Goal: Task Accomplishment & Management: Manage account settings

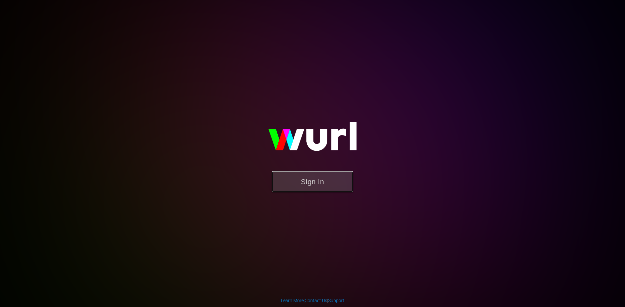
click at [299, 181] on button "Sign In" at bounding box center [312, 181] width 81 height 21
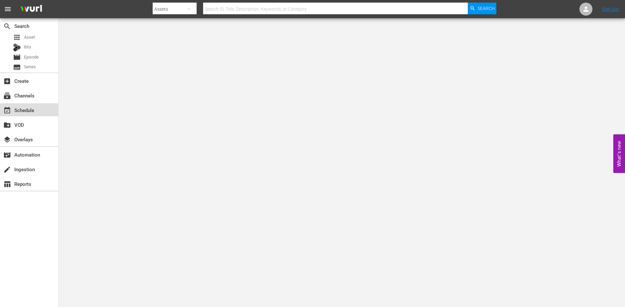
click at [23, 112] on div "event_available Schedule" at bounding box center [18, 109] width 36 height 6
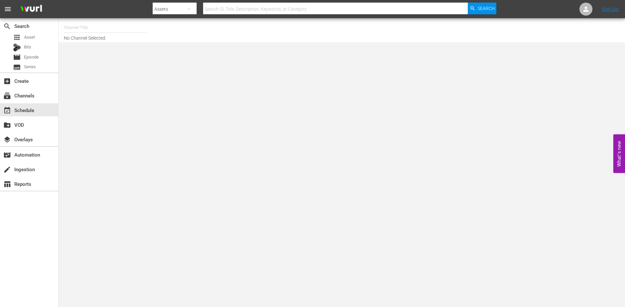
click at [67, 31] on input "text" at bounding box center [105, 28] width 83 height 16
click at [184, 48] on div "First 48 (1853 - ae_networks_first48_1)" at bounding box center [153, 46] width 169 height 16
type input "First 48 (1853 - ae_networks_first48_1)"
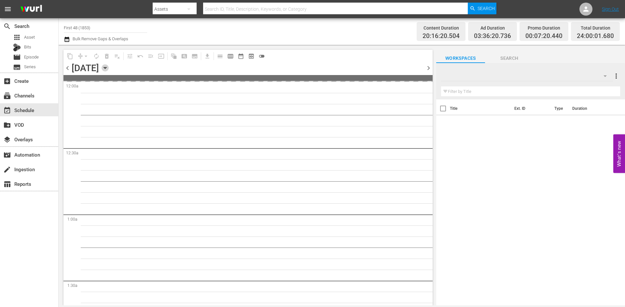
click at [109, 69] on icon "button" at bounding box center [105, 67] width 7 height 7
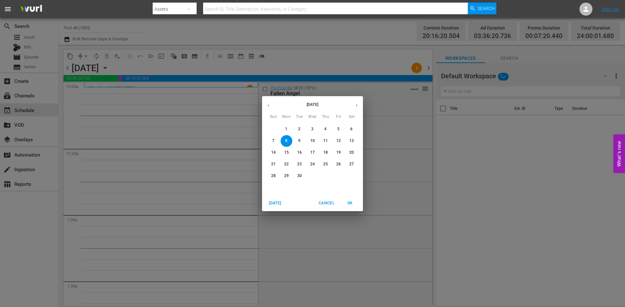
click at [288, 165] on p "22" at bounding box center [286, 165] width 5 height 6
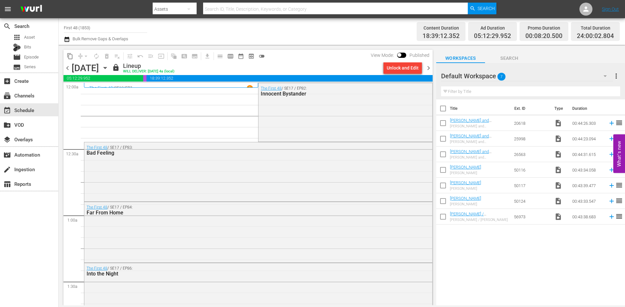
click at [106, 67] on icon "button" at bounding box center [104, 68] width 3 height 2
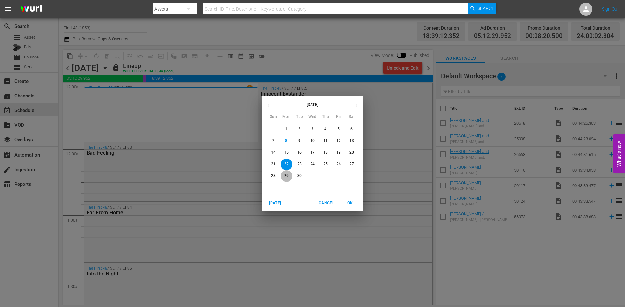
click at [286, 176] on p "29" at bounding box center [286, 176] width 5 height 6
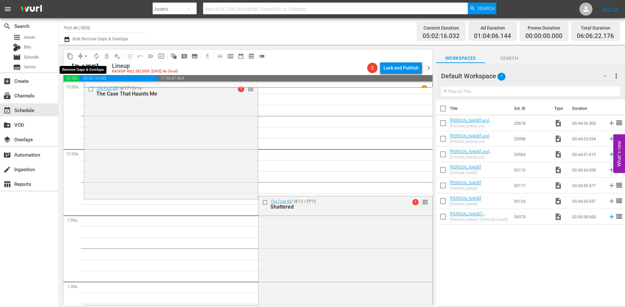
click at [87, 57] on span "arrow_drop_down" at bounding box center [86, 56] width 7 height 7
click at [90, 70] on li "Align to Midnight" at bounding box center [86, 69] width 68 height 11
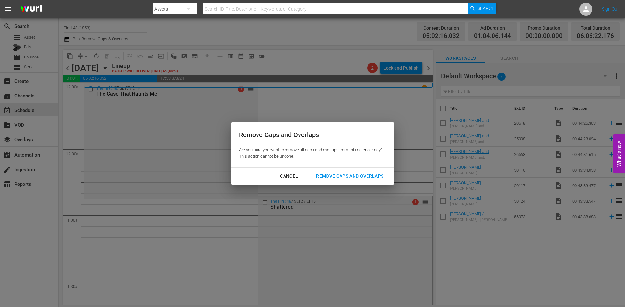
click at [339, 174] on div "Remove Gaps and Overlaps" at bounding box center [350, 176] width 78 height 8
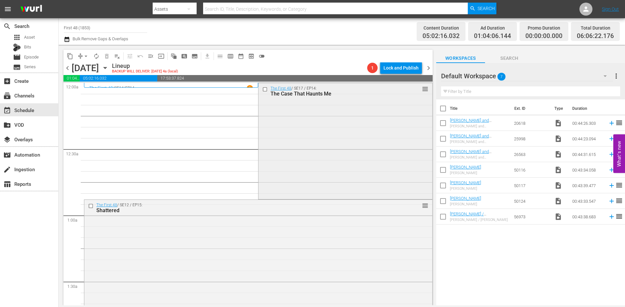
click at [281, 136] on div "The First 48 / SE17 / EP14: The Case That Haunts Me reorder" at bounding box center [344, 140] width 173 height 115
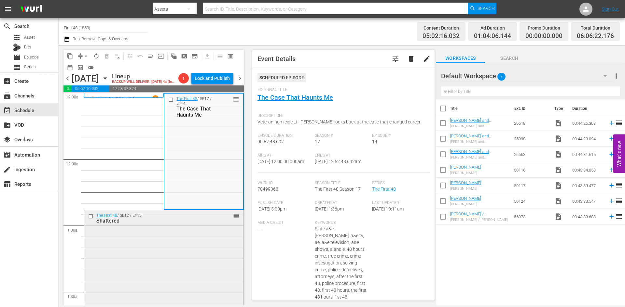
click at [201, 249] on div "The First 48 / SE12 / EP15: Shattered reorder" at bounding box center [163, 266] width 159 height 111
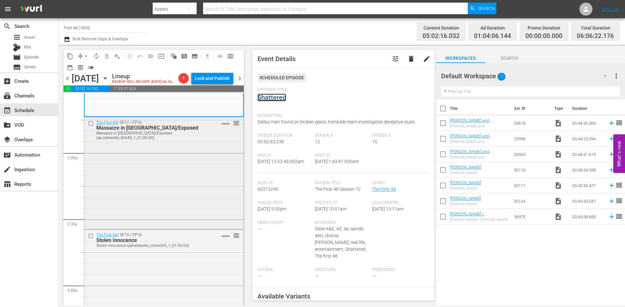
scroll to position [228, 0]
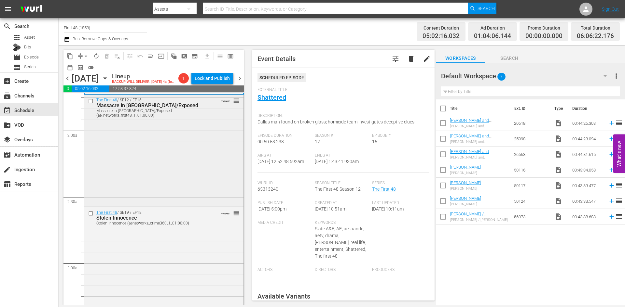
click at [206, 185] on div "The First 48 / SE12 / EP16: Massacre in Little Haiti/Exposed Massacre in Little…" at bounding box center [163, 150] width 159 height 111
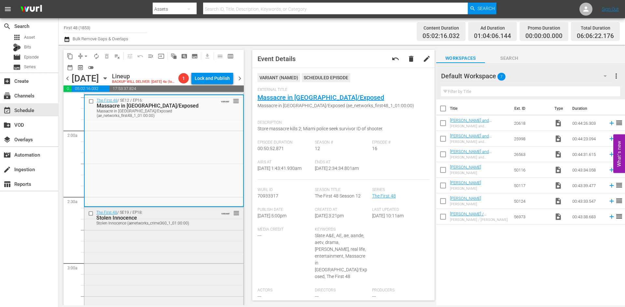
click at [215, 255] on div "The First 48 / SE19 / EP18: Stolen Innocence Stolen Innocence (aenetworks_crime…" at bounding box center [163, 265] width 159 height 115
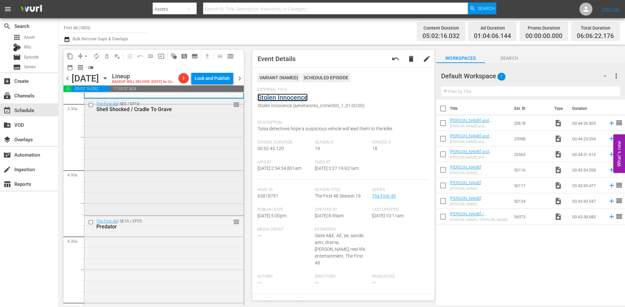
scroll to position [456, 0]
click at [191, 195] on div "The First 48 / SE6 / EP18: Shell Shocked / Cradle To Grave reorder" at bounding box center [163, 155] width 159 height 116
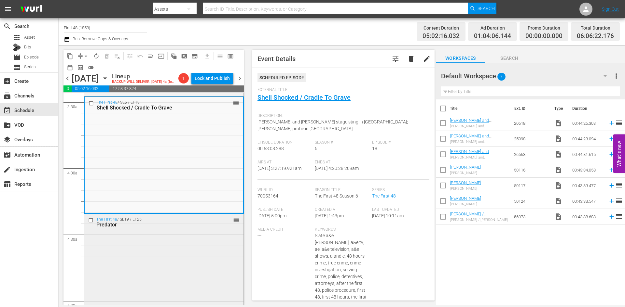
click at [200, 244] on div "The First 48 / SE19 / EP25: Predator reorder" at bounding box center [163, 271] width 159 height 115
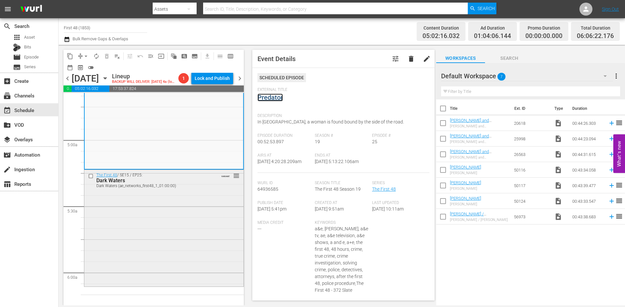
scroll to position [651, 0]
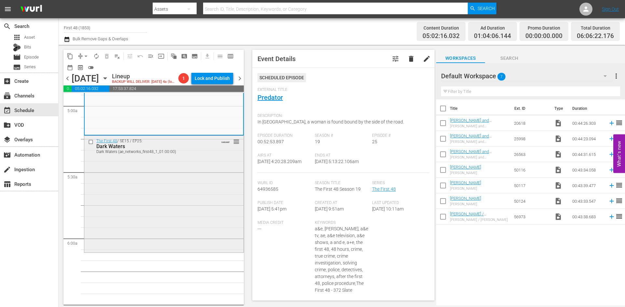
click at [192, 212] on div "The First 48 / SE15 / EP25: Dark Waters Dark Waters (ae_networks_first48_1_01:0…" at bounding box center [163, 193] width 159 height 115
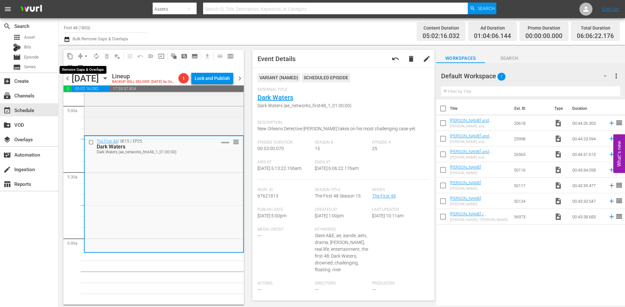
click at [85, 57] on span "arrow_drop_down" at bounding box center [86, 56] width 7 height 7
click at [86, 71] on li "Align to Midnight" at bounding box center [86, 69] width 68 height 11
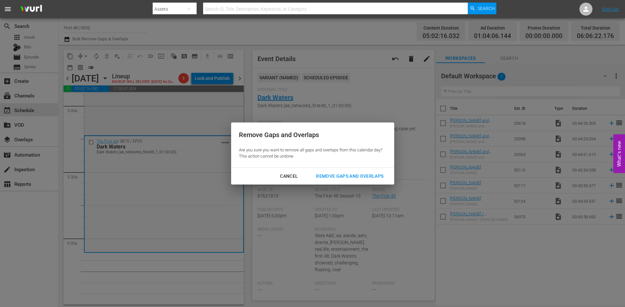
click at [336, 175] on div "Remove Gaps and Overlaps" at bounding box center [350, 176] width 78 height 8
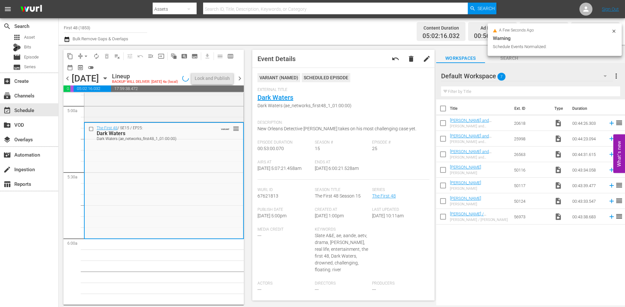
scroll to position [662, 0]
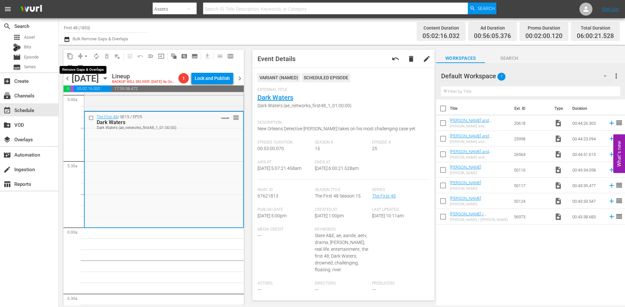
click at [85, 54] on span "arrow_drop_down" at bounding box center [86, 56] width 7 height 7
click at [89, 71] on li "Align to Midnight" at bounding box center [86, 69] width 68 height 11
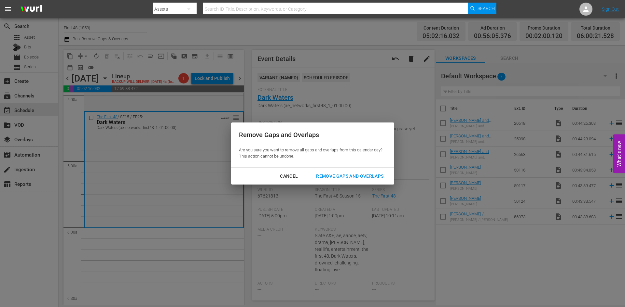
click at [337, 175] on div "Remove Gaps and Overlaps" at bounding box center [350, 176] width 78 height 8
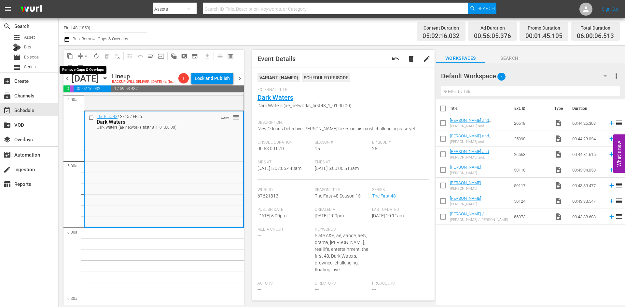
click at [87, 55] on span "arrow_drop_down" at bounding box center [86, 56] width 7 height 7
click at [84, 68] on li "Align to Midnight" at bounding box center [86, 69] width 68 height 11
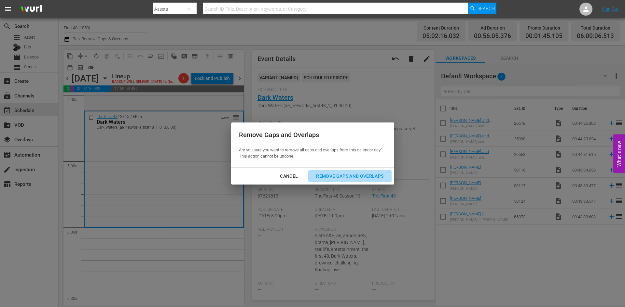
click at [344, 174] on div "Remove Gaps and Overlaps" at bounding box center [350, 176] width 78 height 8
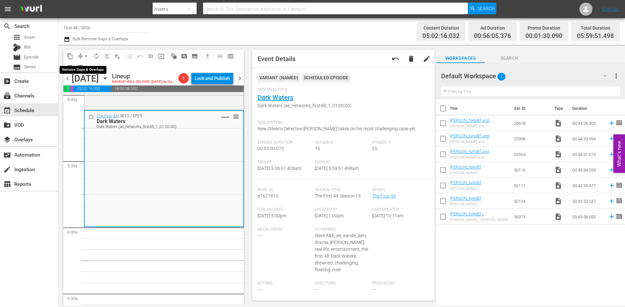
click at [84, 55] on span "arrow_drop_down" at bounding box center [86, 56] width 7 height 7
click at [89, 72] on li "Align to Midnight" at bounding box center [86, 69] width 68 height 11
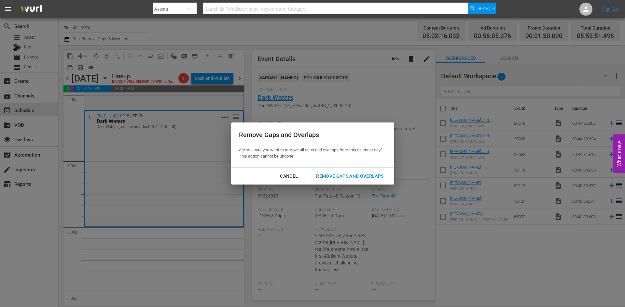
click at [327, 175] on div "Remove Gaps and Overlaps" at bounding box center [350, 176] width 78 height 8
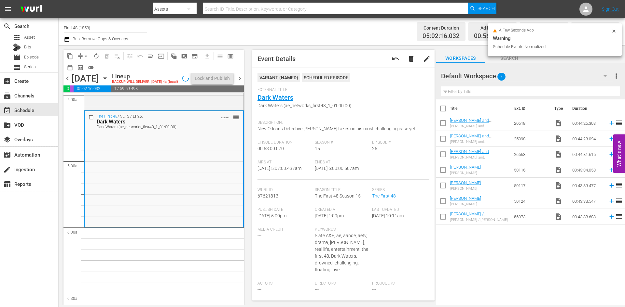
scroll to position [673, 0]
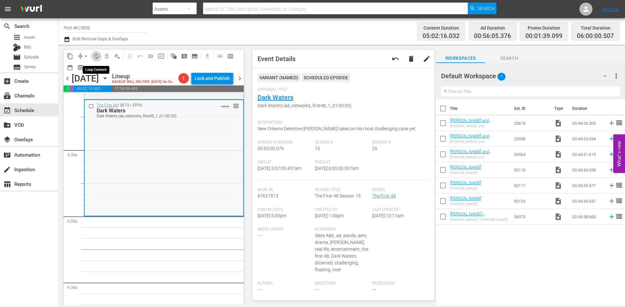
click at [95, 57] on span "autorenew_outlined" at bounding box center [96, 56] width 7 height 7
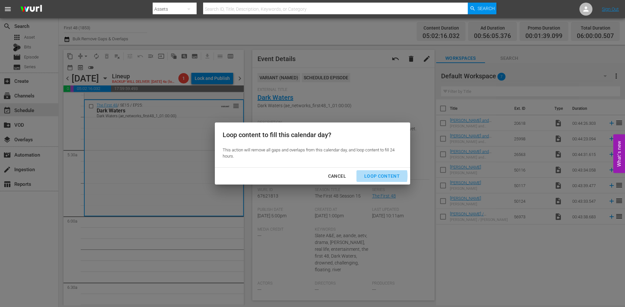
click at [373, 176] on div "Loop Content" at bounding box center [382, 176] width 46 height 8
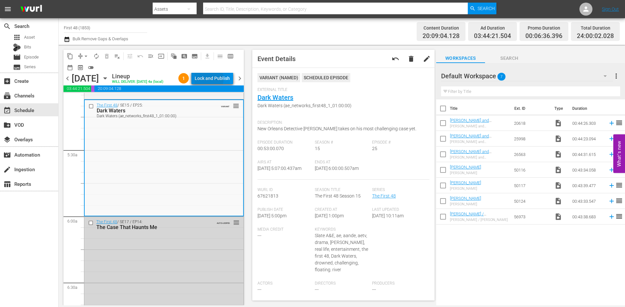
click at [212, 80] on div "Lock and Publish" at bounding box center [212, 79] width 35 height 12
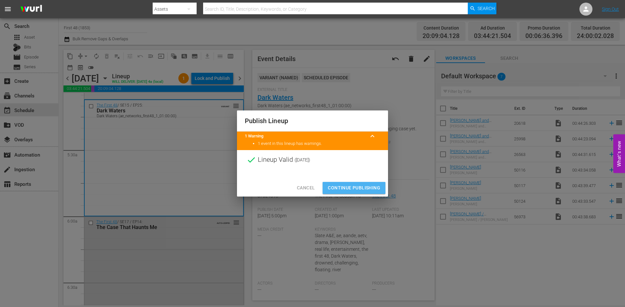
click at [349, 187] on span "Continue Publishing" at bounding box center [354, 188] width 52 height 8
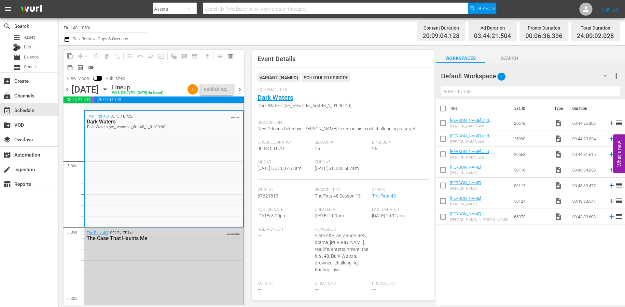
click at [239, 94] on span "chevron_right" at bounding box center [240, 90] width 8 height 8
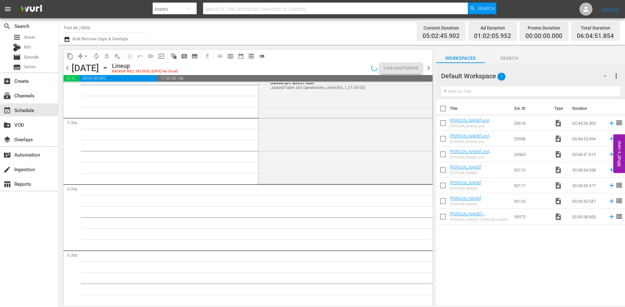
scroll to position [651, 0]
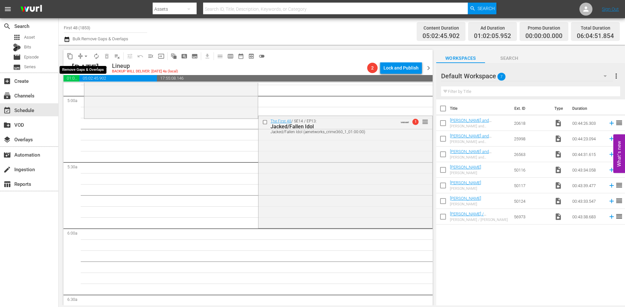
click at [87, 56] on span "arrow_drop_down" at bounding box center [86, 56] width 7 height 7
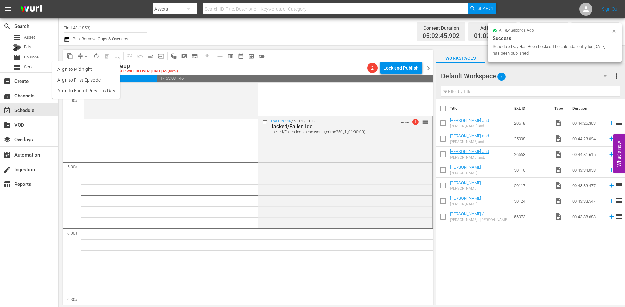
click at [88, 71] on li "Align to Midnight" at bounding box center [86, 69] width 68 height 11
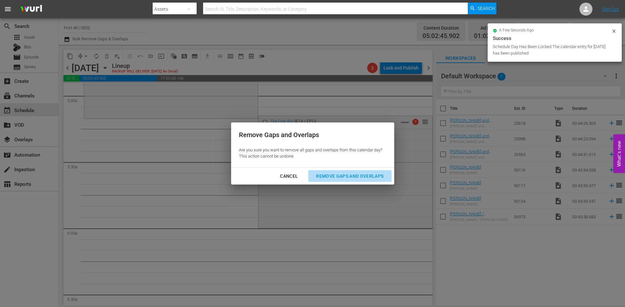
click at [347, 174] on div "Remove Gaps and Overlaps" at bounding box center [350, 176] width 78 height 8
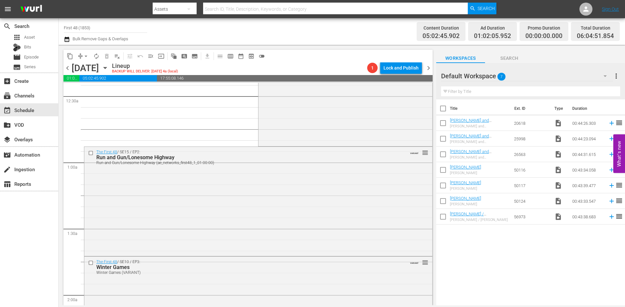
scroll to position [0, 0]
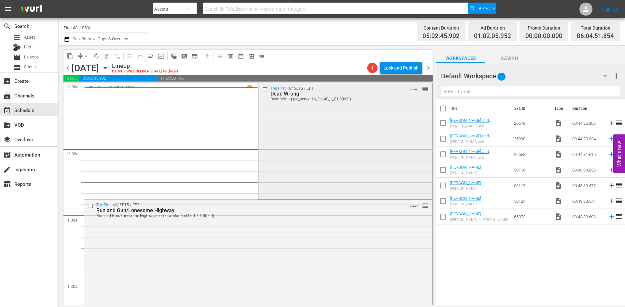
click at [342, 140] on div "The First 48 / SE16 / EP1: Dead Wrong Dead Wrong (ae_networks_first48_1_01:00:0…" at bounding box center [344, 140] width 173 height 115
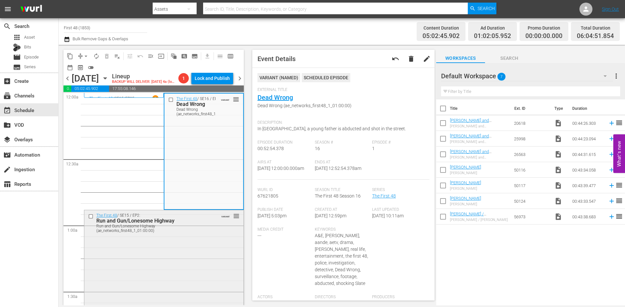
click at [201, 254] on div "The First 48 / SE15 / EP2: Run and Gun/Lonesome Highway Run and Gun/Lonesome Hi…" at bounding box center [163, 265] width 159 height 108
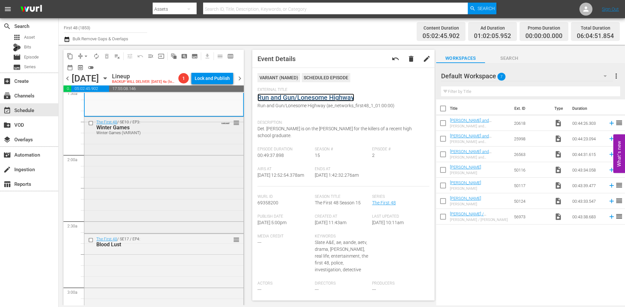
scroll to position [228, 0]
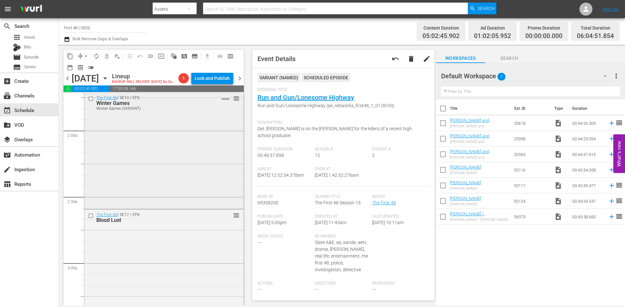
click at [200, 181] on div "The First 48 / SE10 / EP3: Winter Games Winter Games (VARIANT) VARIANT reorder" at bounding box center [163, 150] width 159 height 115
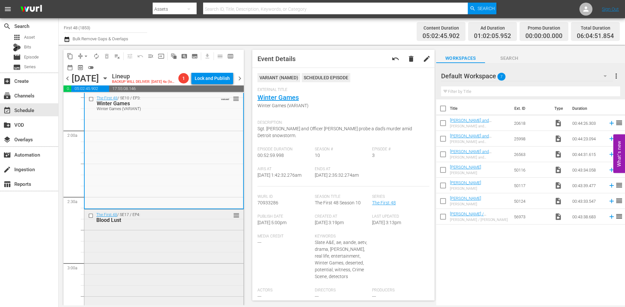
click at [207, 266] on div "The First 48 / SE17 / EP4: Blood Lust reorder" at bounding box center [163, 267] width 159 height 115
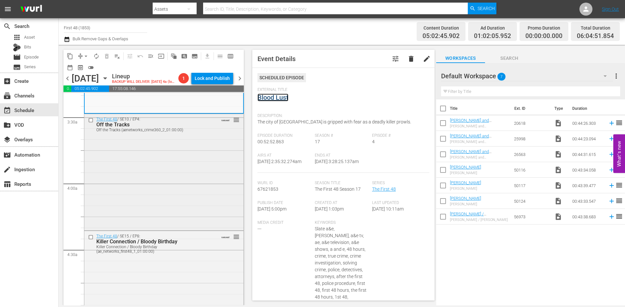
scroll to position [456, 0]
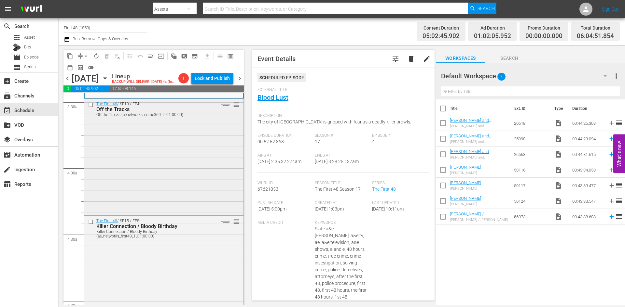
click at [202, 197] on div "The First 48 / SE10 / EP4: Off the Tracks Off the Tracks (aenetworks_crime360_2…" at bounding box center [163, 156] width 159 height 115
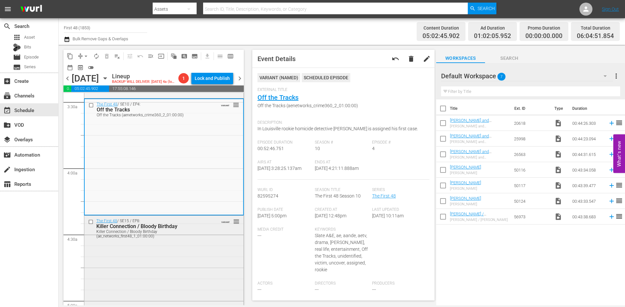
click at [194, 239] on div "Killer Connection / Bloody Birthday (ae_networks_first48_1_01:00:00)" at bounding box center [153, 234] width 115 height 9
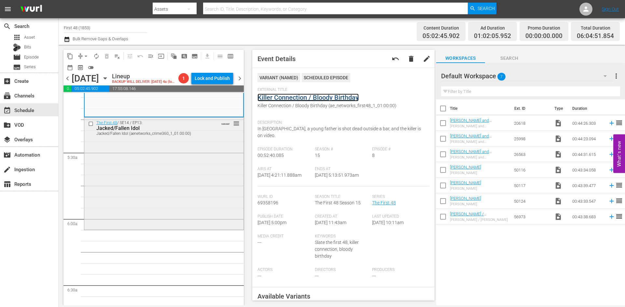
scroll to position [683, 0]
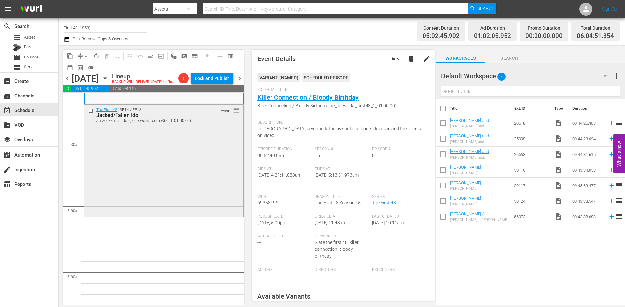
click at [195, 198] on div "The First 48 / SE14 / EP13: Jacked/Fallen Idol Jacked/Fallen Idol (aenetworks_c…" at bounding box center [163, 160] width 159 height 111
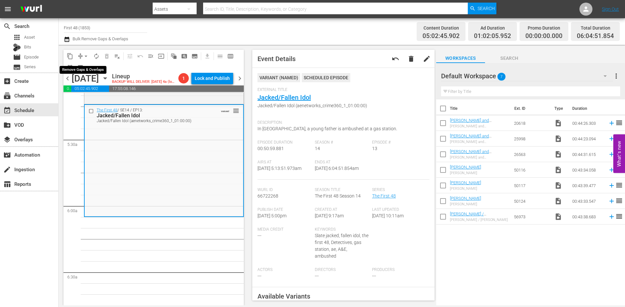
click at [86, 54] on span "arrow_drop_down" at bounding box center [86, 56] width 7 height 7
click at [82, 73] on li "Align to Midnight" at bounding box center [86, 69] width 68 height 11
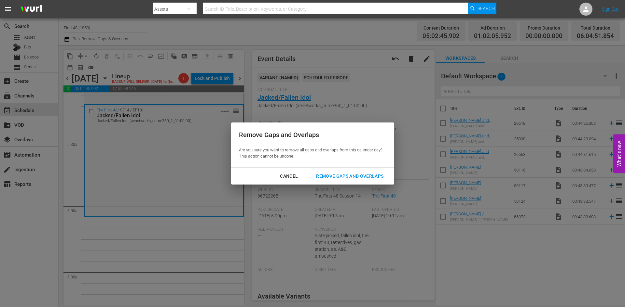
click at [350, 178] on div "Remove Gaps and Overlaps" at bounding box center [350, 176] width 78 height 8
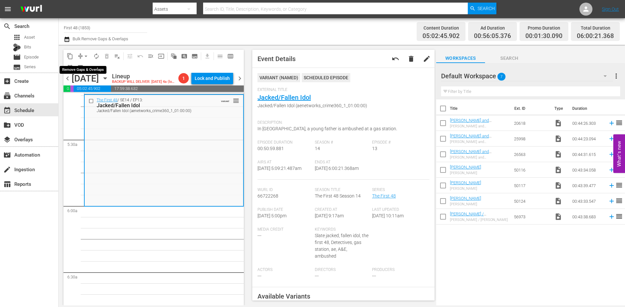
click at [85, 55] on span "arrow_drop_down" at bounding box center [86, 56] width 7 height 7
click at [85, 70] on li "Align to Midnight" at bounding box center [86, 69] width 68 height 11
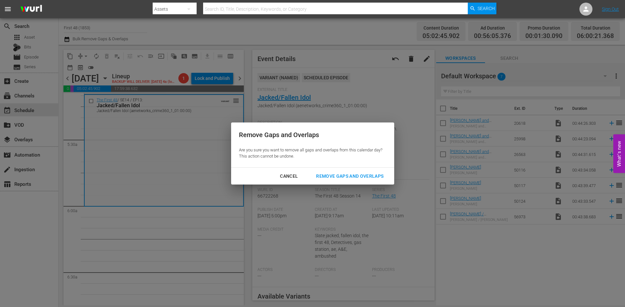
click at [341, 174] on div "Remove Gaps and Overlaps" at bounding box center [350, 176] width 78 height 8
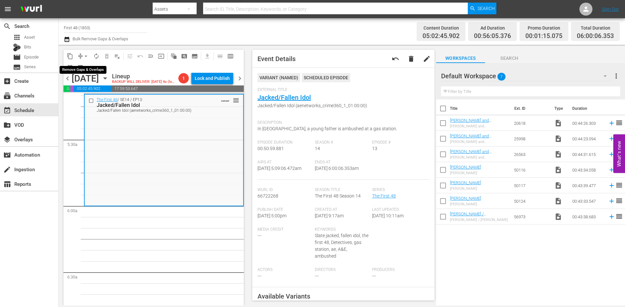
click at [87, 57] on span "arrow_drop_down" at bounding box center [86, 56] width 7 height 7
click at [100, 68] on li "Align to Midnight" at bounding box center [86, 69] width 68 height 11
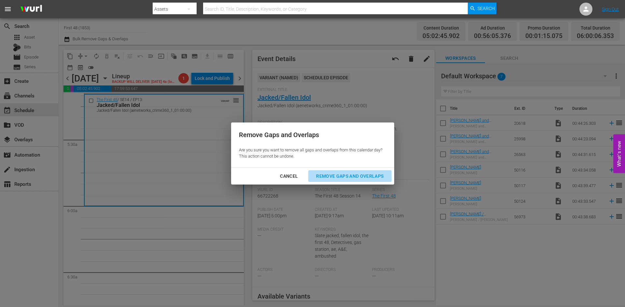
click at [362, 174] on div "Remove Gaps and Overlaps" at bounding box center [350, 176] width 78 height 8
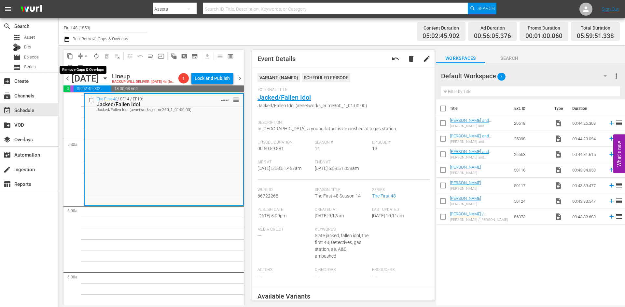
click at [87, 55] on span "arrow_drop_down" at bounding box center [86, 56] width 7 height 7
click at [90, 68] on li "Align to Midnight" at bounding box center [86, 69] width 68 height 11
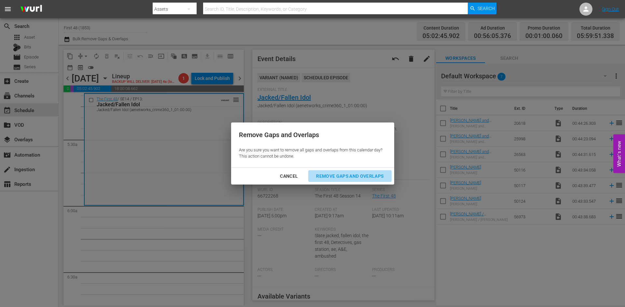
click at [358, 175] on div "Remove Gaps and Overlaps" at bounding box center [350, 176] width 78 height 8
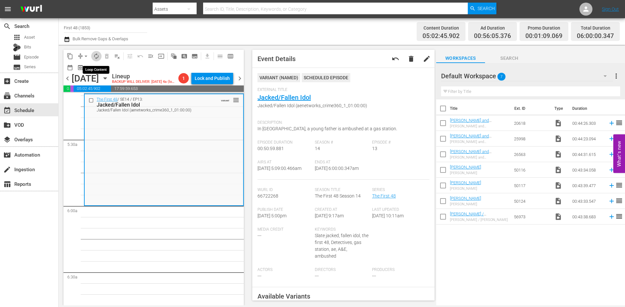
click at [96, 56] on span "autorenew_outlined" at bounding box center [96, 56] width 7 height 7
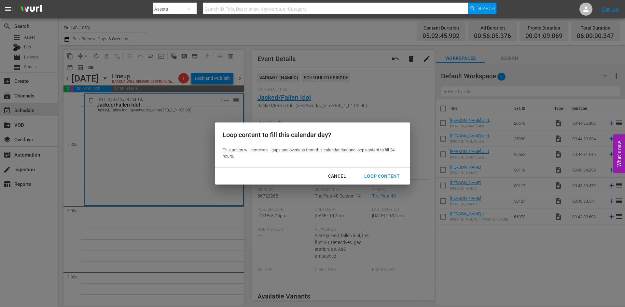
click at [383, 177] on div "Loop Content" at bounding box center [382, 176] width 46 height 8
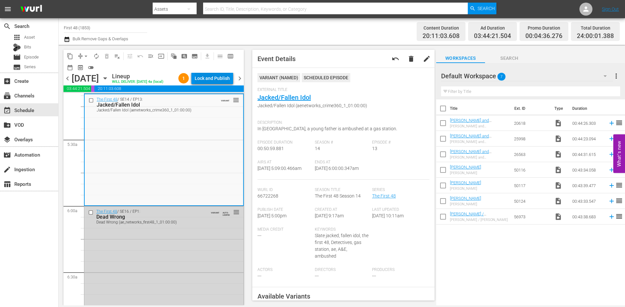
click at [208, 81] on div "Lock and Publish" at bounding box center [212, 79] width 35 height 12
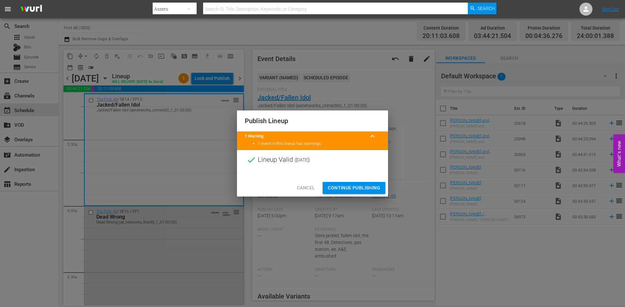
click at [348, 185] on span "Continue Publishing" at bounding box center [354, 188] width 52 height 8
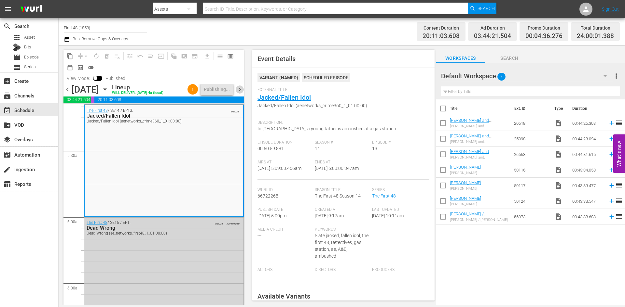
click at [241, 94] on span "chevron_right" at bounding box center [240, 90] width 8 height 8
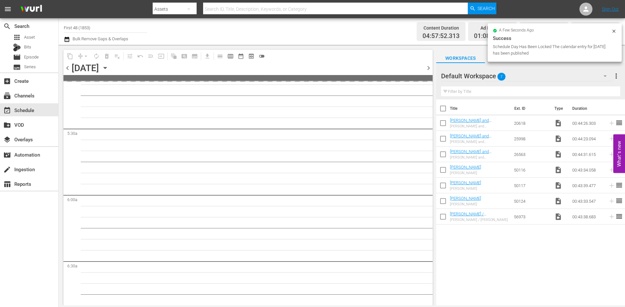
scroll to position [650, 0]
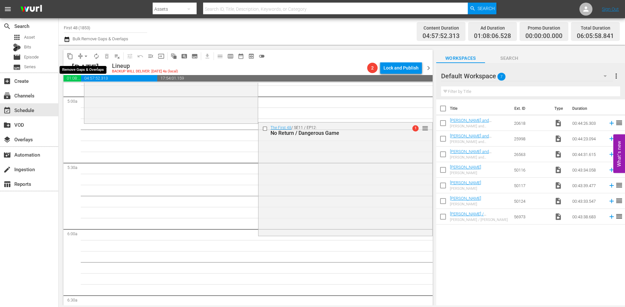
click at [87, 56] on span "arrow_drop_down" at bounding box center [86, 56] width 7 height 7
click at [86, 71] on li "Align to Midnight" at bounding box center [86, 69] width 68 height 11
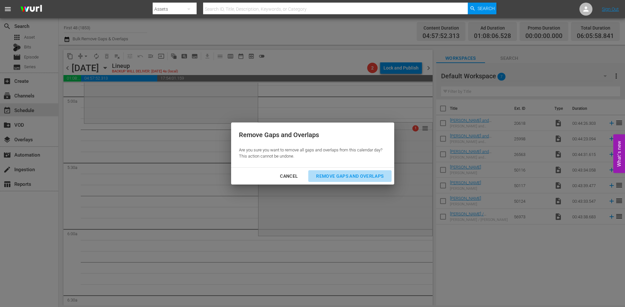
click at [330, 176] on div "Remove Gaps and Overlaps" at bounding box center [350, 176] width 78 height 8
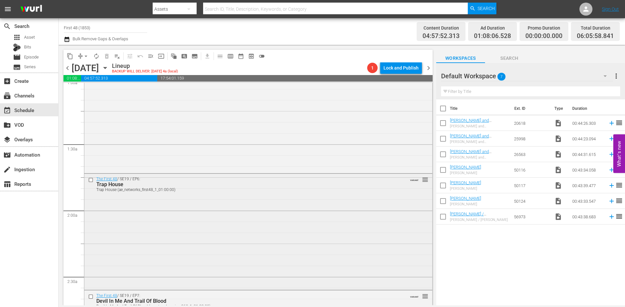
scroll to position [0, 0]
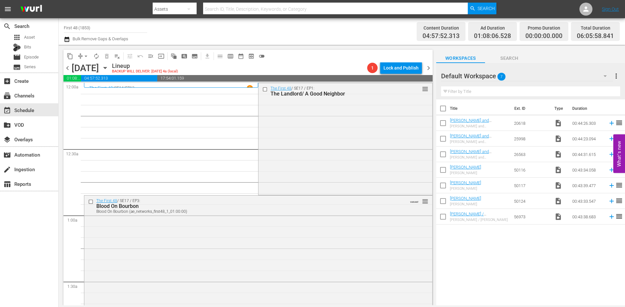
click at [301, 152] on div "The First 48 / SE17 / EP1: The Landlord/ A Good Neighbor reorder" at bounding box center [344, 138] width 173 height 111
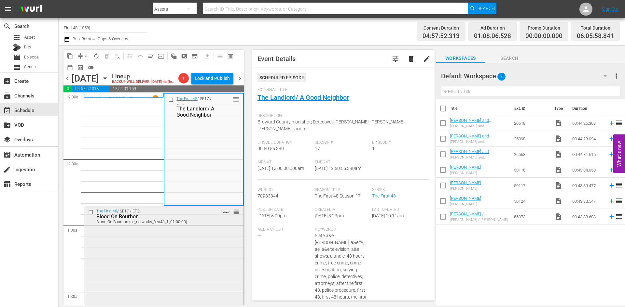
click at [199, 254] on div "The First 48 / SE17 / EP3: Blood On Bourbon Blood On Bourbon (ae_networks_first…" at bounding box center [163, 263] width 159 height 114
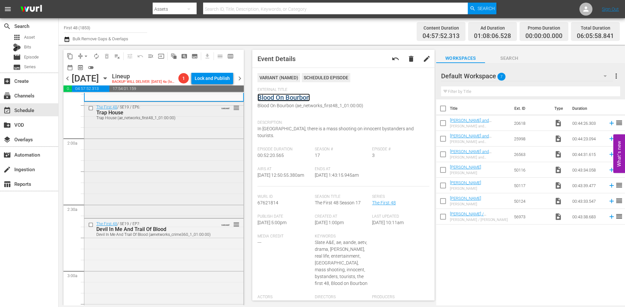
scroll to position [228, 0]
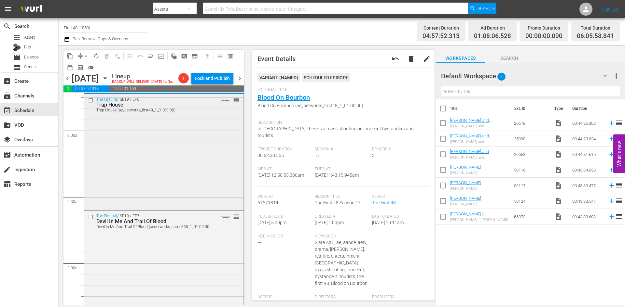
click at [196, 185] on div "The First 48 / SE19 / EP6: Trap House Trap House (ae_networks_first48_1_01:00:0…" at bounding box center [163, 151] width 159 height 115
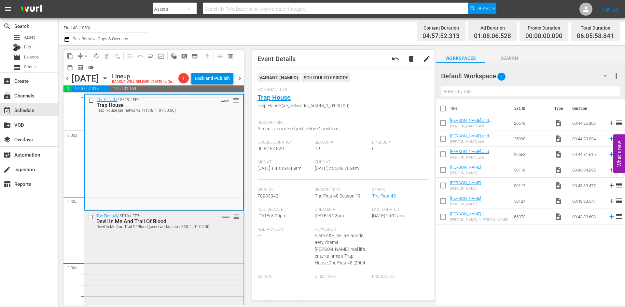
click at [197, 260] on div "The First 48 / SE19 / EP7: Devil In Me And Trail Of Blood Devil In Me And Trail…" at bounding box center [163, 268] width 159 height 115
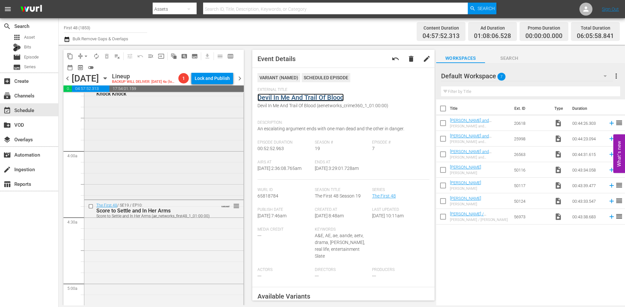
scroll to position [488, 0]
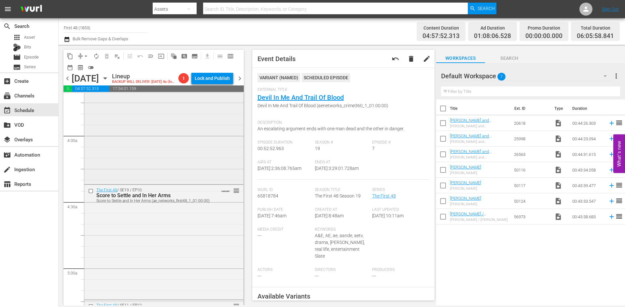
click at [186, 174] on div "The First 48 / SE17 / EP9: Knock Knock reorder" at bounding box center [163, 125] width 159 height 115
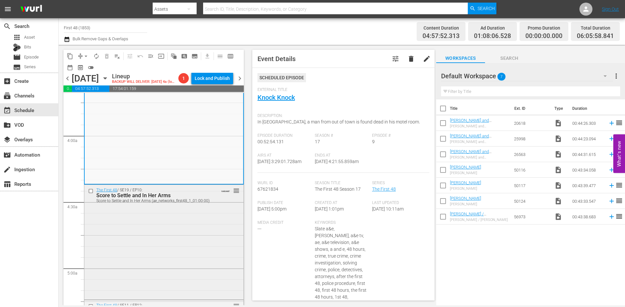
click at [200, 236] on div "The First 48 / SE19 / EP10: Score to Settle and In Her Arms Score to Settle and…" at bounding box center [163, 242] width 159 height 114
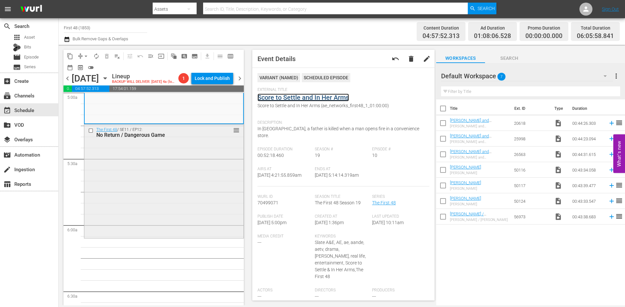
scroll to position [683, 0]
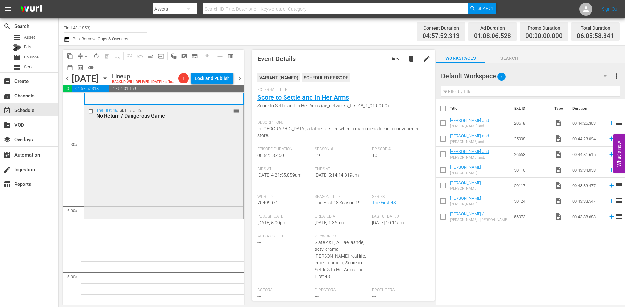
click at [198, 201] on div "The First 48 / SE11 / EP12: No Return / Dangerous Game reorder" at bounding box center [163, 161] width 159 height 113
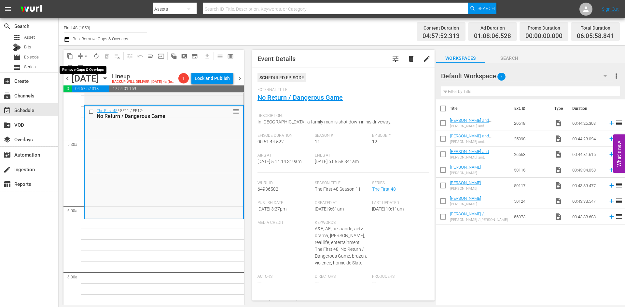
click at [88, 56] on span "arrow_drop_down" at bounding box center [86, 56] width 7 height 7
click at [89, 72] on li "Align to Midnight" at bounding box center [86, 69] width 68 height 11
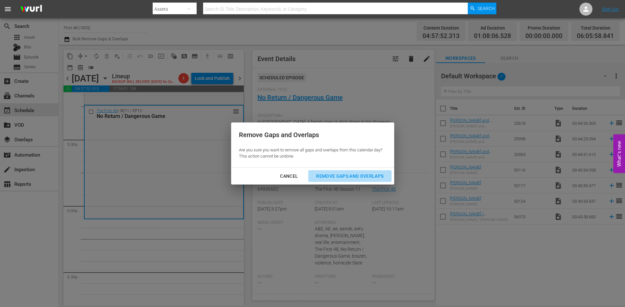
click at [360, 181] on button "Remove Gaps and Overlaps" at bounding box center [349, 177] width 83 height 12
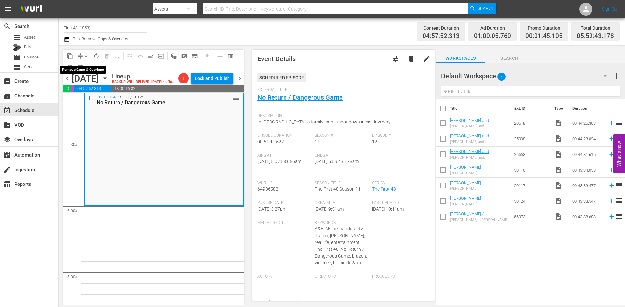
click at [84, 54] on span "arrow_drop_down" at bounding box center [86, 56] width 7 height 7
click at [84, 69] on li "Align to Midnight" at bounding box center [86, 69] width 68 height 11
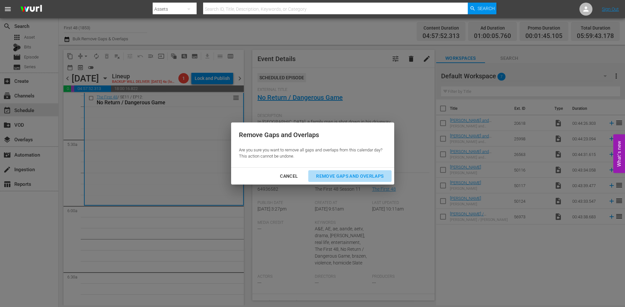
click at [358, 175] on div "Remove Gaps and Overlaps" at bounding box center [350, 176] width 78 height 8
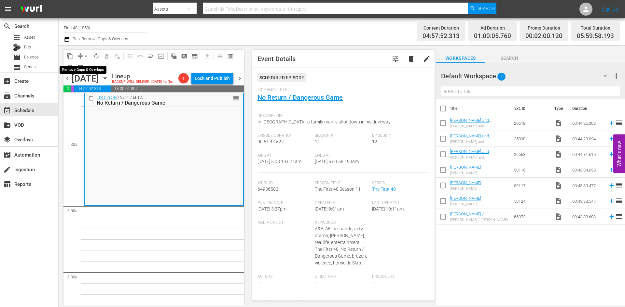
click at [85, 56] on span "arrow_drop_down" at bounding box center [86, 56] width 7 height 7
click at [83, 69] on li "Align to Midnight" at bounding box center [86, 69] width 68 height 11
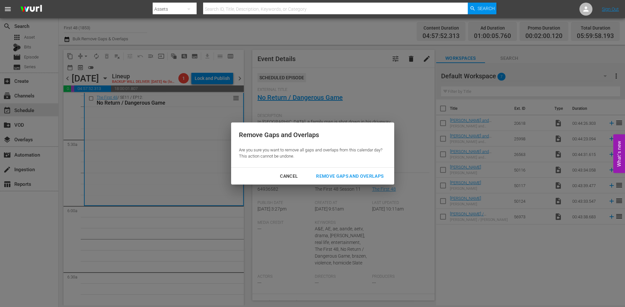
click at [359, 173] on div "Remove Gaps and Overlaps" at bounding box center [350, 176] width 78 height 8
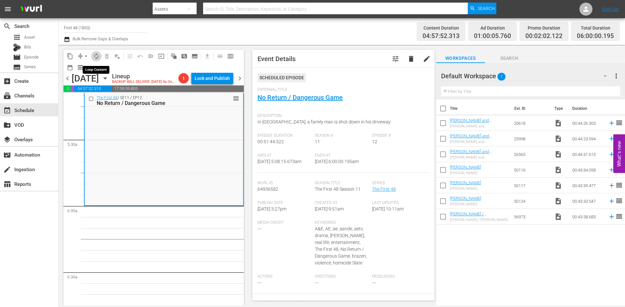
click at [97, 57] on span "autorenew_outlined" at bounding box center [96, 56] width 7 height 7
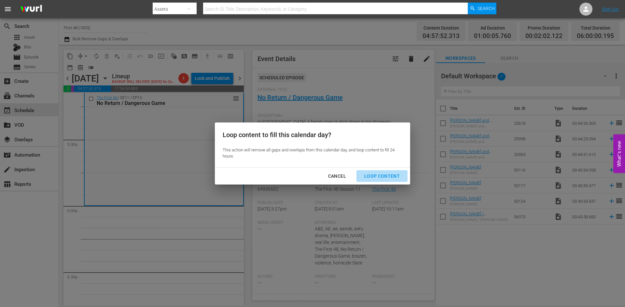
click at [386, 175] on div "Loop Content" at bounding box center [382, 176] width 46 height 8
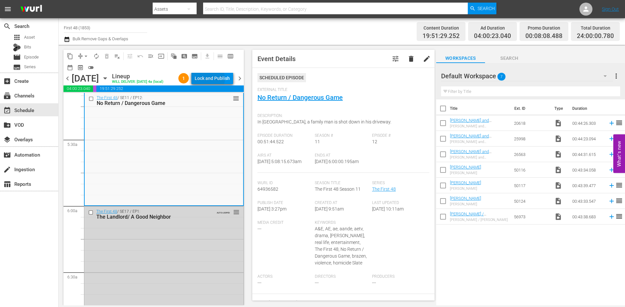
click at [213, 80] on div "Lock and Publish" at bounding box center [212, 79] width 35 height 12
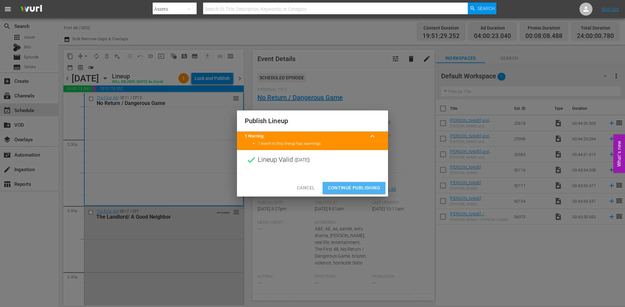
click at [350, 187] on span "Continue Publishing" at bounding box center [354, 188] width 52 height 8
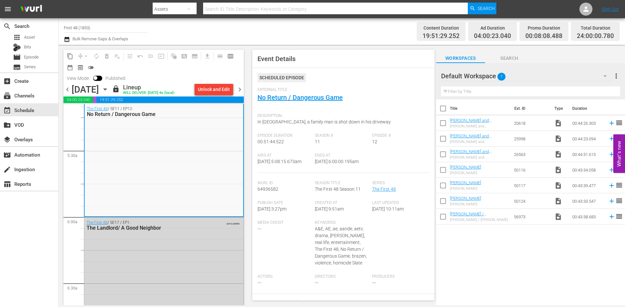
click at [240, 89] on span "chevron_right" at bounding box center [240, 90] width 8 height 8
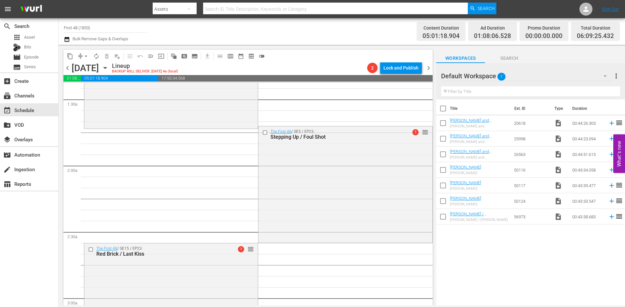
scroll to position [53, 0]
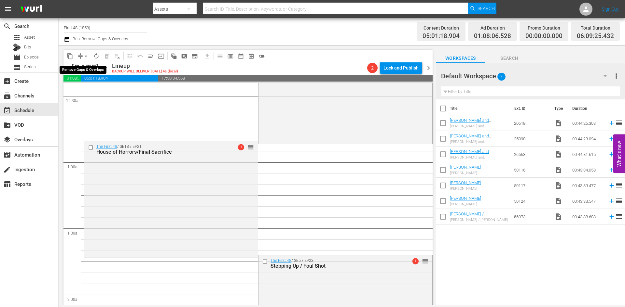
click at [87, 57] on span "arrow_drop_down" at bounding box center [86, 56] width 7 height 7
click at [88, 66] on li "Align to Midnight" at bounding box center [86, 69] width 68 height 11
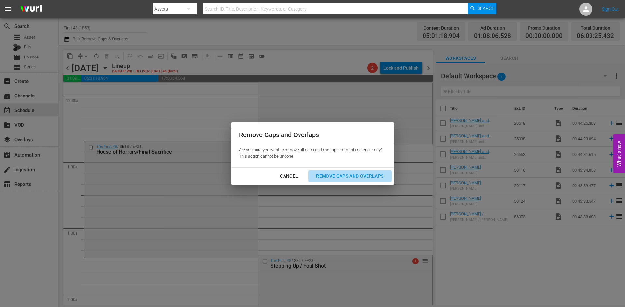
click at [360, 174] on div "Remove Gaps and Overlaps" at bounding box center [350, 176] width 78 height 8
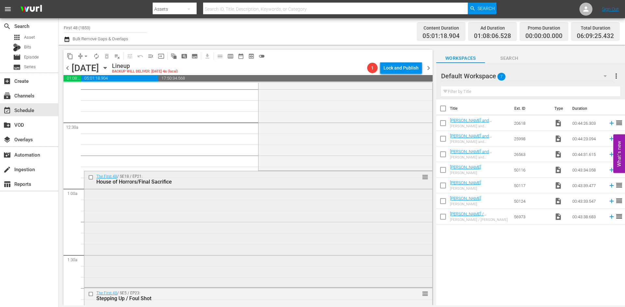
scroll to position [0, 0]
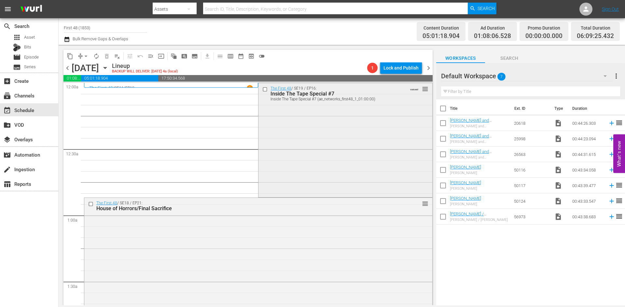
click at [342, 137] on div "The First 48 / SE19 / EP16: Inside The Tape Special #7 Inside The Tape Special …" at bounding box center [344, 139] width 173 height 113
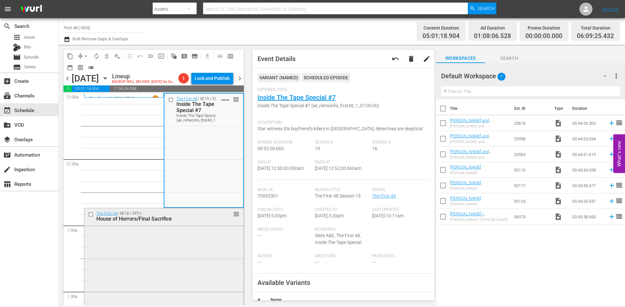
click at [198, 242] on div "The First 48 / SE18 / EP21: House of Horrors/Final Sacrifice reorder" at bounding box center [163, 266] width 159 height 115
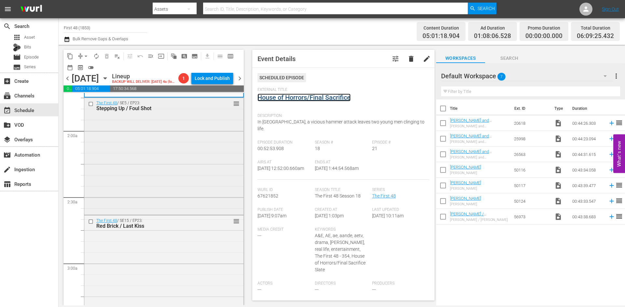
scroll to position [228, 0]
click at [204, 184] on div "The First 48 / SE5 / EP23: Stepping Up / Foul Shot reorder" at bounding box center [163, 156] width 159 height 116
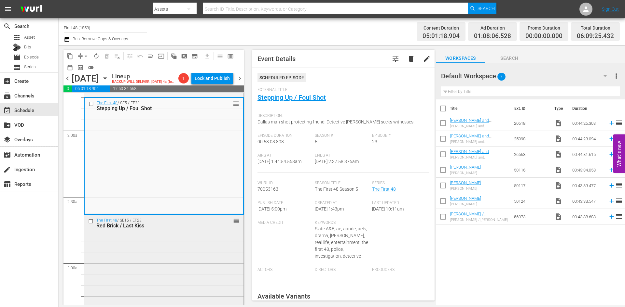
click at [208, 243] on div "The First 48 / SE15 / EP23: Red Brick / Last Kiss reorder" at bounding box center [163, 272] width 159 height 115
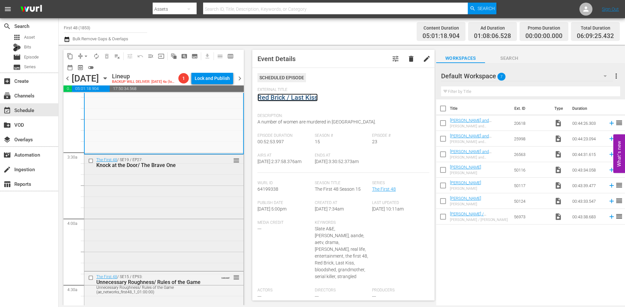
scroll to position [423, 0]
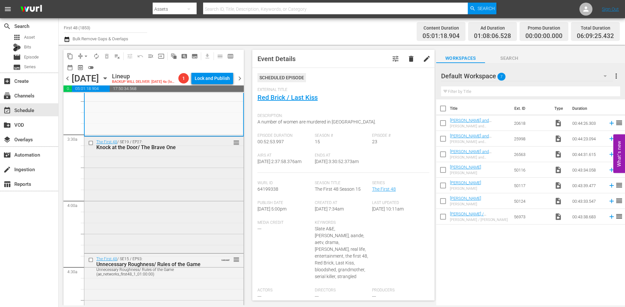
click at [198, 190] on div "The First 48 / SE19 / EP27: Knock at the Door/ The Brave One reorder" at bounding box center [163, 194] width 159 height 115
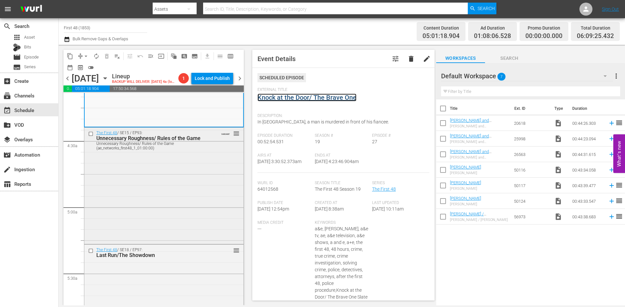
scroll to position [586, 0]
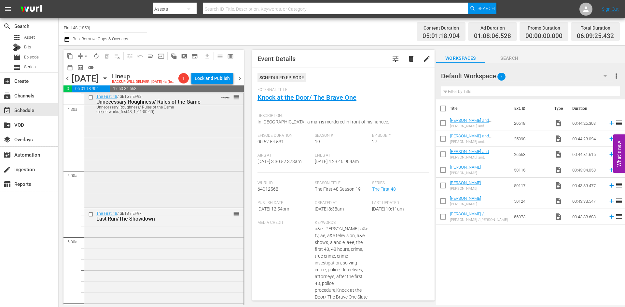
click at [207, 168] on div "The First 48 / SE15 / EP93: Unnecessary Roughness/ Rules of the Game Unnecessar…" at bounding box center [163, 148] width 159 height 115
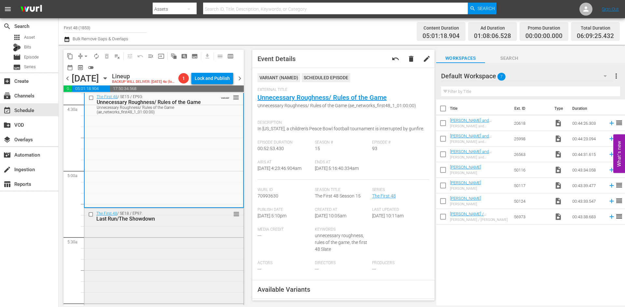
click at [199, 233] on div "The First 48 / SE18 / EP97: Last Run/The Showdown reorder" at bounding box center [163, 266] width 159 height 115
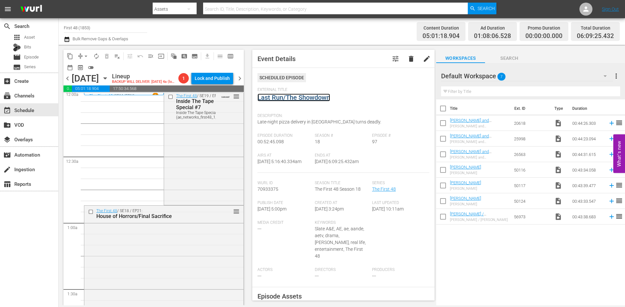
scroll to position [0, 0]
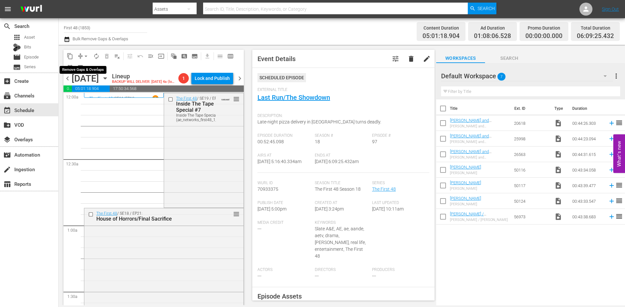
click at [85, 55] on span "arrow_drop_down" at bounding box center [86, 56] width 7 height 7
click at [80, 67] on li "Align to Midnight" at bounding box center [86, 69] width 68 height 11
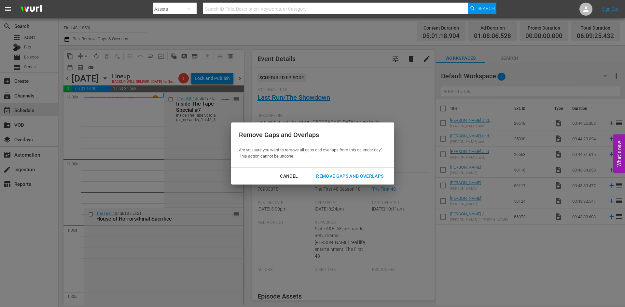
click at [331, 173] on div "Remove Gaps and Overlaps" at bounding box center [350, 176] width 78 height 8
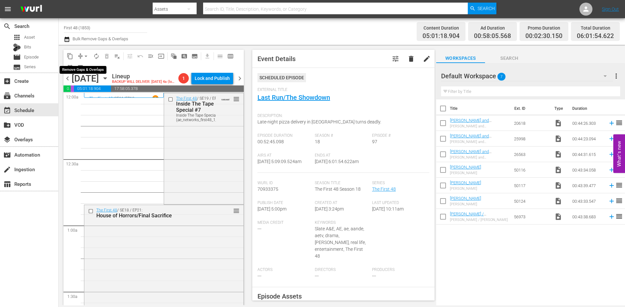
click at [83, 54] on span "arrow_drop_down" at bounding box center [86, 56] width 7 height 7
click at [82, 70] on li "Align to Midnight" at bounding box center [86, 69] width 68 height 11
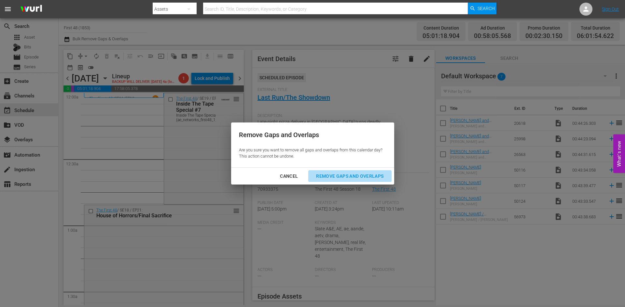
click at [337, 174] on div "Remove Gaps and Overlaps" at bounding box center [350, 176] width 78 height 8
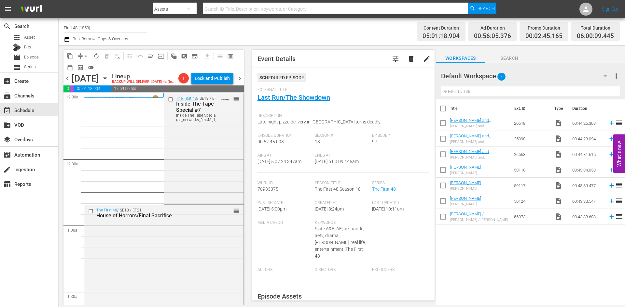
click at [84, 55] on span "arrow_drop_down" at bounding box center [86, 56] width 7 height 7
click at [85, 69] on li "Align to Midnight" at bounding box center [86, 69] width 68 height 11
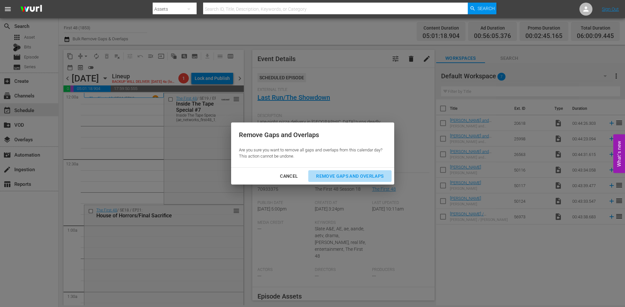
click at [350, 175] on div "Remove Gaps and Overlaps" at bounding box center [350, 176] width 78 height 8
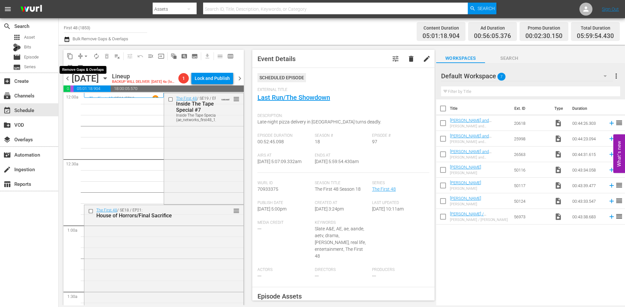
click at [85, 57] on span "arrow_drop_down" at bounding box center [86, 56] width 7 height 7
click at [80, 70] on li "Align to Midnight" at bounding box center [86, 69] width 68 height 11
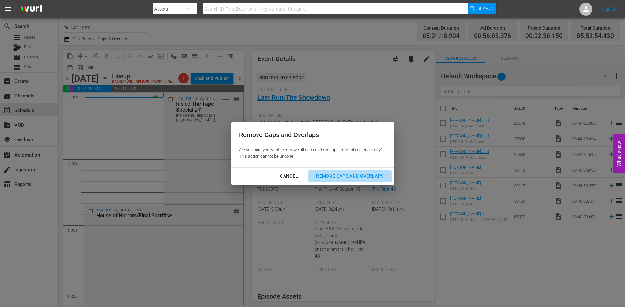
click at [355, 172] on div "Remove Gaps and Overlaps" at bounding box center [350, 176] width 78 height 8
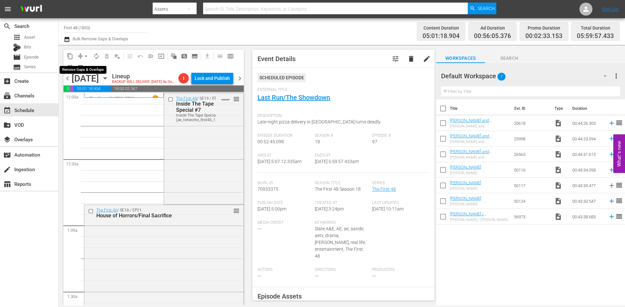
click at [87, 58] on span "arrow_drop_down" at bounding box center [86, 56] width 7 height 7
click at [85, 68] on li "Align to Midnight" at bounding box center [86, 69] width 68 height 11
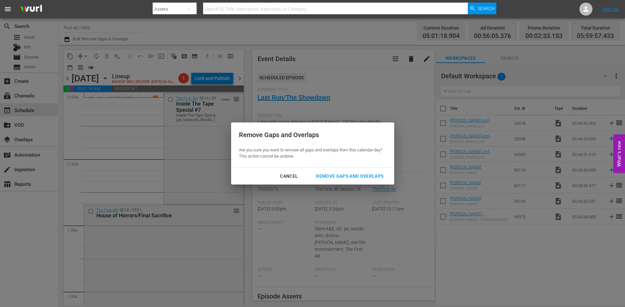
click at [341, 180] on div "Remove Gaps and Overlaps" at bounding box center [350, 176] width 78 height 8
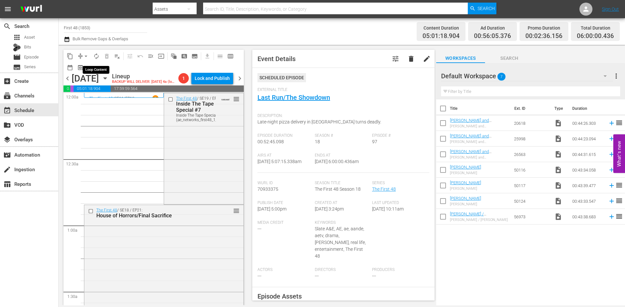
click at [96, 55] on span "autorenew_outlined" at bounding box center [96, 56] width 7 height 7
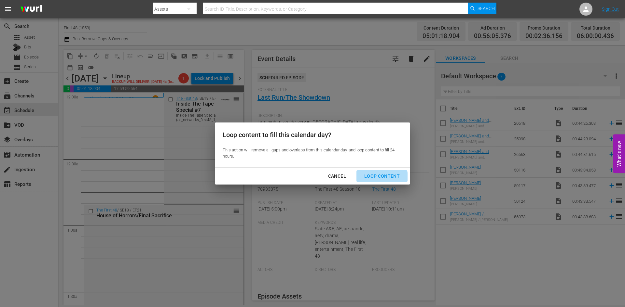
click at [376, 178] on div "Loop Content" at bounding box center [382, 176] width 46 height 8
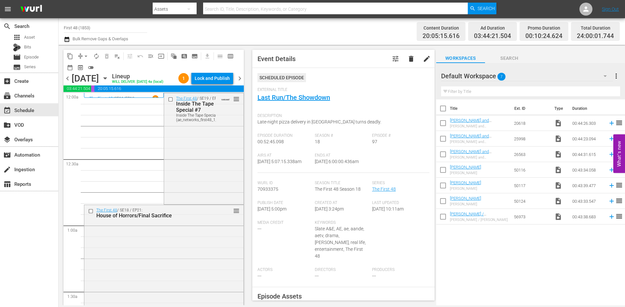
click at [218, 81] on div "Lock and Publish" at bounding box center [212, 79] width 35 height 12
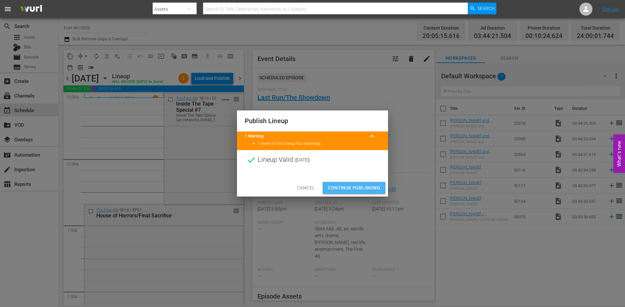
click at [340, 188] on span "Continue Publishing" at bounding box center [354, 188] width 52 height 8
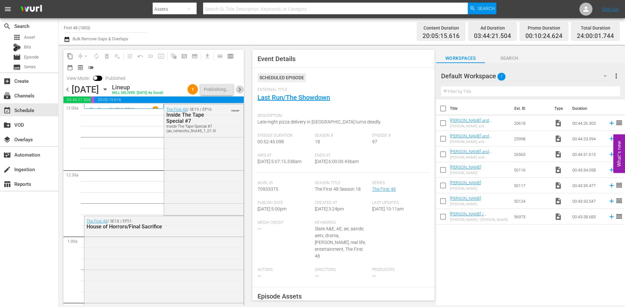
click at [240, 89] on span "chevron_right" at bounding box center [240, 90] width 8 height 8
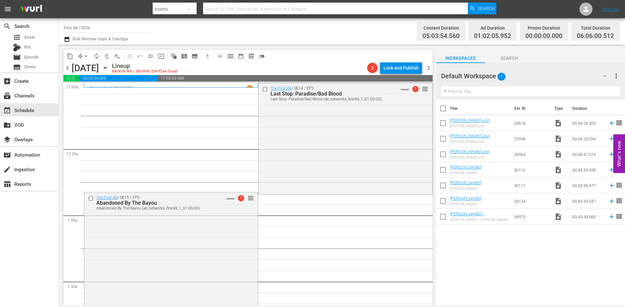
click at [109, 67] on icon "button" at bounding box center [105, 67] width 7 height 7
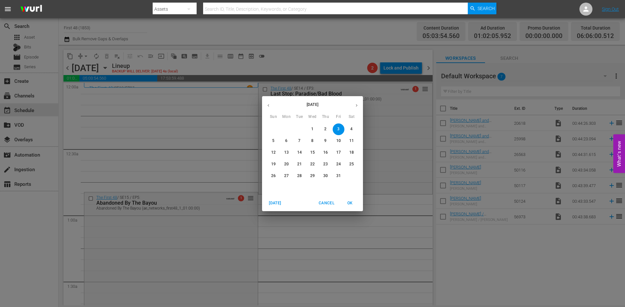
click at [146, 101] on div "October 2025 Sun Mon Tue Wed Thu Fri Sat 28 29 30 1 2 3 4 5 6 7 8 9 10 11 12 13…" at bounding box center [312, 153] width 625 height 307
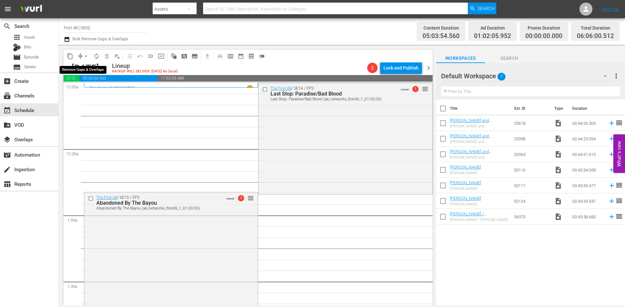
click at [82, 55] on button "arrow_drop_down" at bounding box center [86, 56] width 10 height 10
click at [85, 70] on li "Align to Midnight" at bounding box center [86, 69] width 68 height 11
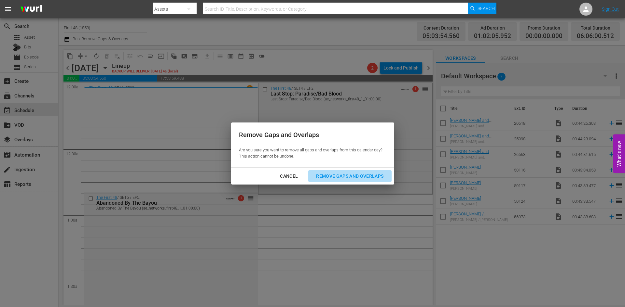
click at [343, 171] on button "Remove Gaps and Overlaps" at bounding box center [349, 177] width 83 height 12
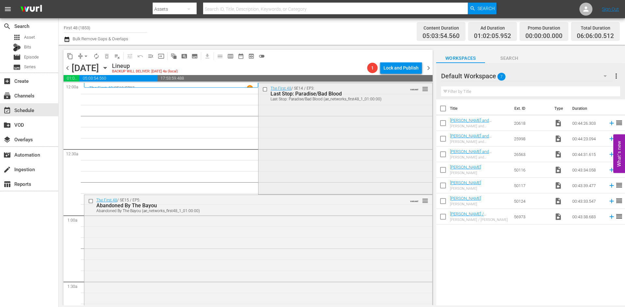
click at [278, 165] on div "The First 48 / SE14 / EP3: Last Stop: Paradise/Bad Blood Last Stop: Paradise/Ba…" at bounding box center [344, 138] width 173 height 110
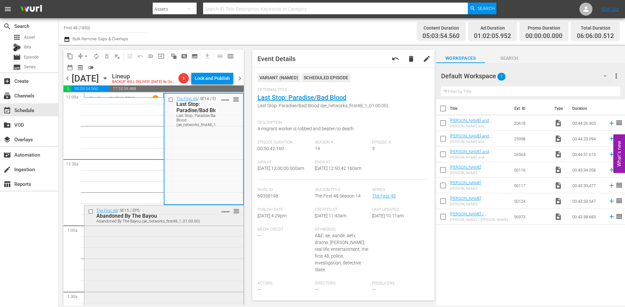
click at [198, 234] on div "The First 48 / SE15 / EP5: Abandoned By The Bayou Abandoned By The Bayou (ae_ne…" at bounding box center [163, 263] width 159 height 115
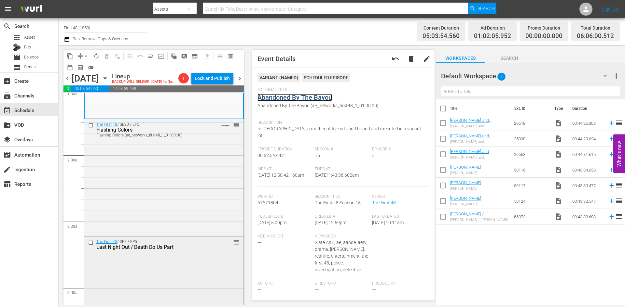
scroll to position [228, 0]
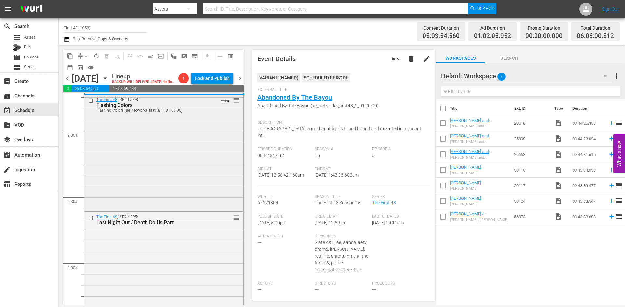
click at [187, 187] on div "The First 48 / SE20 / EP5: Flashing Colors Flashing Colors (ae_networks_first48…" at bounding box center [163, 152] width 159 height 115
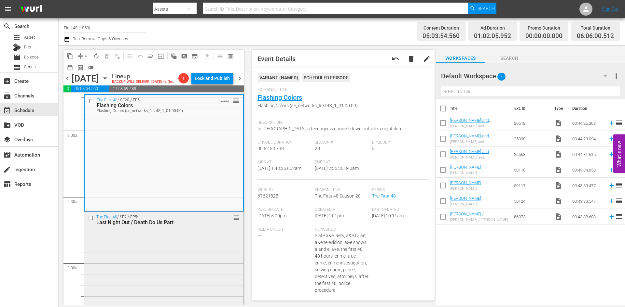
click at [179, 277] on div "The First 48 / SE7 / EP5: Last Night Out / Death Do Us Part reorder" at bounding box center [163, 269] width 159 height 115
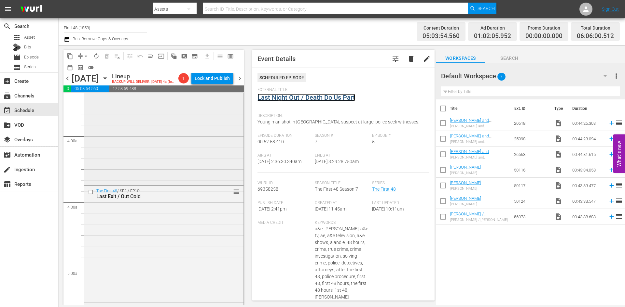
scroll to position [488, 0]
click at [177, 165] on div "The First 48 / SE10 / EP6: One of Ours One of Ours (ae_networks_first48_1_01:00…" at bounding box center [163, 126] width 159 height 115
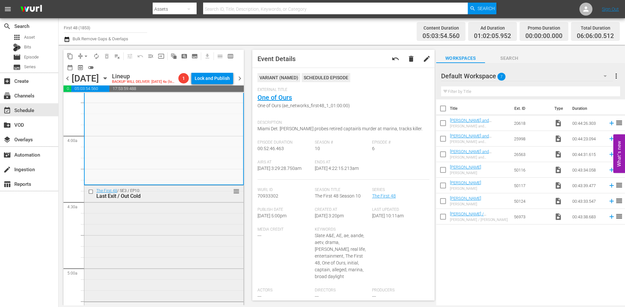
click at [212, 228] on div "The First 48 / SE3 / EP10: Last Exit / Out Cold reorder" at bounding box center [163, 243] width 159 height 115
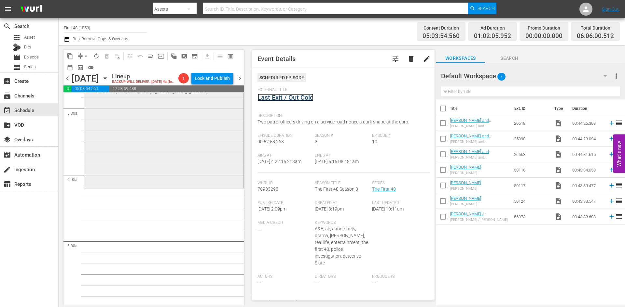
scroll to position [716, 0]
click at [199, 159] on div "The First 48 / SE14 / EP11: Game Over / Long Walk Home Game Over / Long Walk Ho…" at bounding box center [163, 130] width 159 height 111
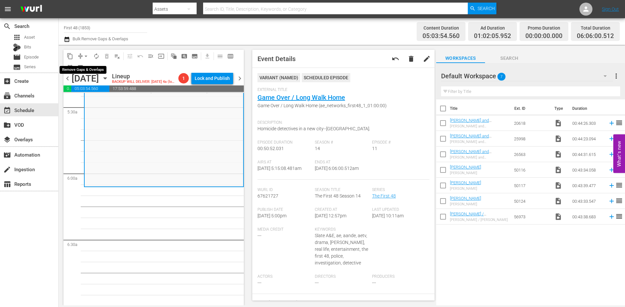
click at [86, 54] on span "arrow_drop_down" at bounding box center [86, 56] width 7 height 7
click at [79, 72] on li "Align to Midnight" at bounding box center [86, 69] width 68 height 11
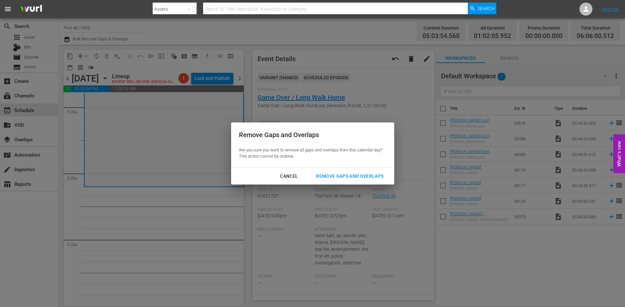
click at [330, 173] on div "Remove Gaps and Overlaps" at bounding box center [350, 176] width 78 height 8
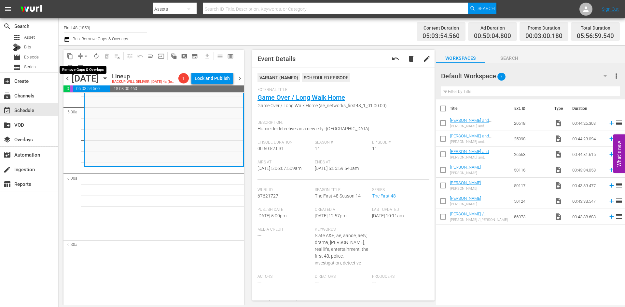
click at [83, 54] on span "arrow_drop_down" at bounding box center [86, 56] width 7 height 7
click at [81, 72] on li "Align to Midnight" at bounding box center [86, 69] width 68 height 11
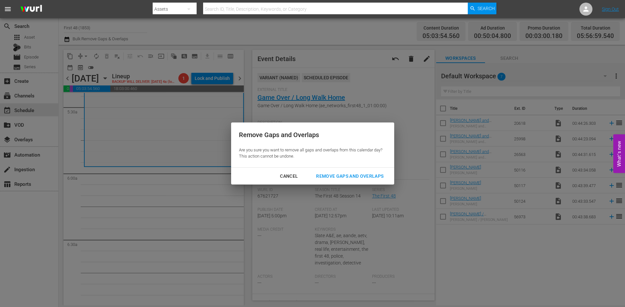
click at [341, 176] on div "Remove Gaps and Overlaps" at bounding box center [350, 176] width 78 height 8
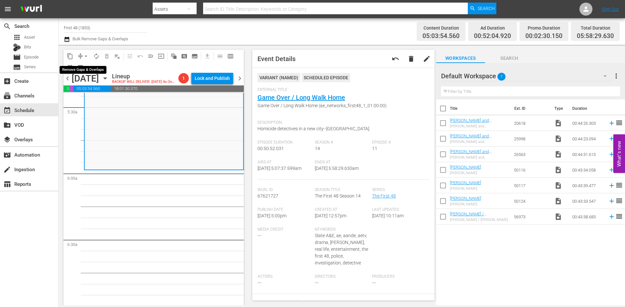
click at [86, 54] on span "arrow_drop_down" at bounding box center [86, 56] width 7 height 7
click at [79, 71] on li "Align to Midnight" at bounding box center [86, 69] width 68 height 11
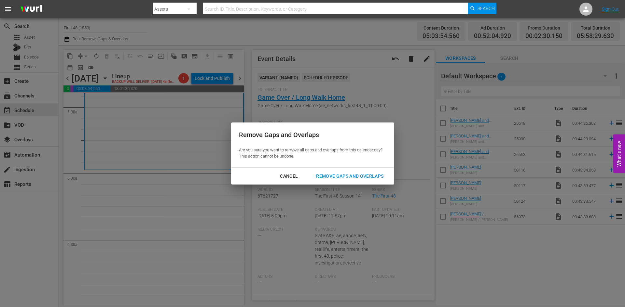
click at [341, 177] on div "Remove Gaps and Overlaps" at bounding box center [350, 176] width 78 height 8
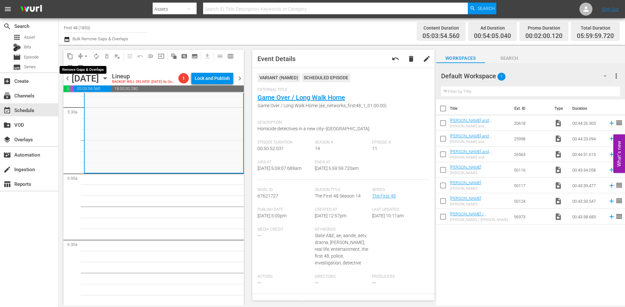
click at [85, 54] on span "arrow_drop_down" at bounding box center [86, 56] width 7 height 7
click at [85, 68] on li "Align to Midnight" at bounding box center [86, 69] width 68 height 11
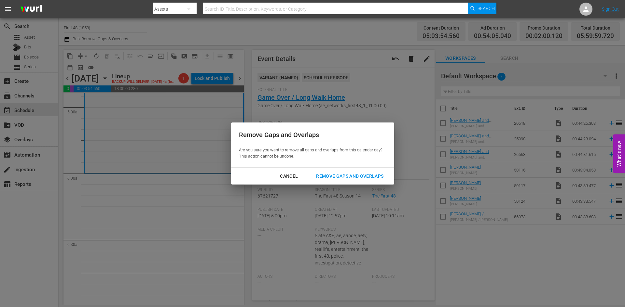
click at [345, 178] on div "Remove Gaps and Overlaps" at bounding box center [350, 176] width 78 height 8
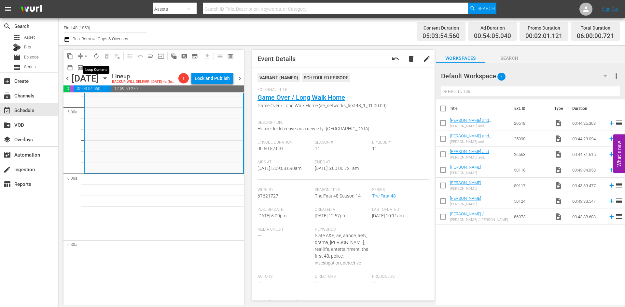
click at [96, 55] on span "autorenew_outlined" at bounding box center [96, 56] width 7 height 7
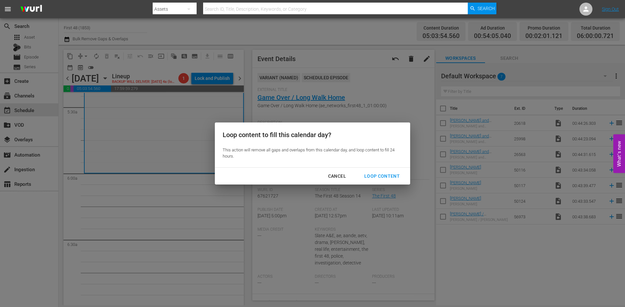
click at [382, 175] on div "Loop Content" at bounding box center [382, 176] width 46 height 8
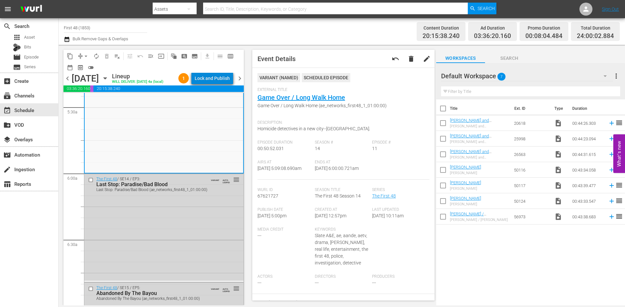
click at [217, 76] on div "Lock and Publish" at bounding box center [212, 79] width 35 height 12
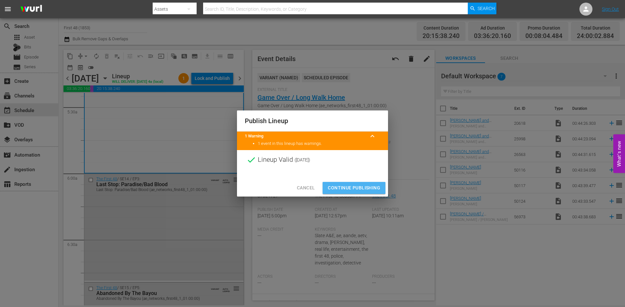
click at [344, 188] on span "Continue Publishing" at bounding box center [354, 188] width 52 height 8
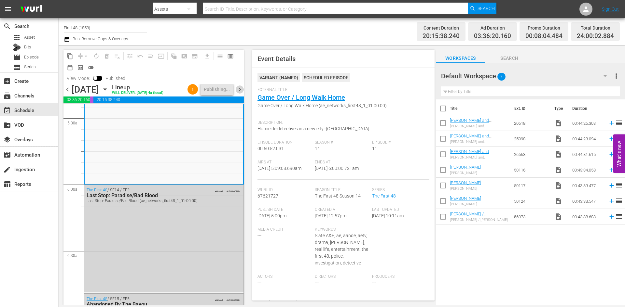
click at [242, 90] on span "chevron_right" at bounding box center [240, 90] width 8 height 8
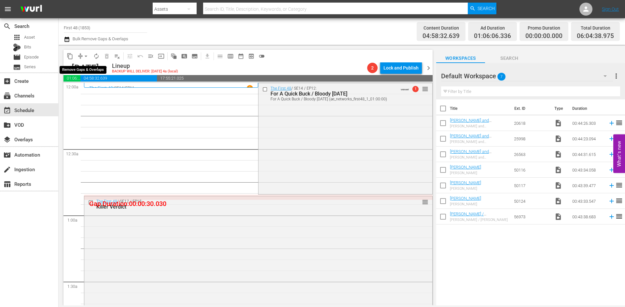
click at [87, 56] on span "arrow_drop_down" at bounding box center [86, 56] width 7 height 7
click at [85, 68] on li "Align to Midnight" at bounding box center [86, 69] width 68 height 11
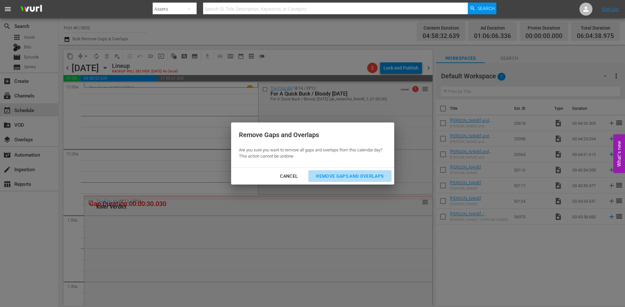
click at [325, 177] on div "Remove Gaps and Overlaps" at bounding box center [350, 176] width 78 height 8
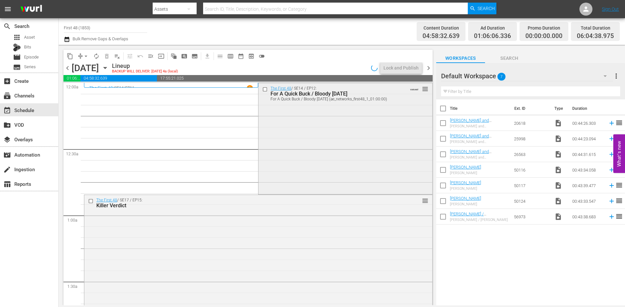
click at [280, 164] on div "The First 48 / SE14 / EP12: For A Quick Buck / Bloody Sunday For A Quick Buck /…" at bounding box center [344, 138] width 173 height 110
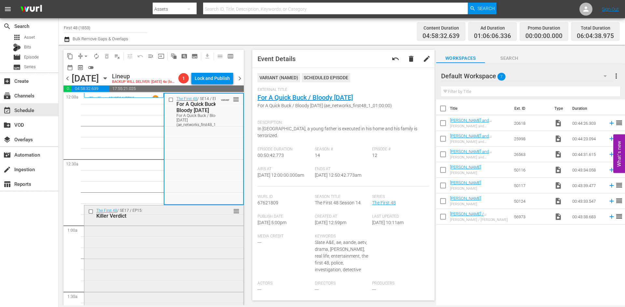
click at [210, 231] on div "The First 48 / SE17 / EP15: Killer Verdict reorder" at bounding box center [163, 263] width 159 height 115
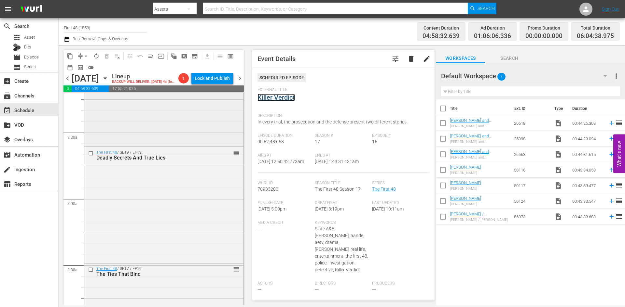
scroll to position [293, 0]
click at [196, 130] on div "The First 48 / SE18 / EP17: Officer Down reorder" at bounding box center [163, 87] width 159 height 115
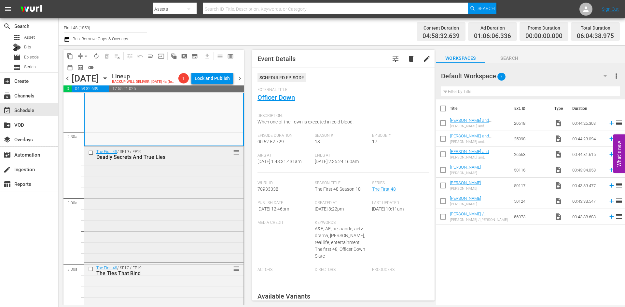
click at [221, 197] on div "The First 48 / SE19 / EP19: Deadly Secrets And True Lies reorder" at bounding box center [163, 204] width 159 height 115
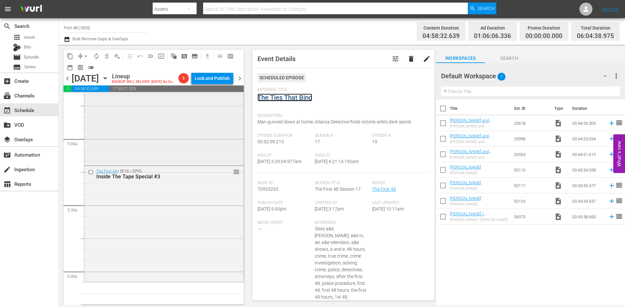
scroll to position [618, 0]
click at [203, 146] on div "The First 48 / SE12 / EP21: Blood Red / Deadly Moves Blood Red / Deadly Moves (…" at bounding box center [163, 108] width 159 height 111
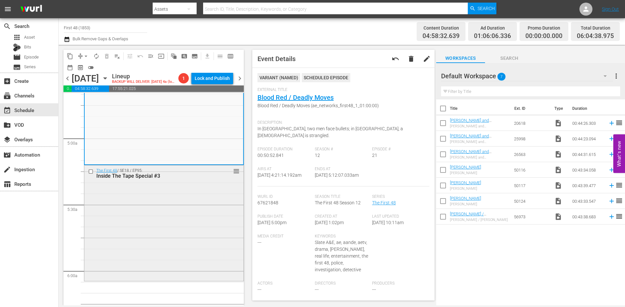
click at [206, 196] on div "The First 48 / SE18 / EP95: Inside The Tape Special #3 reorder" at bounding box center [163, 223] width 159 height 114
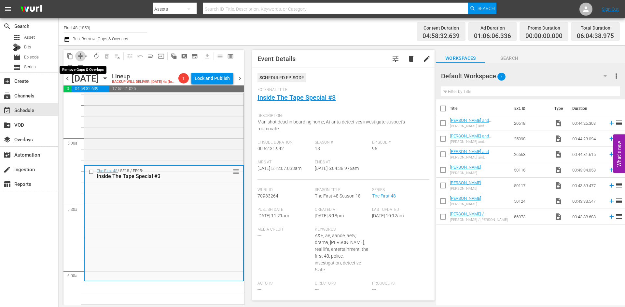
click at [80, 53] on span "compress" at bounding box center [80, 56] width 7 height 7
click at [87, 54] on span "arrow_drop_down" at bounding box center [86, 56] width 7 height 7
click at [91, 68] on li "Align to Midnight" at bounding box center [86, 69] width 68 height 11
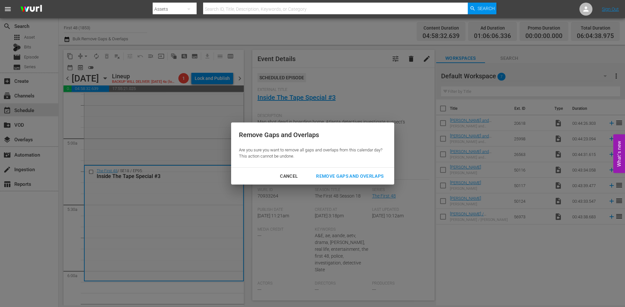
click at [358, 176] on div "Remove Gaps and Overlaps" at bounding box center [350, 176] width 78 height 8
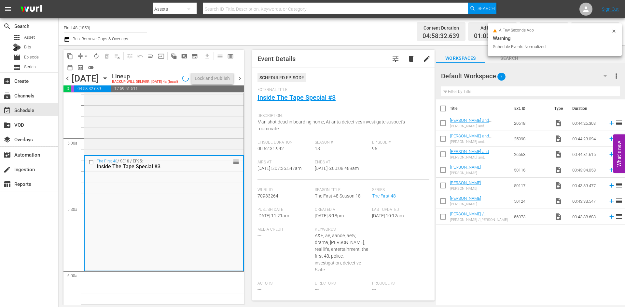
scroll to position [629, 0]
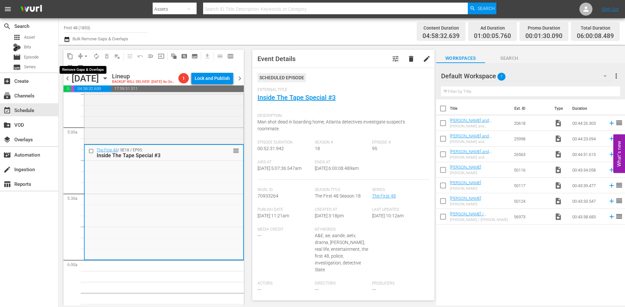
click at [85, 55] on span "arrow_drop_down" at bounding box center [86, 56] width 7 height 7
click at [84, 68] on li "Align to Midnight" at bounding box center [86, 69] width 68 height 11
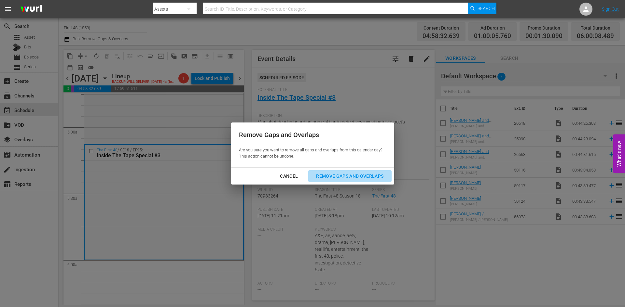
click at [355, 179] on div "Remove Gaps and Overlaps" at bounding box center [350, 176] width 78 height 8
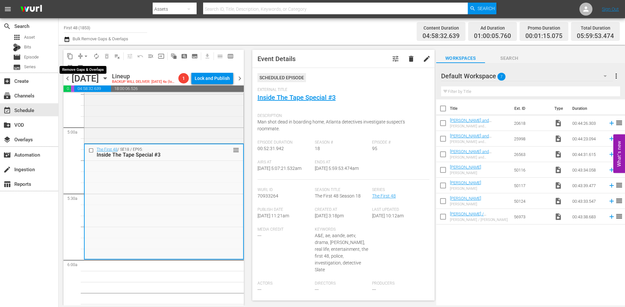
click at [85, 55] on span "arrow_drop_down" at bounding box center [86, 56] width 7 height 7
click at [87, 72] on li "Align to Midnight" at bounding box center [86, 69] width 68 height 11
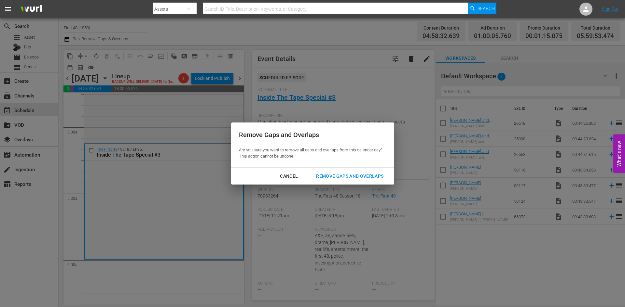
click at [342, 175] on div "Remove Gaps and Overlaps" at bounding box center [350, 176] width 78 height 8
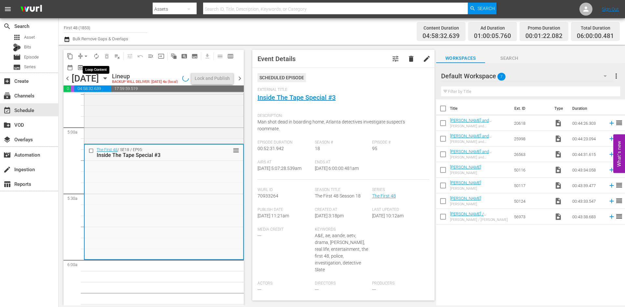
click at [95, 56] on span "autorenew_outlined" at bounding box center [96, 56] width 7 height 7
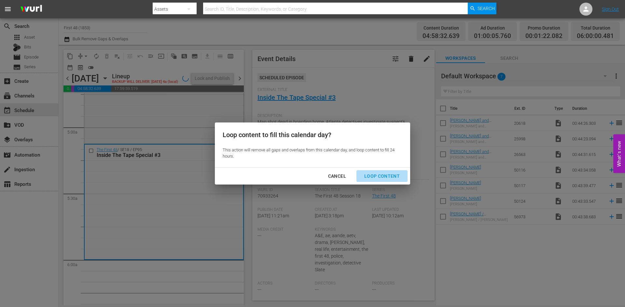
click at [383, 176] on div "Loop Content" at bounding box center [382, 176] width 46 height 8
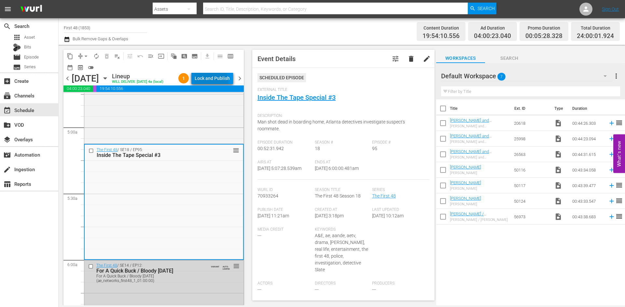
click at [211, 82] on div "Lock and Publish" at bounding box center [212, 79] width 35 height 12
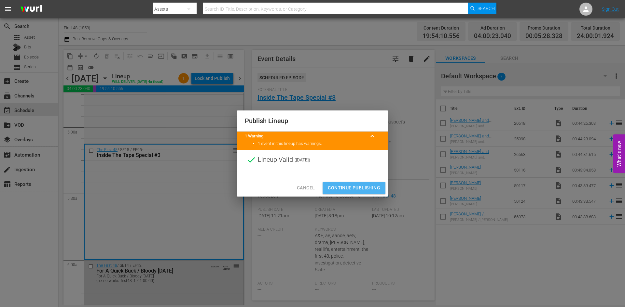
click at [342, 189] on span "Continue Publishing" at bounding box center [354, 188] width 52 height 8
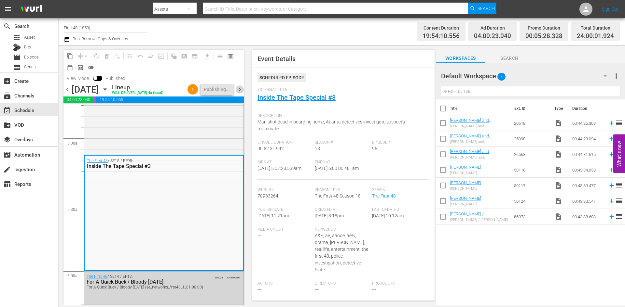
click at [242, 89] on span "chevron_right" at bounding box center [240, 90] width 8 height 8
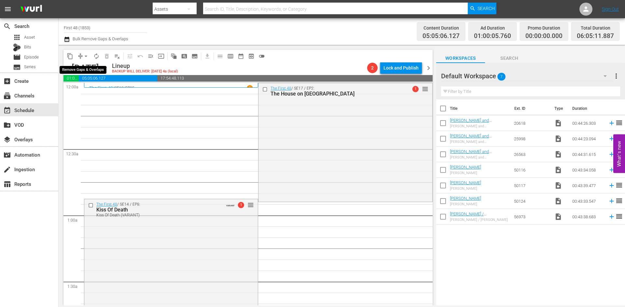
click at [87, 56] on span "arrow_drop_down" at bounding box center [86, 56] width 7 height 7
click at [94, 73] on li "Align to Midnight" at bounding box center [86, 69] width 68 height 11
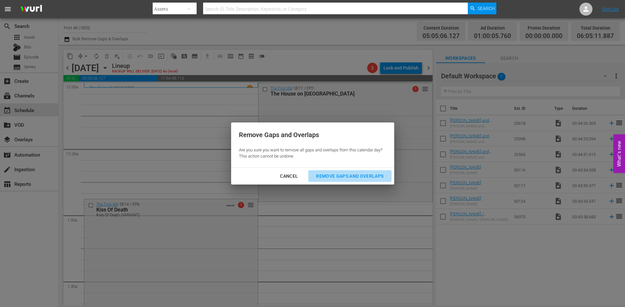
click at [354, 175] on div "Remove Gaps and Overlaps" at bounding box center [350, 176] width 78 height 8
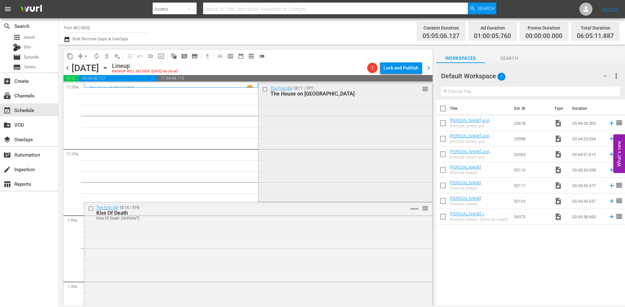
click at [348, 161] on div "The First 48 / SE17 / EP2: The House on Madrona Street reorder" at bounding box center [344, 141] width 173 height 117
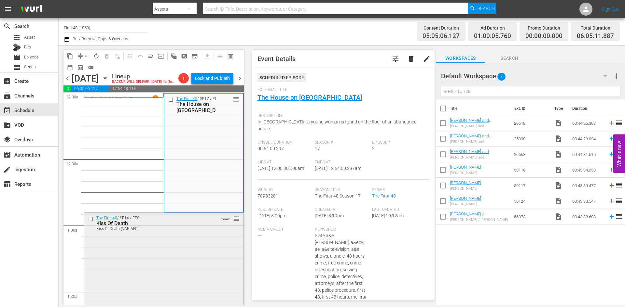
click at [200, 246] on div "The First 48 / SE14 / EP8: Kiss Of Death Kiss Of Death (VARIANT) VARIANT reorder" at bounding box center [163, 268] width 159 height 111
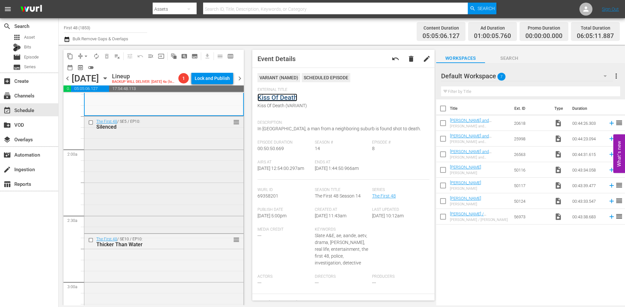
scroll to position [228, 0]
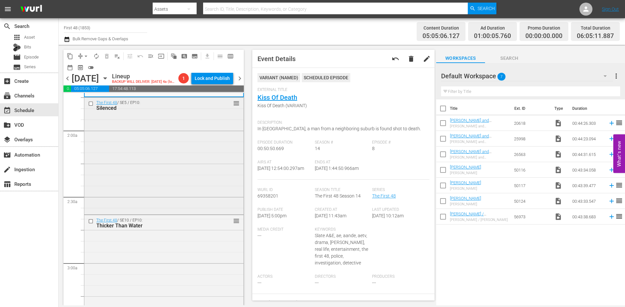
click at [184, 175] on div "The First 48 / SE5 / EP10: Silenced reorder" at bounding box center [163, 156] width 159 height 116
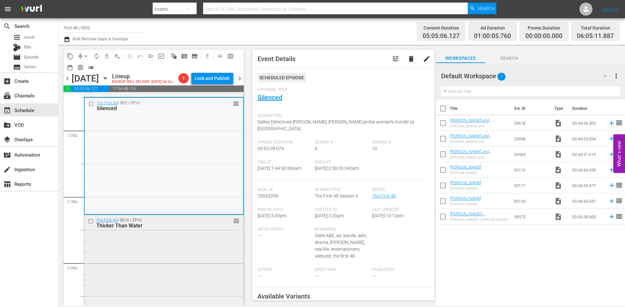
click at [206, 243] on div "The First 48 / SE10 / EP10: Thicker Than Water reorder" at bounding box center [163, 271] width 159 height 113
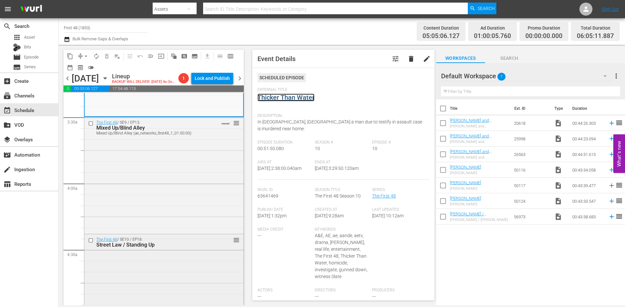
scroll to position [456, 0]
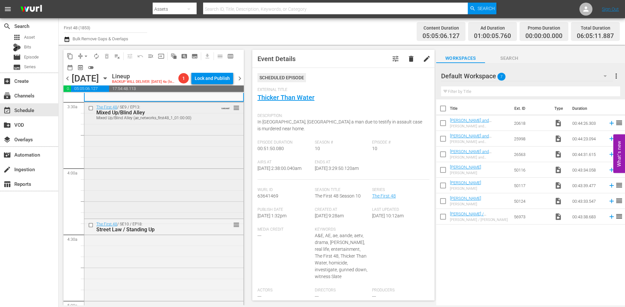
click at [180, 169] on div "The First 48 / SE9 / EP13: Mixed Up/Blind Alley Mixed Up/Blind Alley (ae_networ…" at bounding box center [163, 159] width 159 height 115
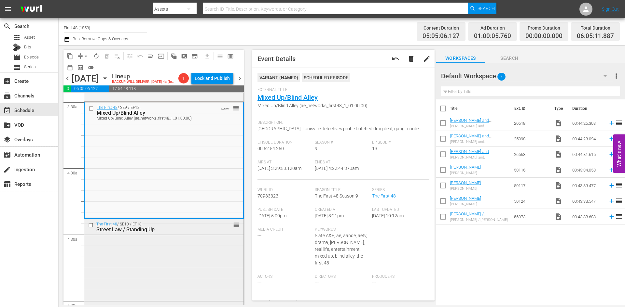
click at [194, 255] on div "The First 48 / SE10 / EP18: Street Law / Standing Up reorder" at bounding box center [163, 275] width 159 height 112
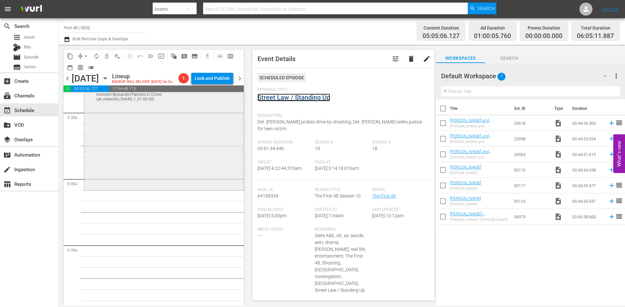
scroll to position [716, 0]
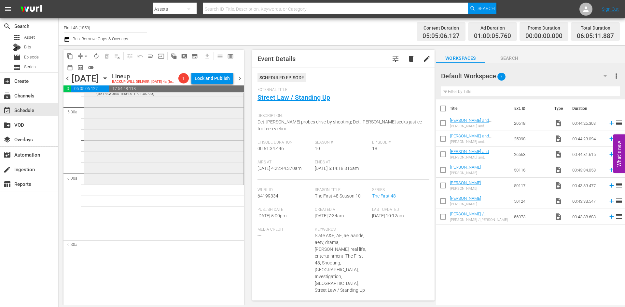
click at [205, 160] on div "The First 48 / SE12 / EP20: Innocent Bystander/Partners in Crime Innocent Bysta…" at bounding box center [163, 128] width 159 height 111
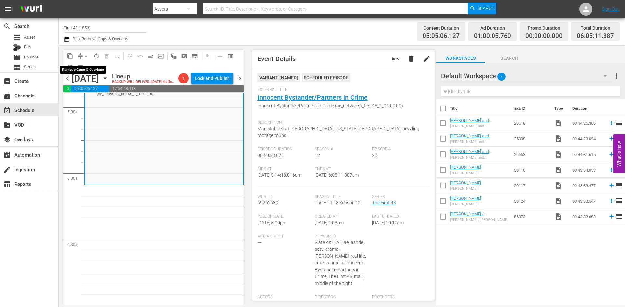
click at [89, 55] on span "arrow_drop_down" at bounding box center [86, 56] width 7 height 7
click at [88, 70] on li "Align to Midnight" at bounding box center [86, 69] width 68 height 11
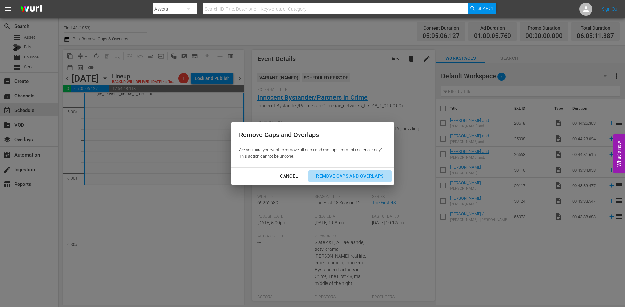
click at [337, 176] on div "Remove Gaps and Overlaps" at bounding box center [350, 176] width 78 height 8
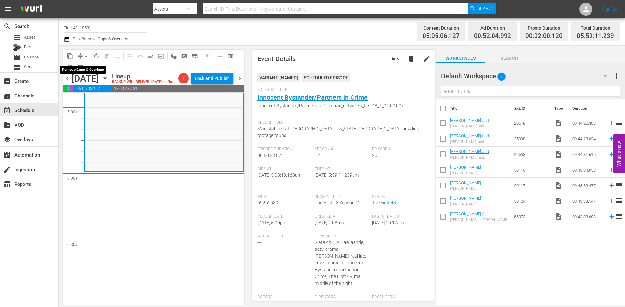
click at [88, 55] on span "arrow_drop_down" at bounding box center [86, 56] width 7 height 7
click at [84, 71] on li "Align to Midnight" at bounding box center [86, 69] width 68 height 11
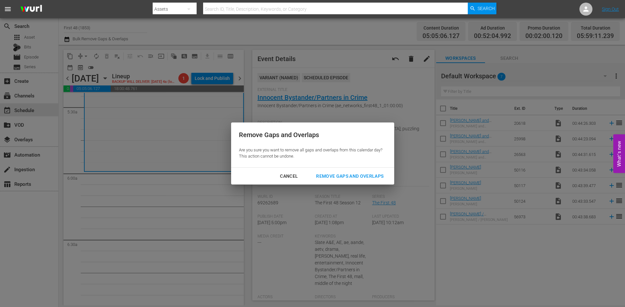
click at [355, 173] on div "Remove Gaps and Overlaps" at bounding box center [350, 176] width 78 height 8
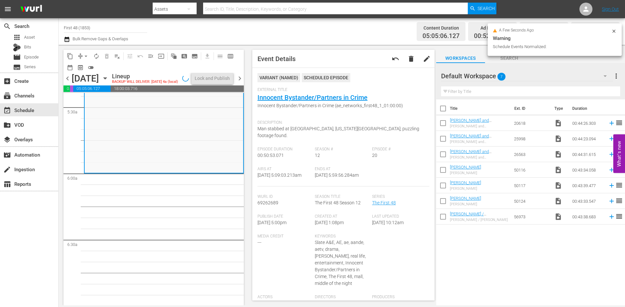
scroll to position [738, 0]
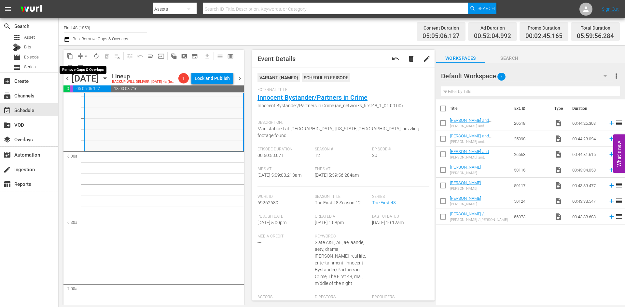
click at [82, 53] on button "arrow_drop_down" at bounding box center [86, 56] width 10 height 10
click at [82, 66] on li "Align to Midnight" at bounding box center [86, 69] width 68 height 11
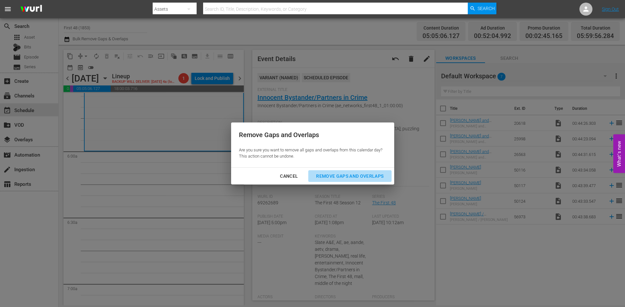
click at [335, 172] on button "Remove Gaps and Overlaps" at bounding box center [349, 177] width 83 height 12
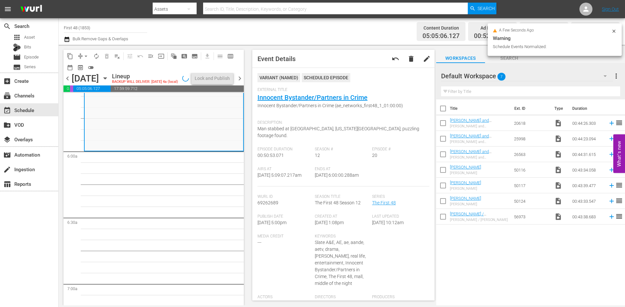
scroll to position [749, 0]
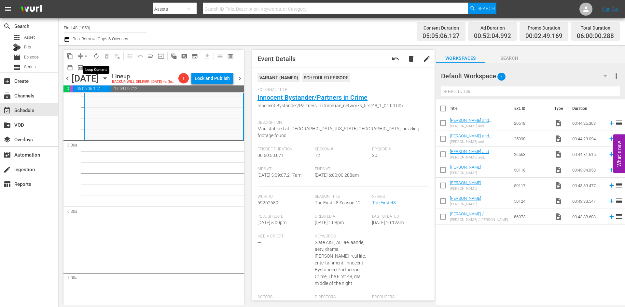
click at [98, 55] on span "autorenew_outlined" at bounding box center [96, 56] width 7 height 7
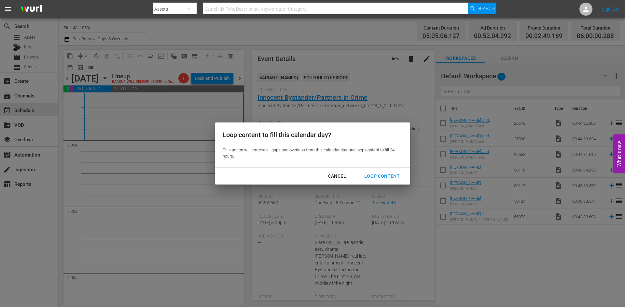
click at [387, 172] on button "Loop Content" at bounding box center [381, 177] width 51 height 12
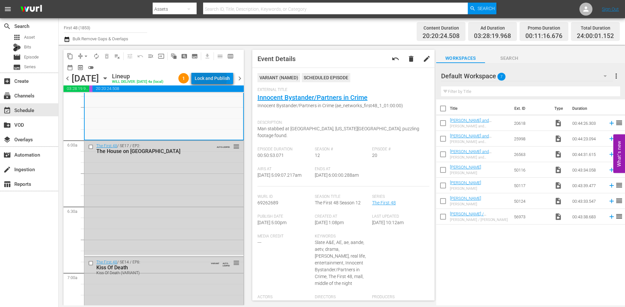
click at [209, 78] on div "Lock and Publish" at bounding box center [212, 79] width 35 height 12
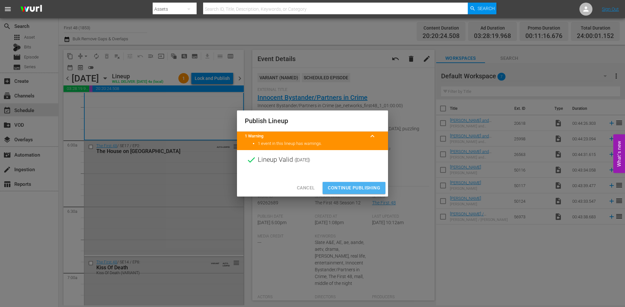
click at [355, 185] on span "Continue Publishing" at bounding box center [354, 188] width 52 height 8
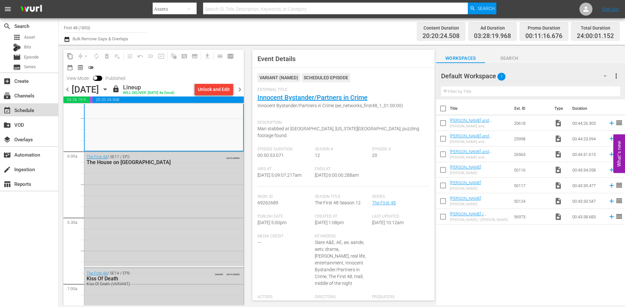
click at [32, 110] on div "event_available Schedule" at bounding box center [18, 109] width 36 height 6
click at [86, 27] on input "First 48 (1853)" at bounding box center [105, 28] width 83 height 16
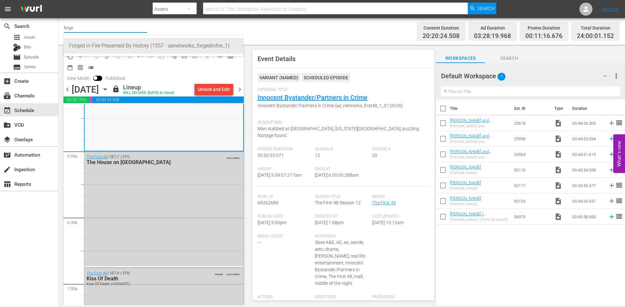
click at [106, 43] on div "Forged in Fire Presented By History (1557 - aenetworks_forgedinfire_1)" at bounding box center [153, 46] width 169 height 16
type input "Forged in Fire Presented By History (1557 - aenetworks_forgedinfire_1)"
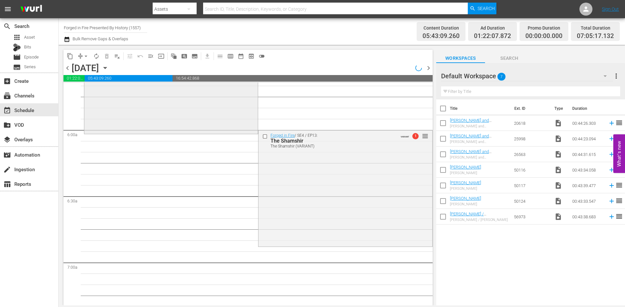
scroll to position [738, 0]
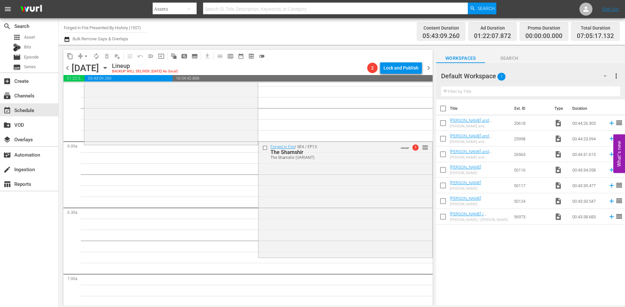
click at [109, 66] on icon "button" at bounding box center [105, 67] width 7 height 7
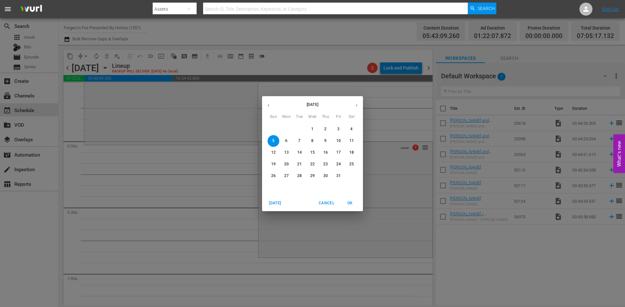
click at [269, 108] on icon "button" at bounding box center [268, 105] width 5 height 5
click at [270, 176] on span "28" at bounding box center [273, 176] width 12 height 6
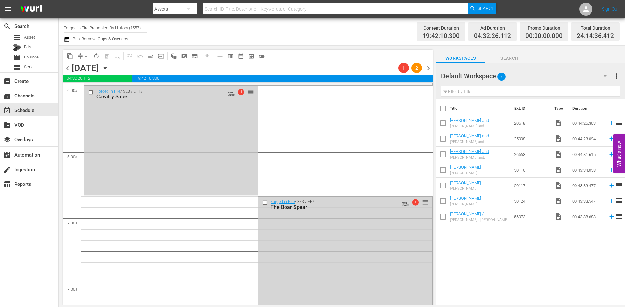
scroll to position [738, 0]
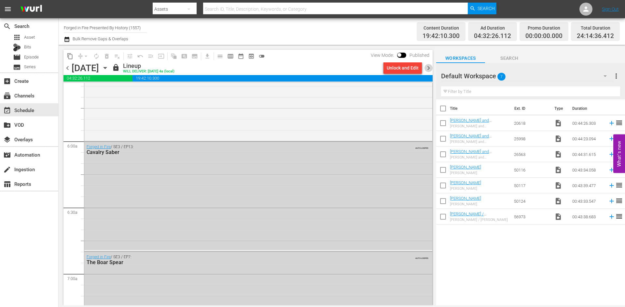
click at [430, 68] on span "chevron_right" at bounding box center [428, 68] width 8 height 8
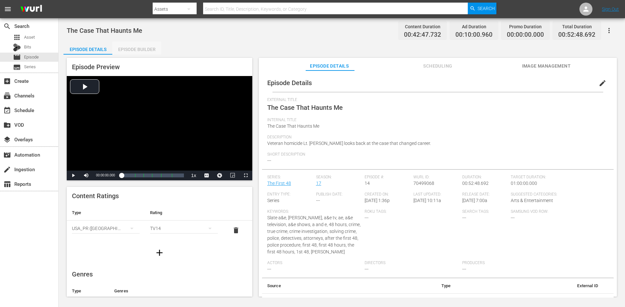
click at [136, 49] on div "Episode Builder" at bounding box center [136, 50] width 49 height 16
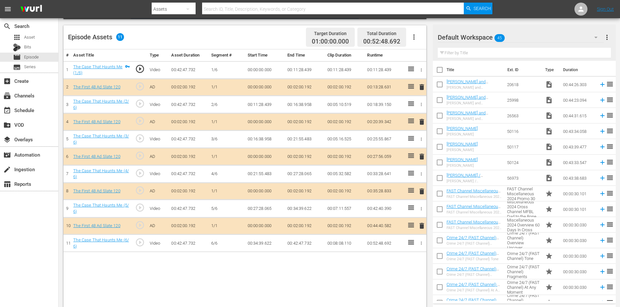
scroll to position [170, 0]
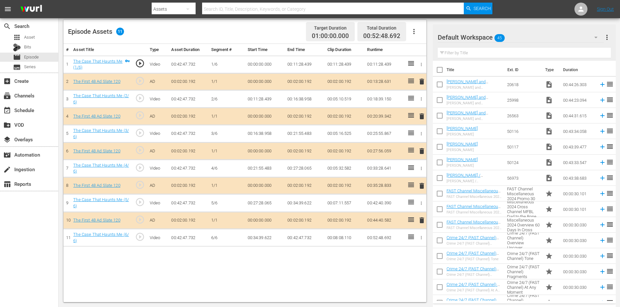
click at [552, 36] on div "Default Workspace 45" at bounding box center [521, 37] width 166 height 18
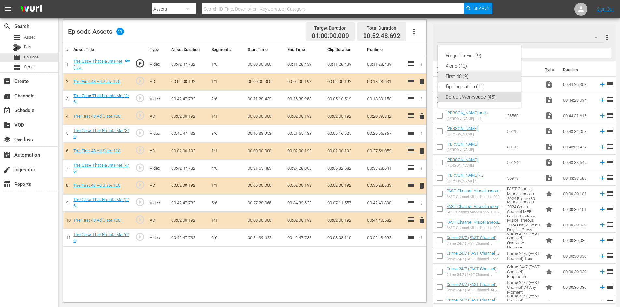
click at [459, 76] on div "First 48 (9)" at bounding box center [479, 76] width 68 height 10
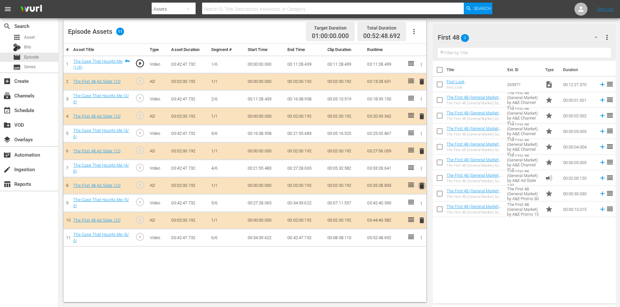
click at [422, 186] on span "delete" at bounding box center [422, 186] width 8 height 8
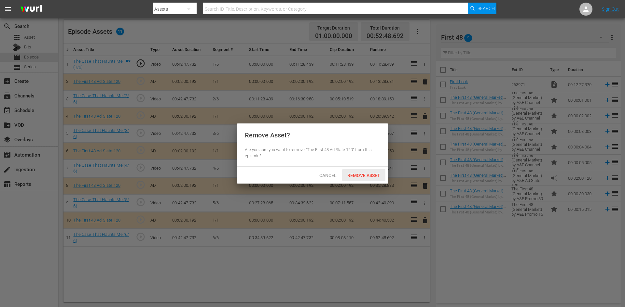
click at [363, 175] on span "Remove Asset" at bounding box center [363, 175] width 43 height 5
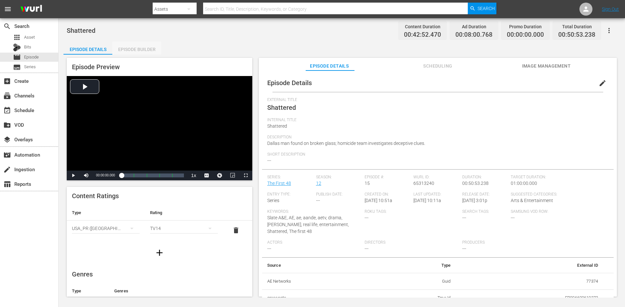
click at [150, 48] on div "Episode Builder" at bounding box center [136, 50] width 49 height 16
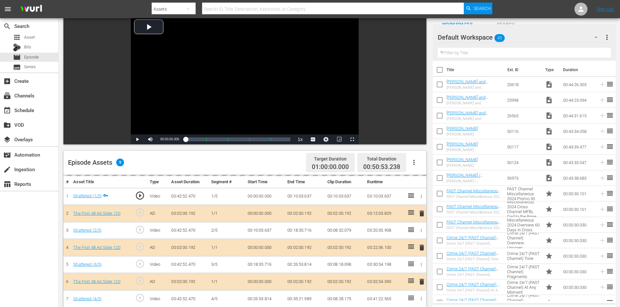
scroll to position [170, 0]
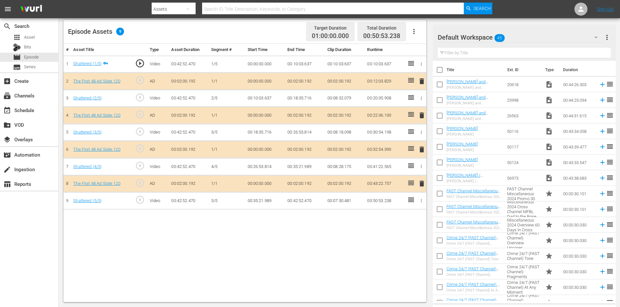
click at [548, 40] on div "Default Workspace 45" at bounding box center [521, 37] width 166 height 18
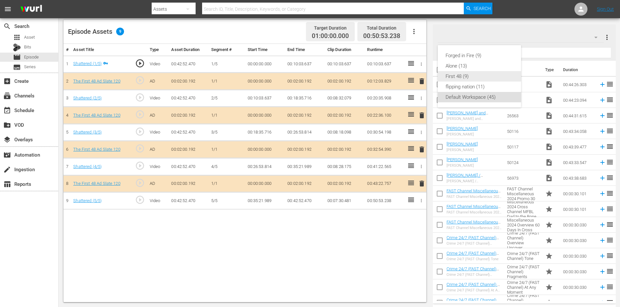
click at [458, 76] on div "First 48 (9)" at bounding box center [479, 76] width 68 height 10
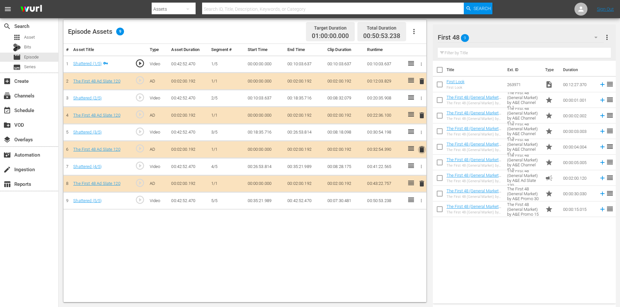
click at [423, 150] on span "delete" at bounding box center [422, 150] width 8 height 8
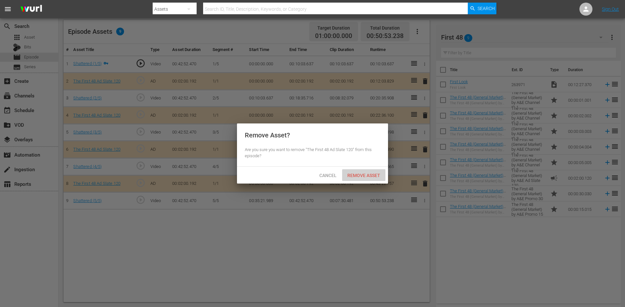
click at [366, 174] on span "Remove Asset" at bounding box center [363, 175] width 43 height 5
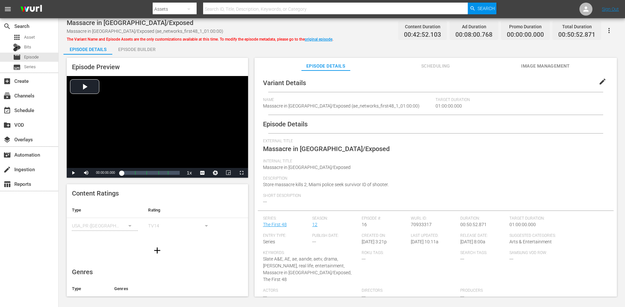
click at [138, 48] on div "Episode Builder" at bounding box center [136, 50] width 49 height 16
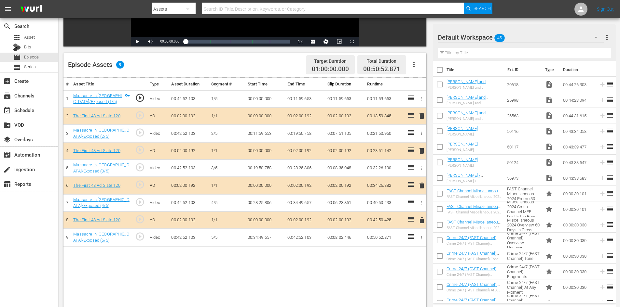
scroll to position [170, 0]
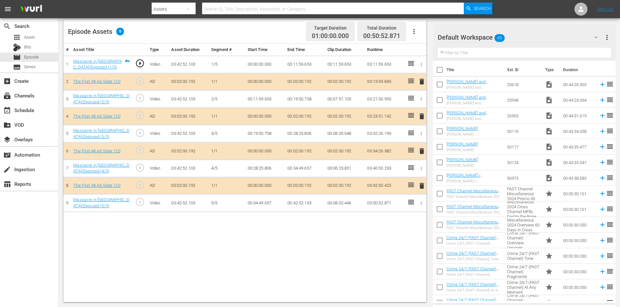
click at [528, 35] on div "Default Workspace 45" at bounding box center [521, 37] width 166 height 18
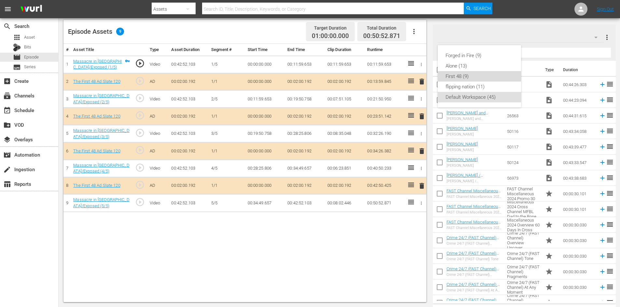
click at [470, 77] on div "First 48 (9)" at bounding box center [479, 76] width 68 height 10
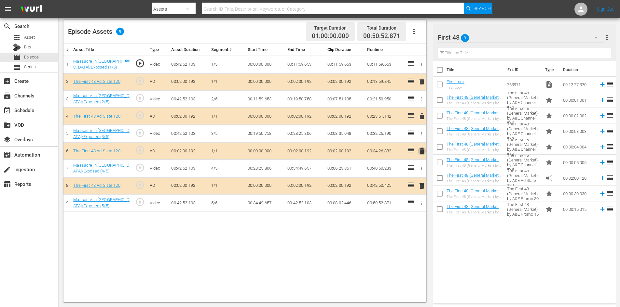
click at [419, 151] on span "delete" at bounding box center [422, 151] width 8 height 8
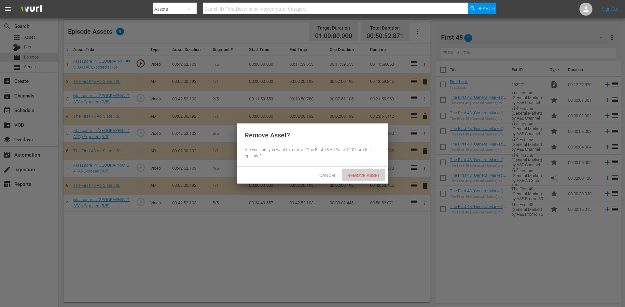
click at [362, 173] on span "Remove Asset" at bounding box center [363, 175] width 43 height 5
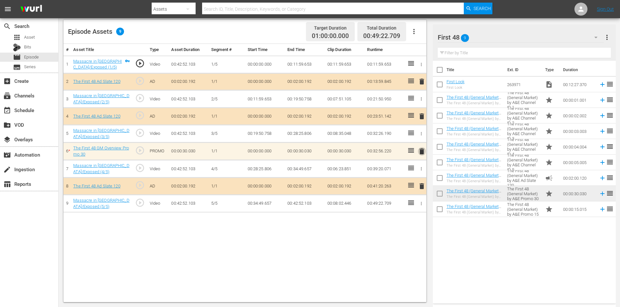
click at [420, 152] on span "delete" at bounding box center [422, 152] width 8 height 8
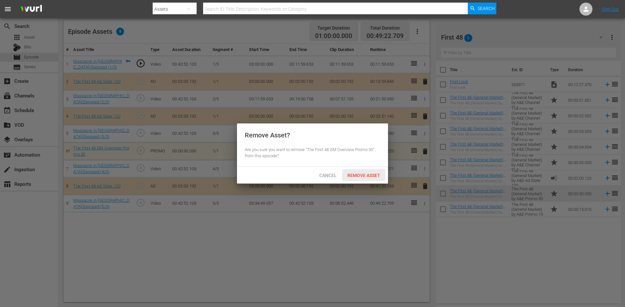
click at [372, 174] on span "Remove Asset" at bounding box center [363, 175] width 43 height 5
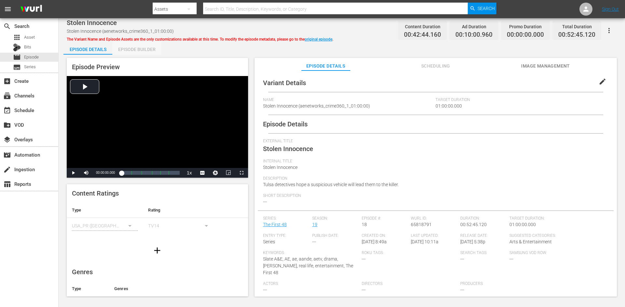
click at [144, 50] on div "Episode Builder" at bounding box center [136, 50] width 49 height 16
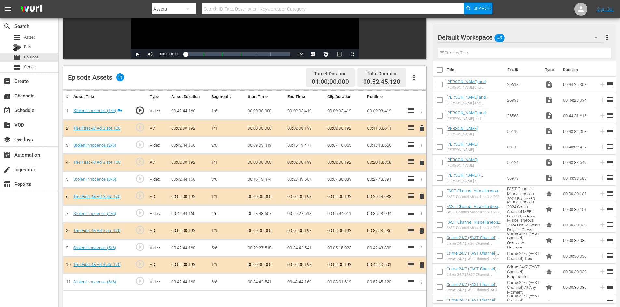
scroll to position [170, 0]
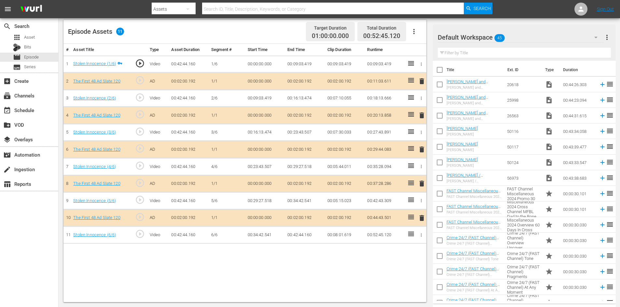
click at [524, 37] on div "Default Workspace 45" at bounding box center [521, 37] width 166 height 18
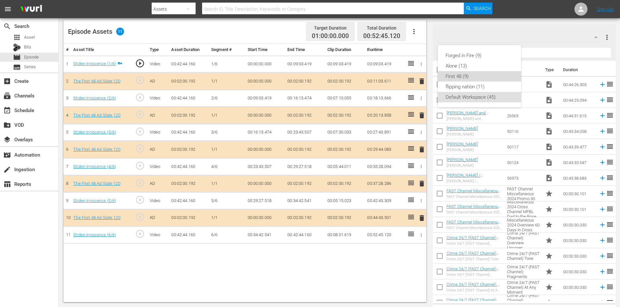
click at [477, 80] on div "First 48 (9)" at bounding box center [479, 76] width 68 height 10
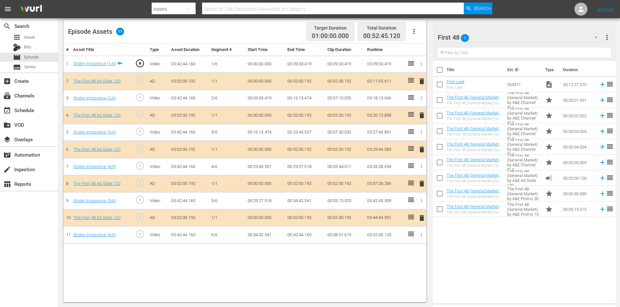
click at [423, 182] on span "delete" at bounding box center [422, 184] width 8 height 8
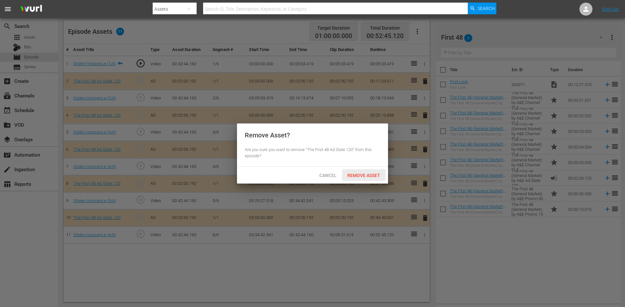
click at [374, 175] on span "Remove Asset" at bounding box center [363, 175] width 43 height 5
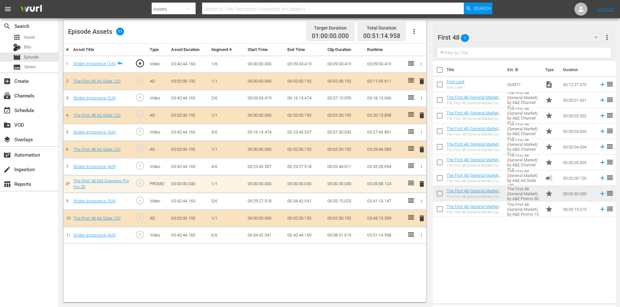
click at [420, 183] on span "delete" at bounding box center [422, 184] width 8 height 8
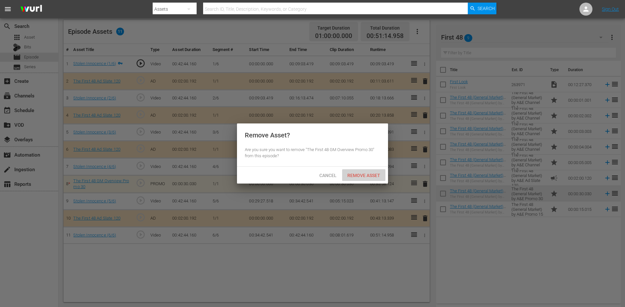
click at [368, 177] on span "Remove Asset" at bounding box center [363, 175] width 43 height 5
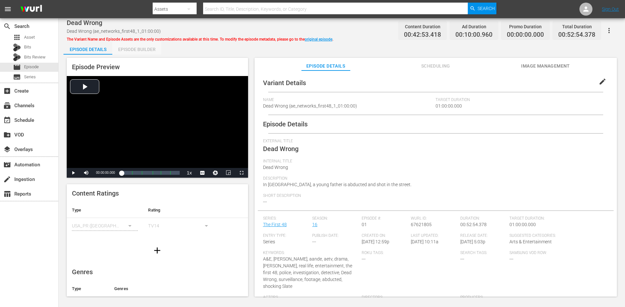
click at [142, 49] on div "Episode Builder" at bounding box center [136, 50] width 49 height 16
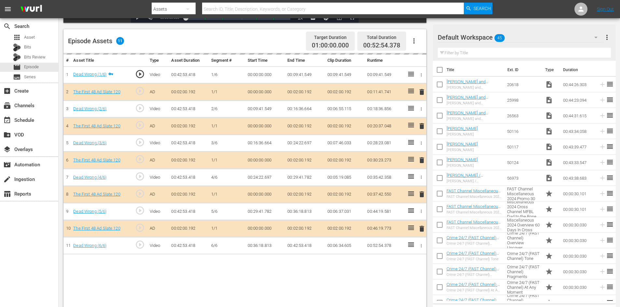
scroll to position [163, 0]
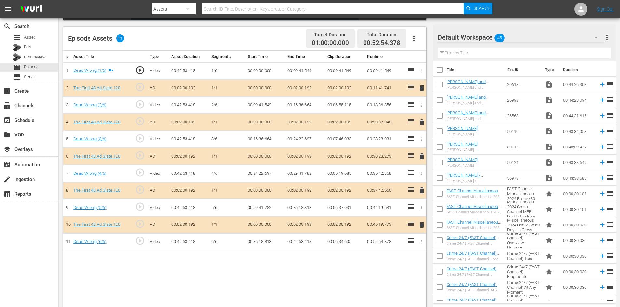
click at [533, 38] on div "Default Workspace 45" at bounding box center [521, 37] width 166 height 18
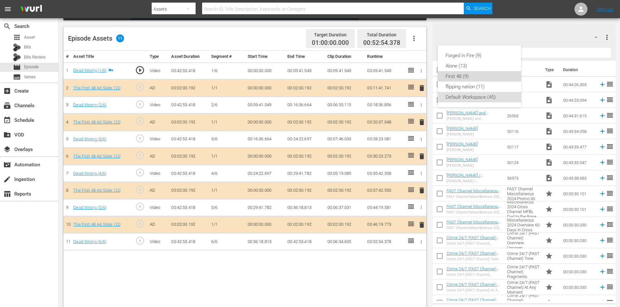
click at [467, 75] on div "First 48 (9)" at bounding box center [479, 76] width 68 height 10
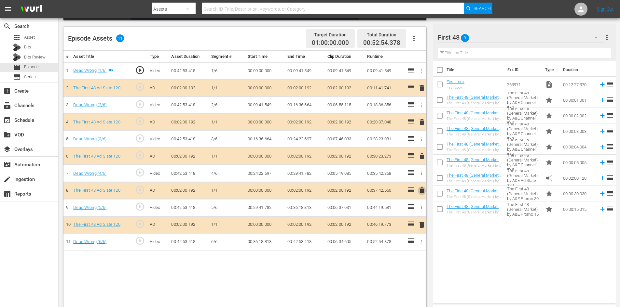
click at [421, 190] on span "delete" at bounding box center [422, 191] width 8 height 8
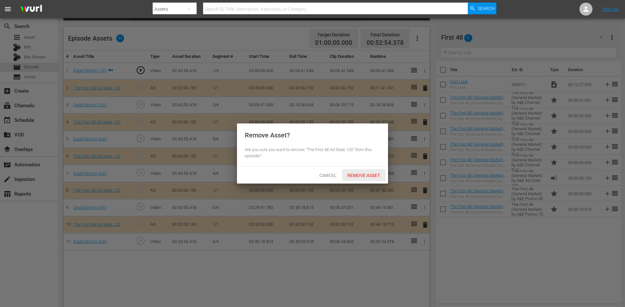
click at [374, 178] on div "Remove Asset" at bounding box center [363, 176] width 43 height 12
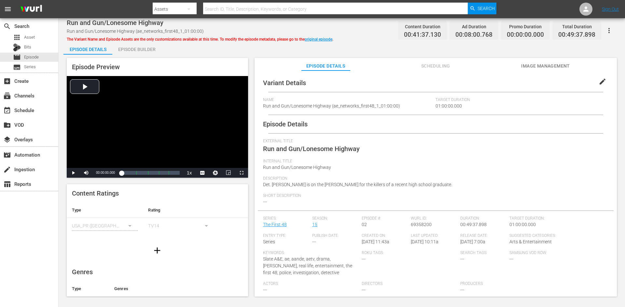
click at [129, 49] on div "Episode Builder" at bounding box center [136, 50] width 49 height 16
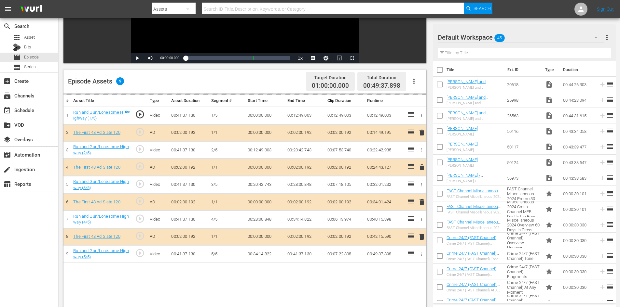
scroll to position [170, 0]
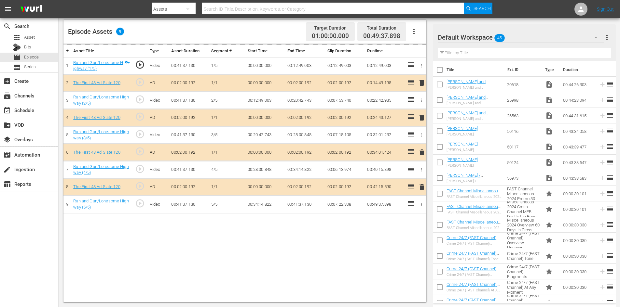
click at [531, 40] on div "Default Workspace 45" at bounding box center [521, 37] width 166 height 18
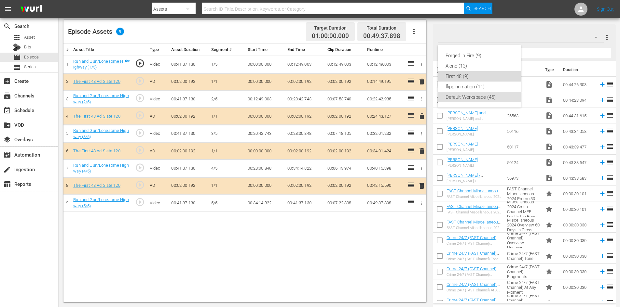
click at [477, 77] on div "First 48 (9)" at bounding box center [479, 76] width 68 height 10
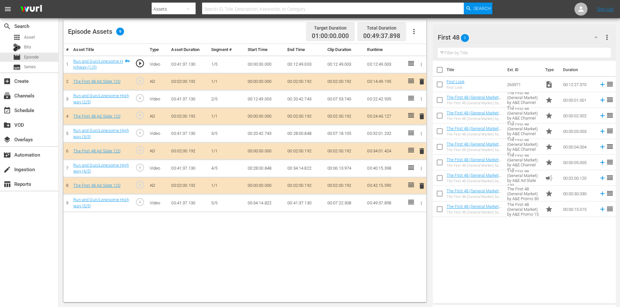
click at [421, 150] on span "delete" at bounding box center [422, 151] width 8 height 8
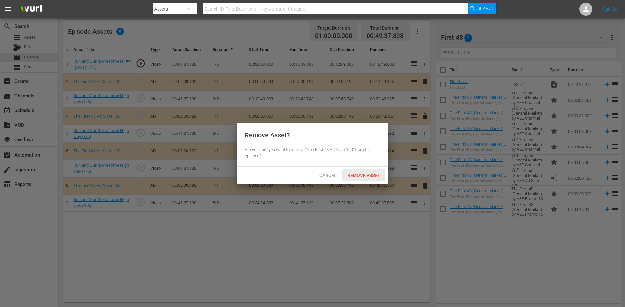
click at [363, 175] on span "Remove Asset" at bounding box center [363, 175] width 43 height 5
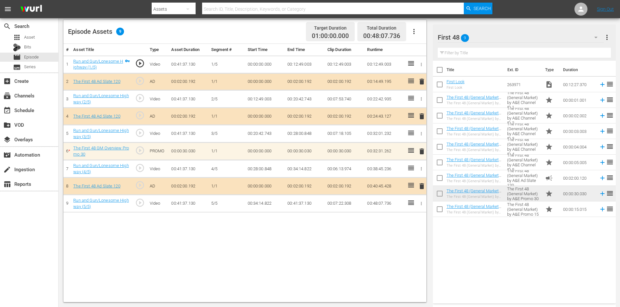
click at [421, 153] on span "delete" at bounding box center [422, 152] width 8 height 8
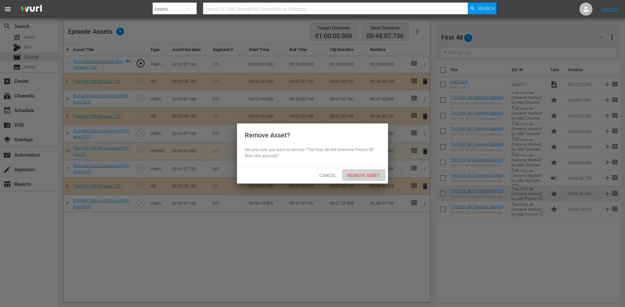
click at [364, 174] on span "Remove Asset" at bounding box center [363, 175] width 43 height 5
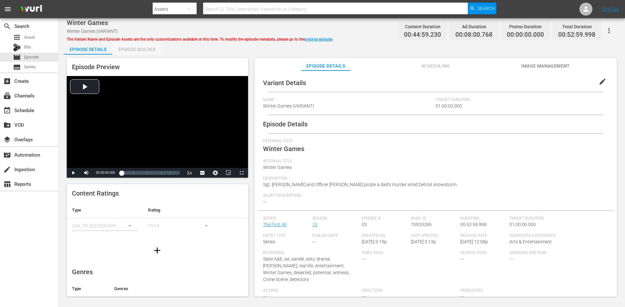
click at [124, 50] on div "Episode Builder" at bounding box center [136, 50] width 49 height 16
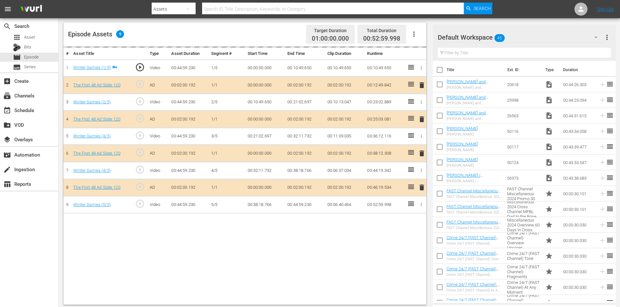
scroll to position [170, 0]
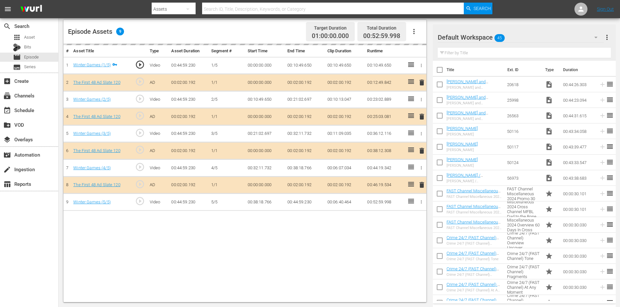
click at [542, 36] on div "Default Workspace 45" at bounding box center [521, 37] width 166 height 18
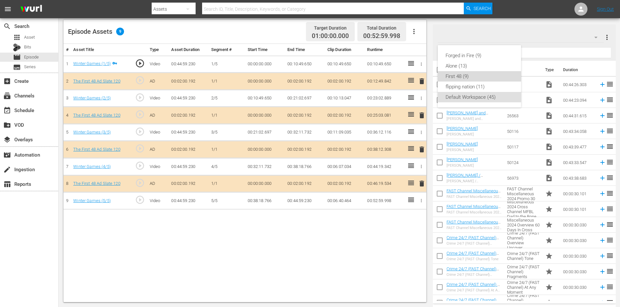
click at [481, 79] on div "First 48 (9)" at bounding box center [479, 76] width 68 height 10
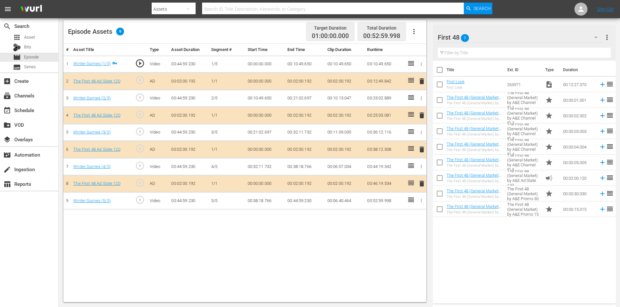
click at [420, 152] on span "delete" at bounding box center [422, 150] width 8 height 8
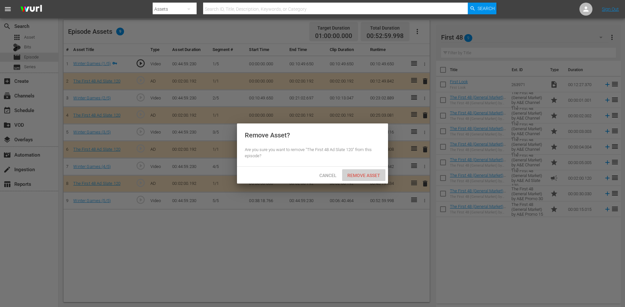
click at [364, 173] on span "Remove Asset" at bounding box center [363, 175] width 43 height 5
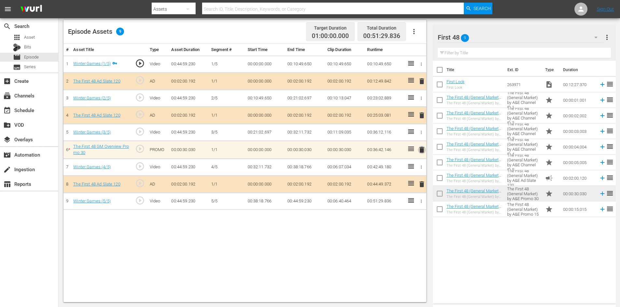
click at [420, 152] on span "delete" at bounding box center [422, 150] width 8 height 8
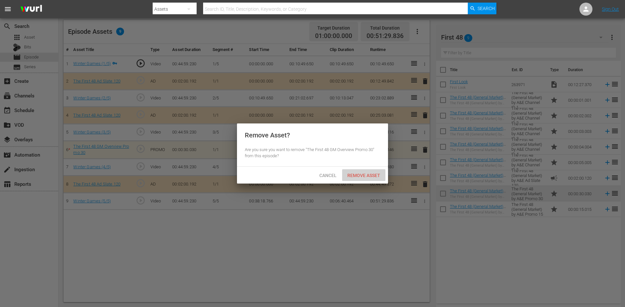
click at [362, 177] on span "Remove Asset" at bounding box center [363, 175] width 43 height 5
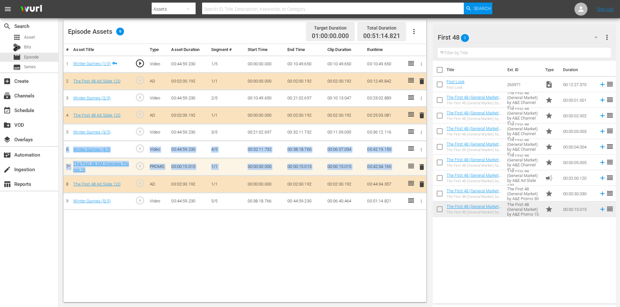
drag, startPoint x: 406, startPoint y: 166, endPoint x: 401, endPoint y: 141, distance: 25.6
click at [401, 139] on tbody "1 Winter Games (1/5) play_circle_outline Video 00:44:59.230 1/5 00:00:00.000 00…" at bounding box center [244, 133] width 363 height 155
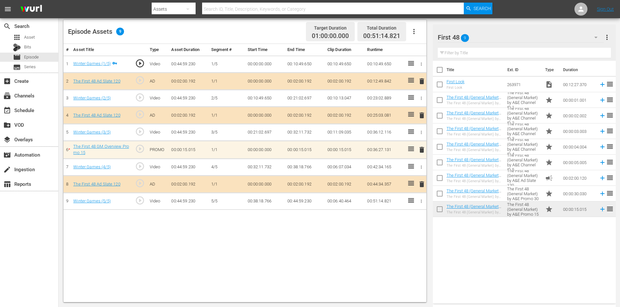
click at [190, 129] on td "00:44:59.230" at bounding box center [189, 132] width 40 height 17
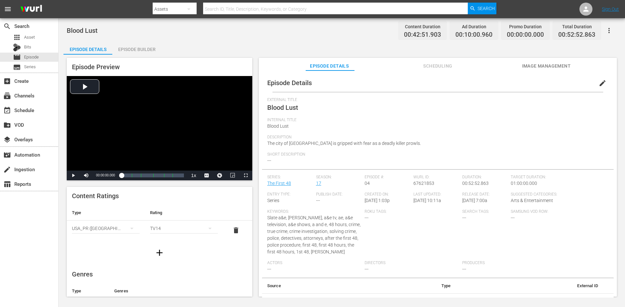
click at [139, 49] on div "Episode Builder" at bounding box center [136, 50] width 49 height 16
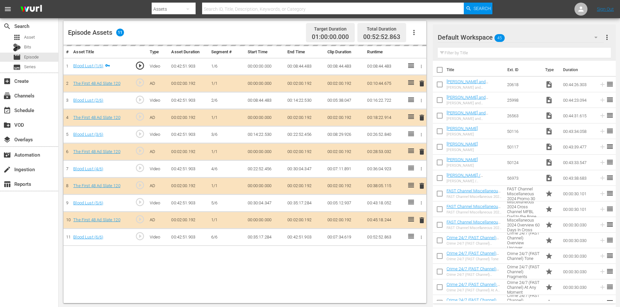
scroll to position [170, 0]
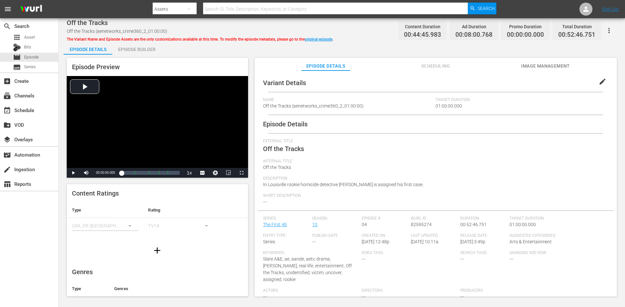
click at [135, 51] on div "Episode Builder" at bounding box center [136, 50] width 49 height 16
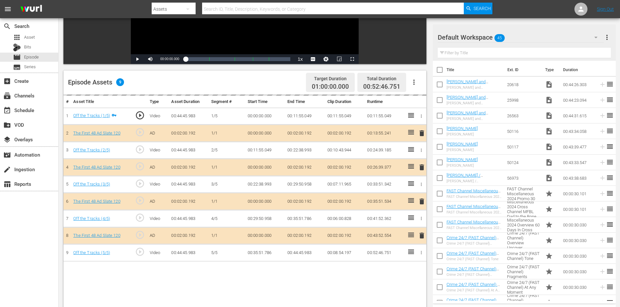
scroll to position [170, 0]
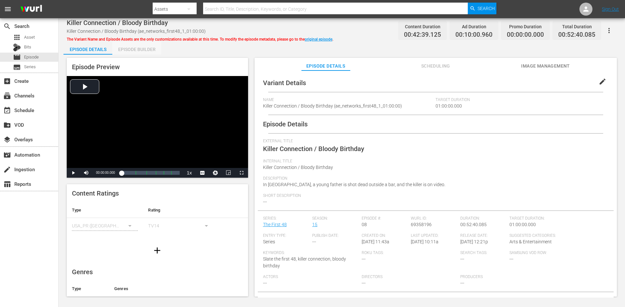
click at [130, 47] on div "Episode Builder" at bounding box center [136, 50] width 49 height 16
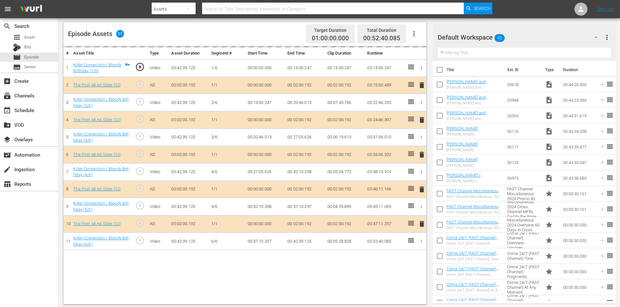
scroll to position [170, 0]
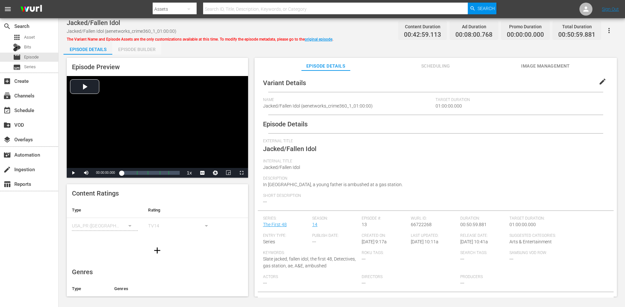
click at [137, 49] on div "Episode Builder" at bounding box center [136, 50] width 49 height 16
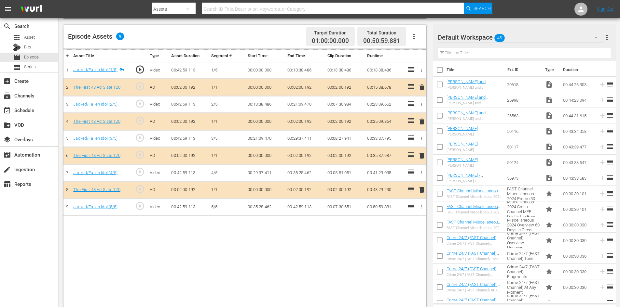
scroll to position [170, 0]
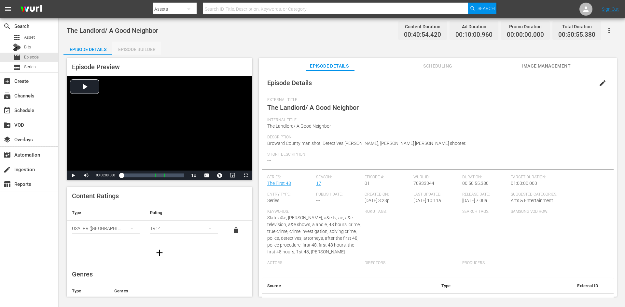
click at [137, 46] on div "Episode Builder" at bounding box center [136, 50] width 49 height 16
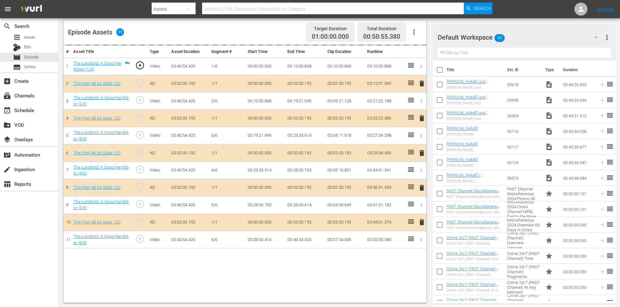
scroll to position [170, 0]
click at [542, 40] on div "Default Workspace 45" at bounding box center [521, 37] width 166 height 18
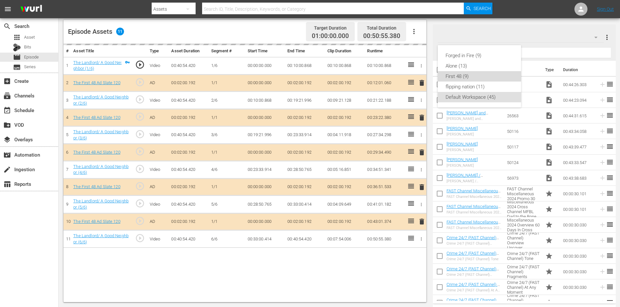
click at [476, 79] on div "First 48 (9)" at bounding box center [479, 76] width 68 height 10
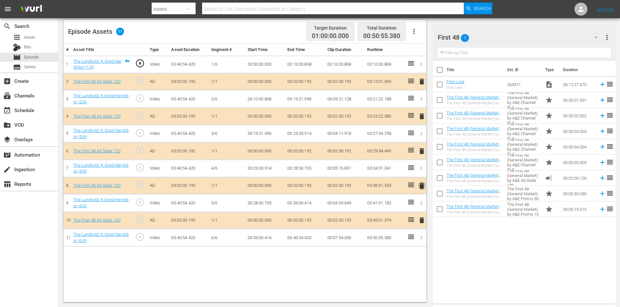
click at [421, 186] on span "delete" at bounding box center [422, 186] width 8 height 8
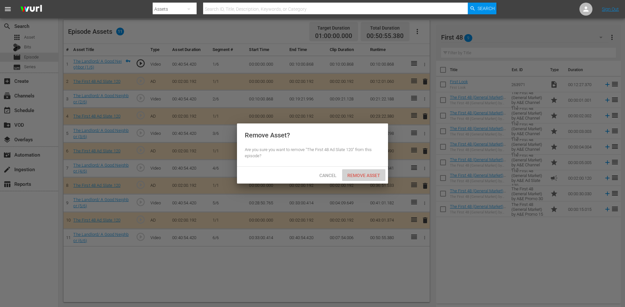
click at [361, 174] on span "Remove Asset" at bounding box center [363, 175] width 43 height 5
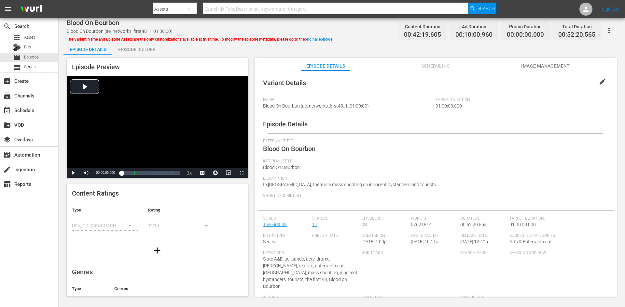
click at [129, 47] on div "Episode Builder" at bounding box center [136, 50] width 49 height 16
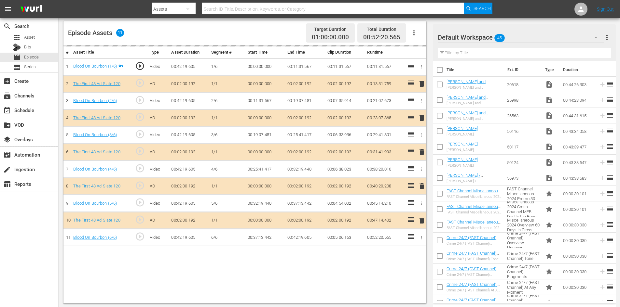
scroll to position [170, 0]
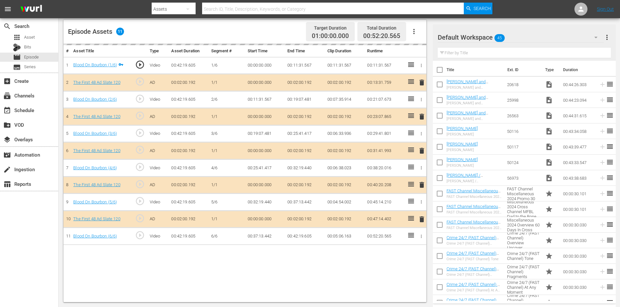
click at [530, 38] on div "Default Workspace 45" at bounding box center [521, 37] width 166 height 18
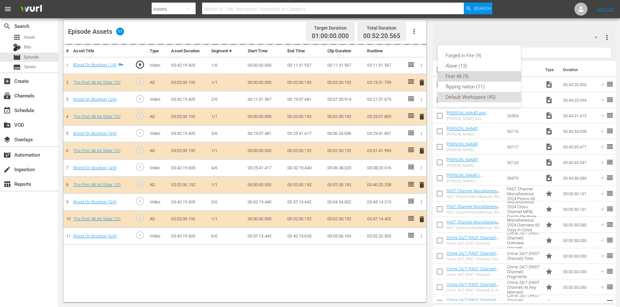
click at [469, 74] on div "First 48 (9)" at bounding box center [479, 76] width 68 height 10
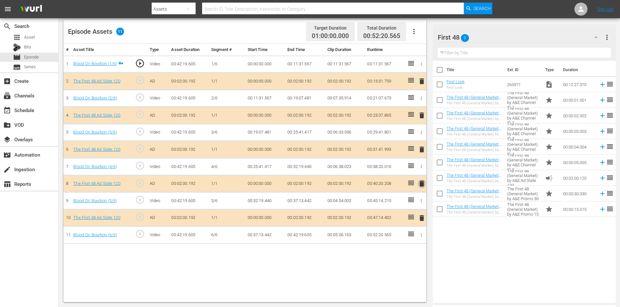
click at [423, 184] on span "delete" at bounding box center [422, 184] width 8 height 8
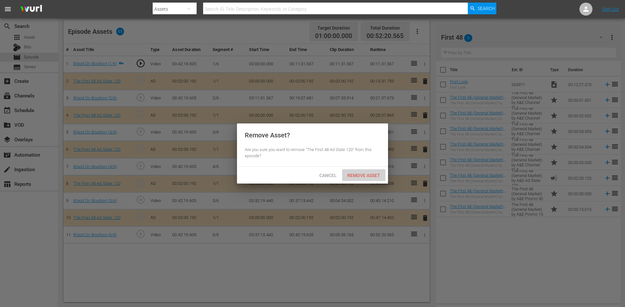
click at [364, 175] on span "Remove Asset" at bounding box center [363, 175] width 43 height 5
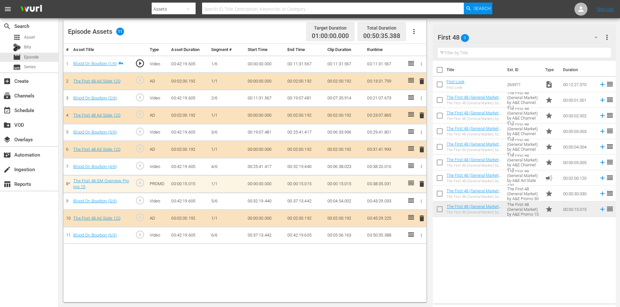
click at [422, 186] on span "delete" at bounding box center [422, 184] width 8 height 8
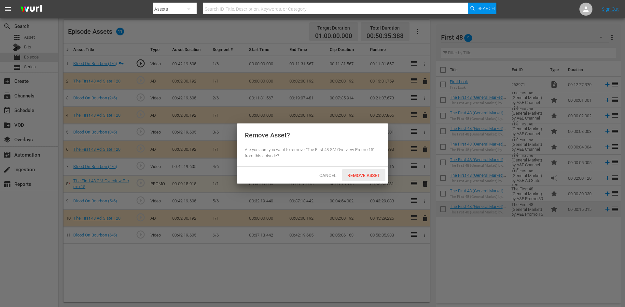
drag, startPoint x: 365, startPoint y: 175, endPoint x: 380, endPoint y: 178, distance: 14.6
click at [366, 175] on span "Remove Asset" at bounding box center [363, 175] width 43 height 5
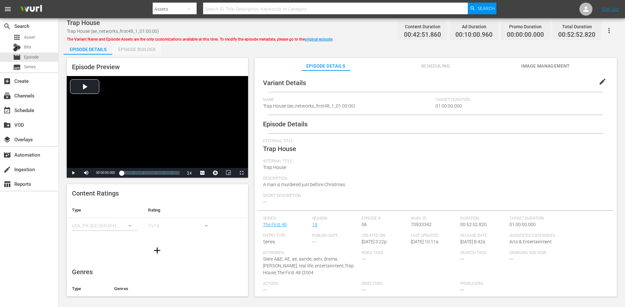
click at [131, 47] on div "Episode Builder" at bounding box center [136, 50] width 49 height 16
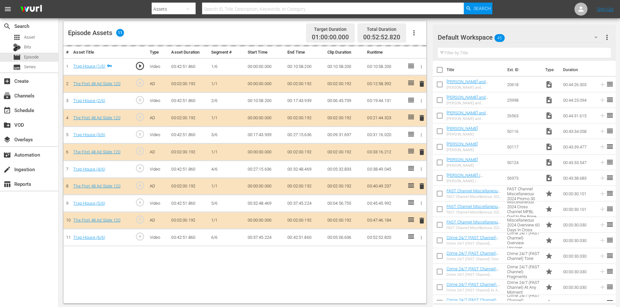
scroll to position [170, 0]
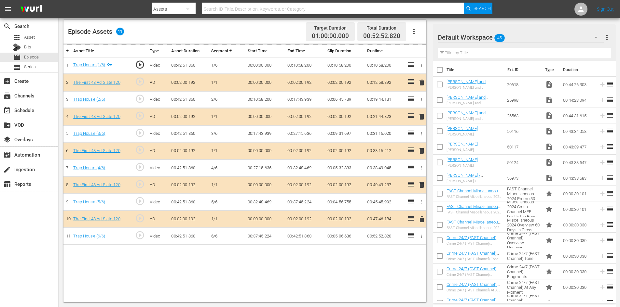
click at [528, 36] on div "Default Workspace 45" at bounding box center [521, 37] width 166 height 18
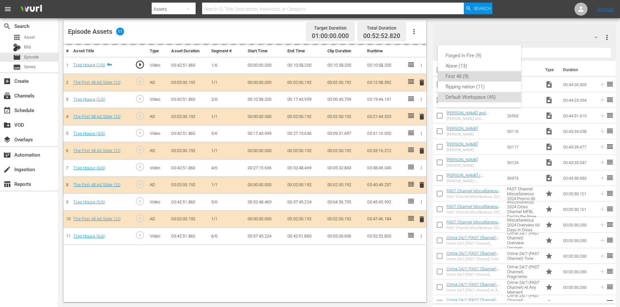
click at [475, 73] on div "First 48 (9)" at bounding box center [479, 76] width 68 height 10
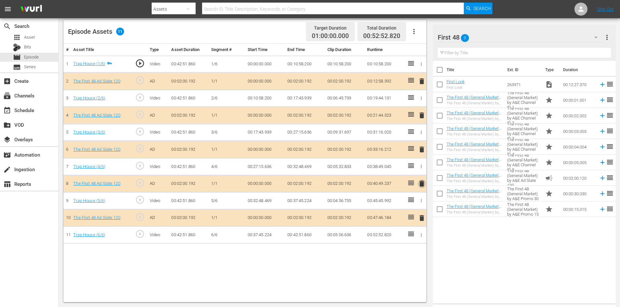
click at [420, 184] on span "delete" at bounding box center [422, 184] width 8 height 8
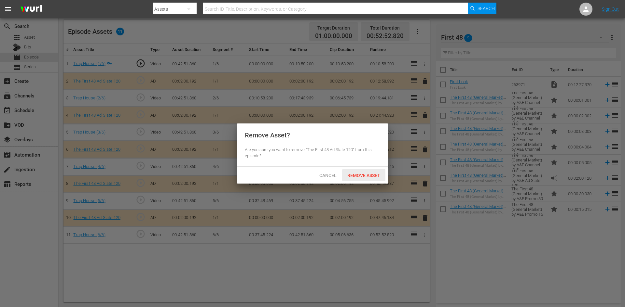
click at [366, 177] on span "Remove Asset" at bounding box center [363, 175] width 43 height 5
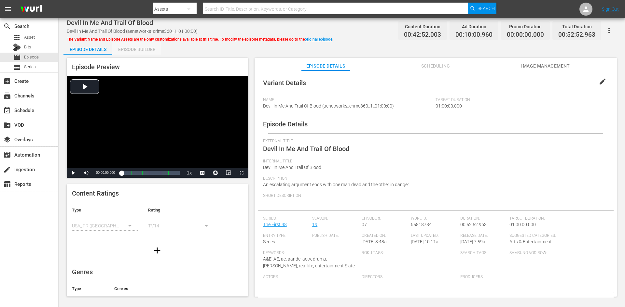
click at [133, 47] on div "Episode Builder" at bounding box center [136, 50] width 49 height 16
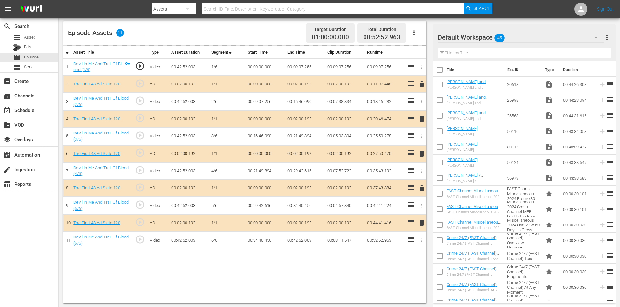
scroll to position [170, 0]
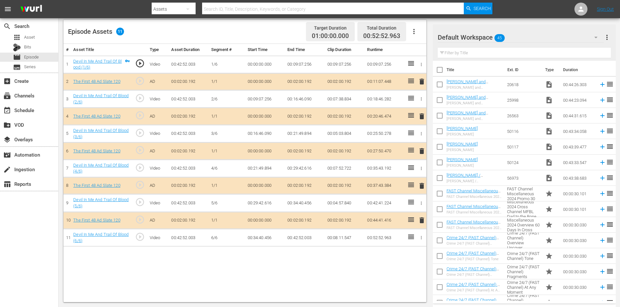
click at [526, 37] on div "Default Workspace 45" at bounding box center [521, 37] width 166 height 18
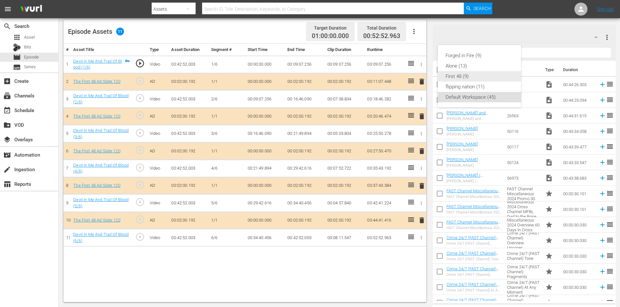
click at [474, 77] on div "First 48 (9)" at bounding box center [479, 76] width 68 height 10
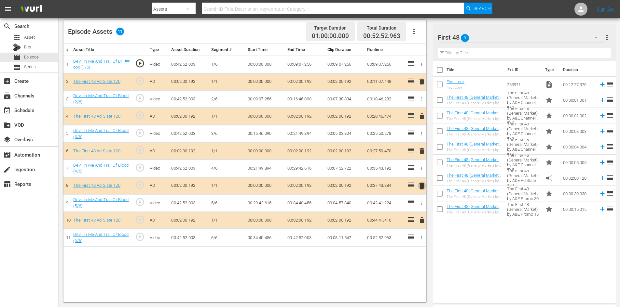
click at [422, 188] on span "delete" at bounding box center [422, 186] width 8 height 8
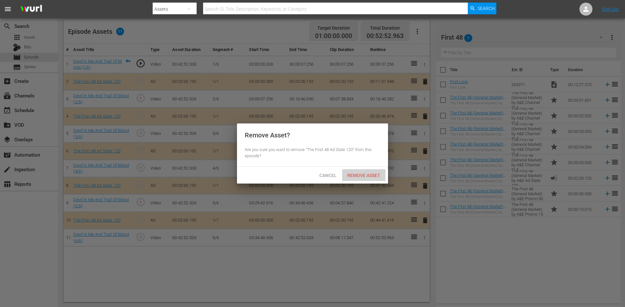
click at [356, 171] on div "Remove Asset" at bounding box center [363, 176] width 43 height 12
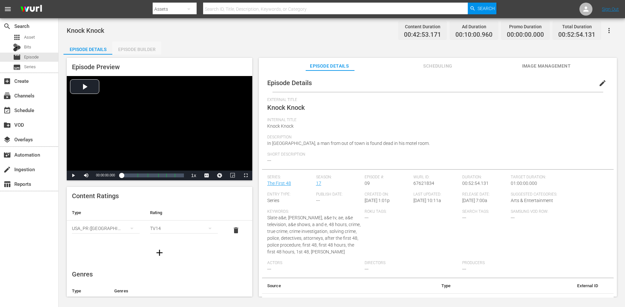
click at [145, 48] on div "Episode Builder" at bounding box center [136, 50] width 49 height 16
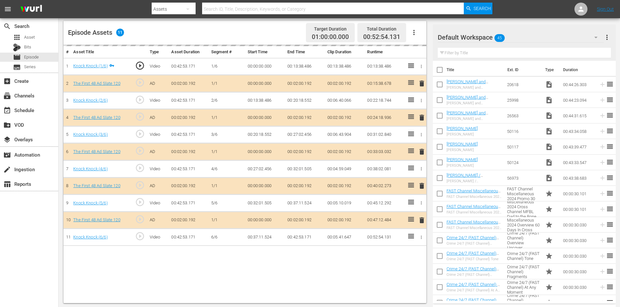
scroll to position [170, 0]
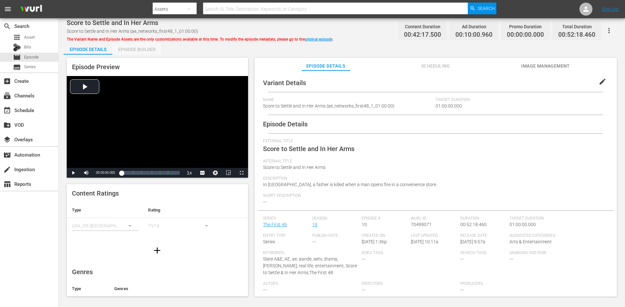
click at [125, 50] on div "Episode Builder" at bounding box center [136, 50] width 49 height 16
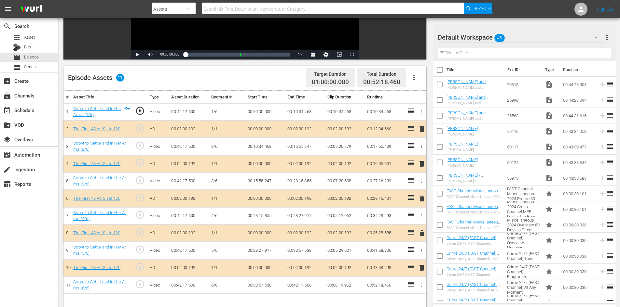
scroll to position [170, 0]
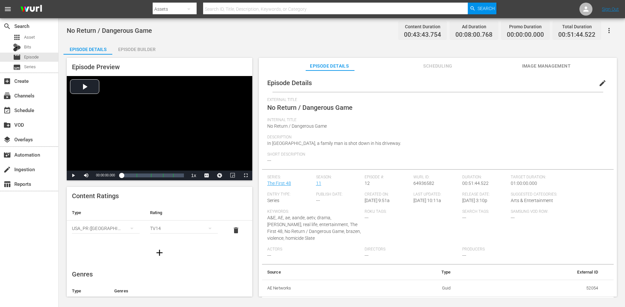
click at [135, 52] on div "Episode Builder" at bounding box center [136, 50] width 49 height 16
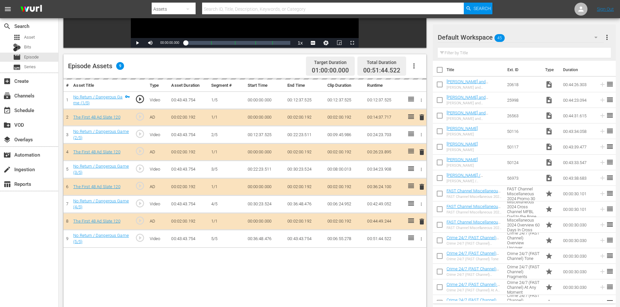
scroll to position [163, 0]
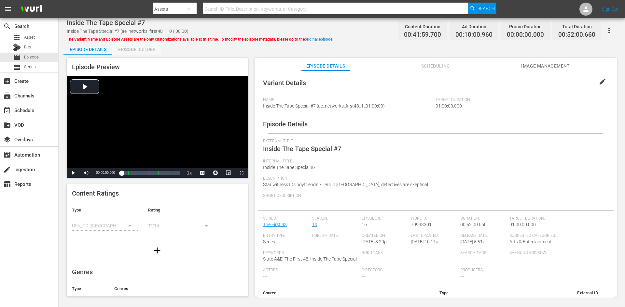
click at [136, 50] on div "Episode Builder" at bounding box center [136, 50] width 49 height 16
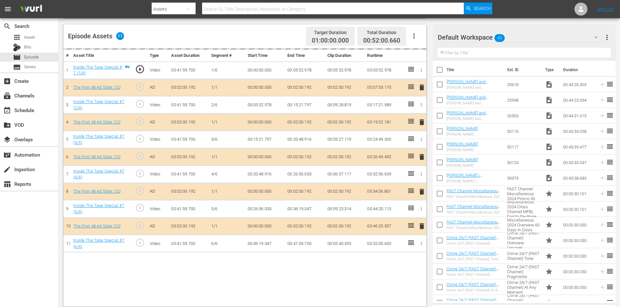
scroll to position [170, 0]
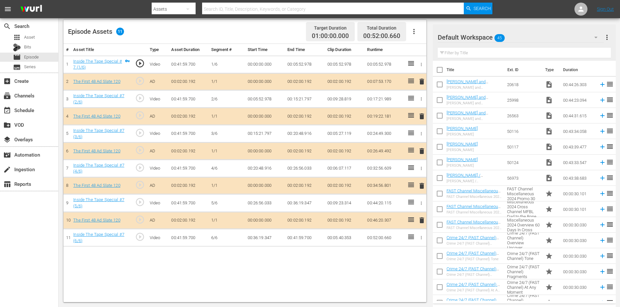
click at [541, 38] on div "Default Workspace 45" at bounding box center [521, 37] width 166 height 18
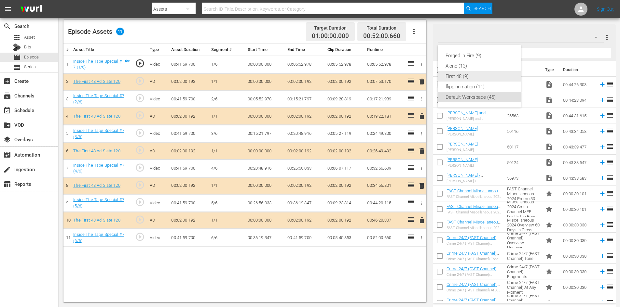
click at [482, 78] on div "First 48 (9)" at bounding box center [479, 76] width 68 height 10
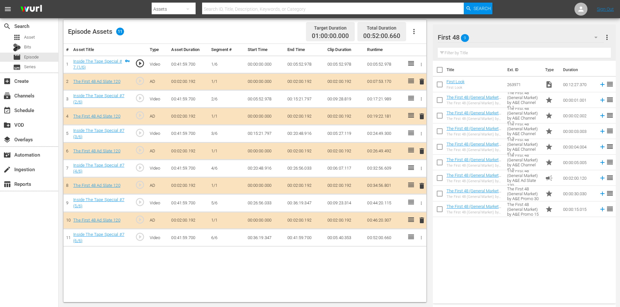
click at [423, 187] on span "delete" at bounding box center [422, 186] width 8 height 8
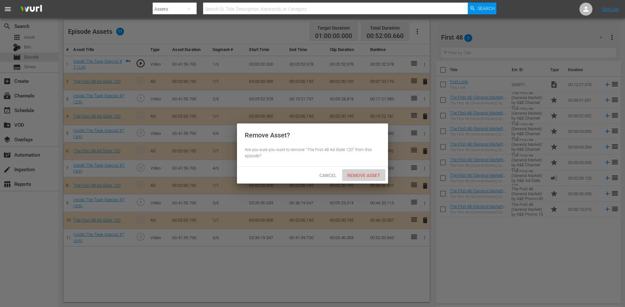
drag, startPoint x: 369, startPoint y: 178, endPoint x: 326, endPoint y: 159, distance: 47.2
click at [369, 178] on div "Remove Asset" at bounding box center [363, 176] width 43 height 12
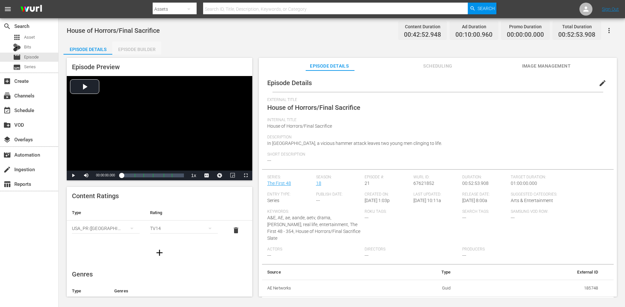
click at [138, 45] on div "Episode Builder" at bounding box center [136, 50] width 49 height 16
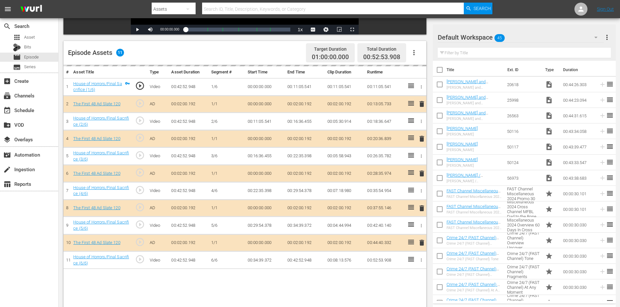
scroll to position [170, 0]
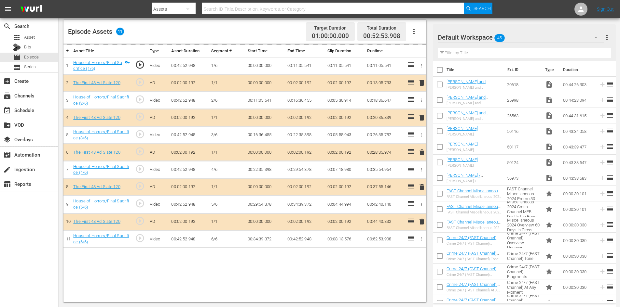
click at [537, 37] on div "Default Workspace 45" at bounding box center [521, 37] width 166 height 18
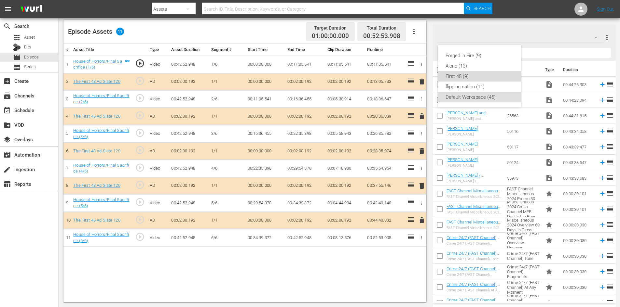
click at [468, 77] on div "First 48 (9)" at bounding box center [479, 76] width 68 height 10
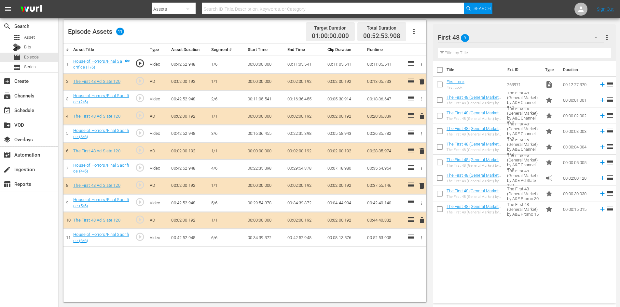
click at [423, 184] on span "delete" at bounding box center [422, 186] width 8 height 8
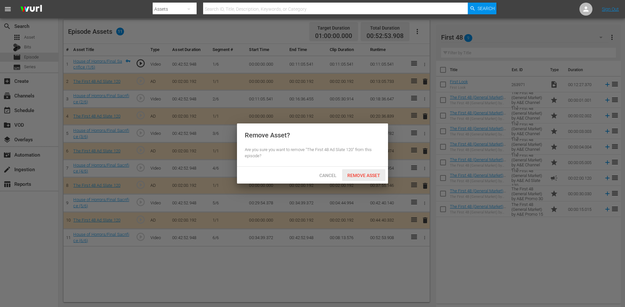
click at [364, 171] on div "Remove Asset" at bounding box center [363, 176] width 43 height 12
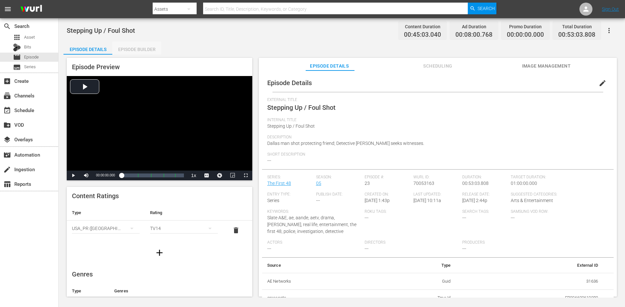
click at [128, 49] on div "Episode Builder" at bounding box center [136, 50] width 49 height 16
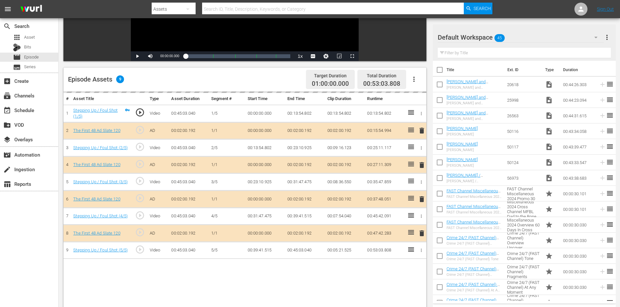
scroll to position [170, 0]
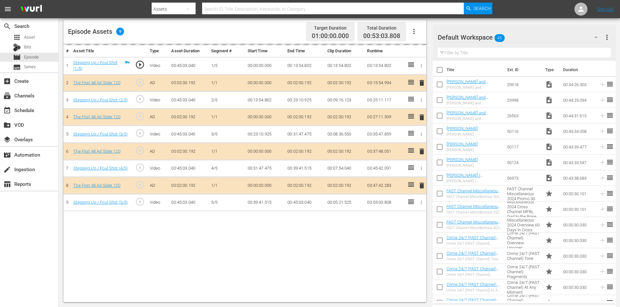
click at [548, 36] on div "Default Workspace 45" at bounding box center [521, 37] width 166 height 18
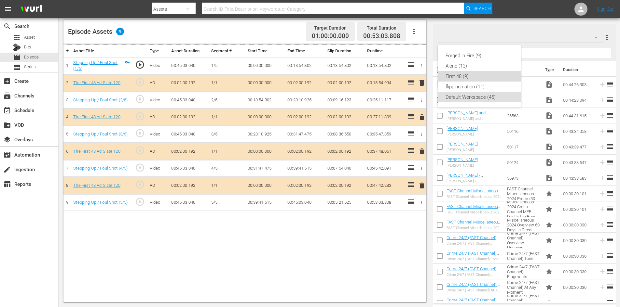
click at [465, 77] on div "First 48 (9)" at bounding box center [479, 76] width 68 height 10
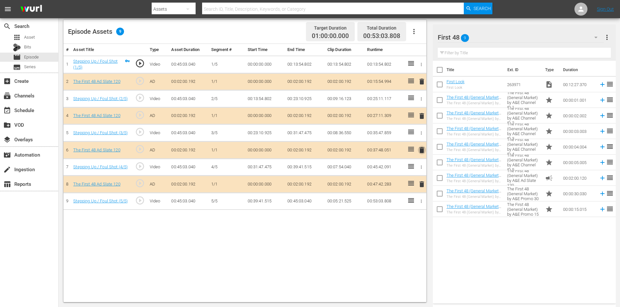
click at [421, 149] on span "delete" at bounding box center [422, 150] width 8 height 8
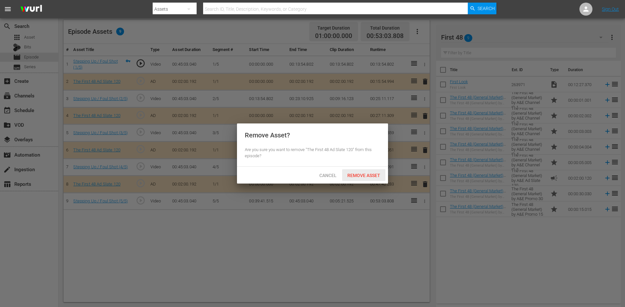
click at [371, 172] on div "Remove Asset" at bounding box center [363, 176] width 43 height 12
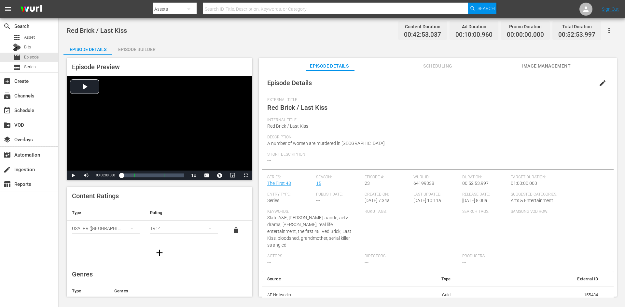
click at [143, 46] on div "Episode Builder" at bounding box center [136, 50] width 49 height 16
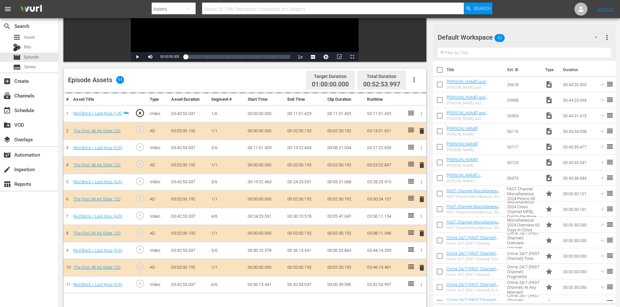
scroll to position [170, 0]
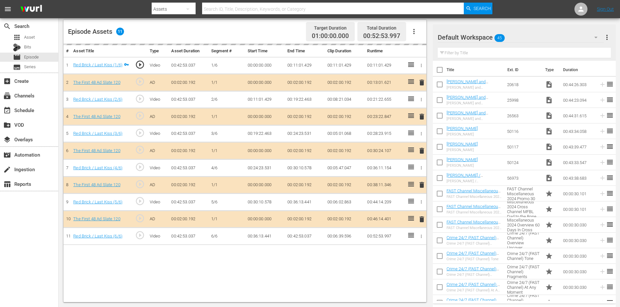
click at [543, 37] on div "Default Workspace 45" at bounding box center [521, 37] width 166 height 18
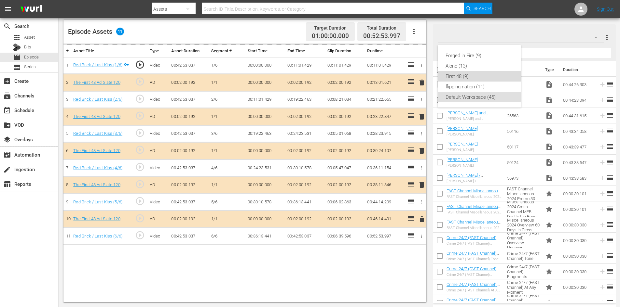
click at [473, 76] on div "First 48 (9)" at bounding box center [479, 76] width 68 height 10
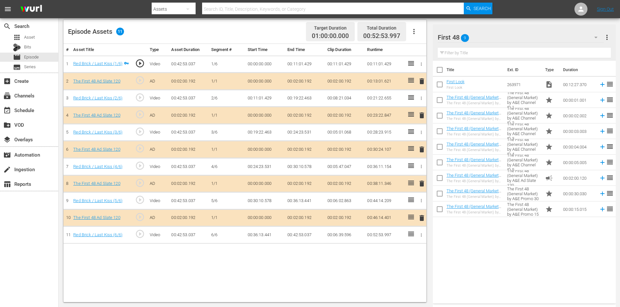
click at [421, 180] on span "delete" at bounding box center [422, 184] width 8 height 8
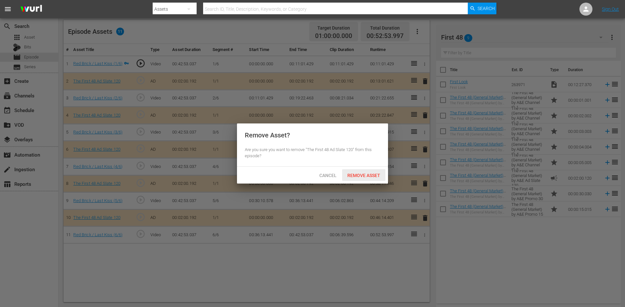
click at [370, 173] on span "Remove Asset" at bounding box center [363, 175] width 43 height 5
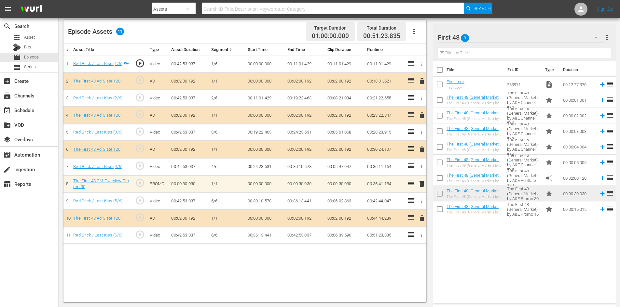
click at [420, 186] on span "delete" at bounding box center [422, 184] width 8 height 8
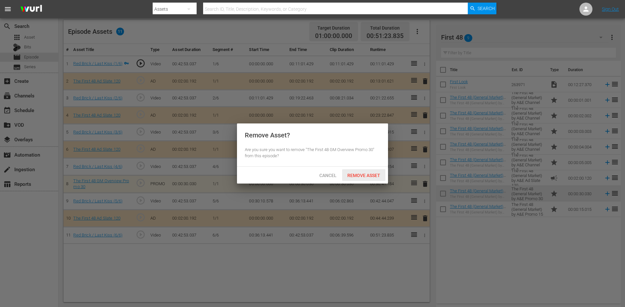
click at [370, 178] on div "Remove Asset" at bounding box center [363, 176] width 43 height 12
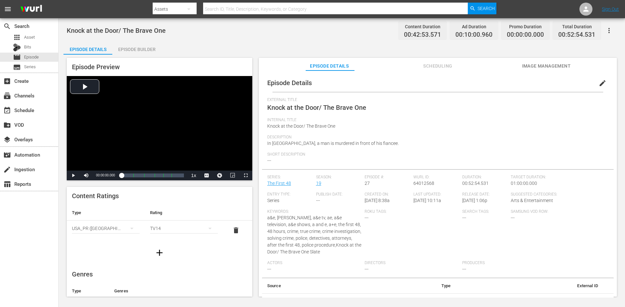
click at [143, 45] on div "Episode Builder" at bounding box center [136, 50] width 49 height 16
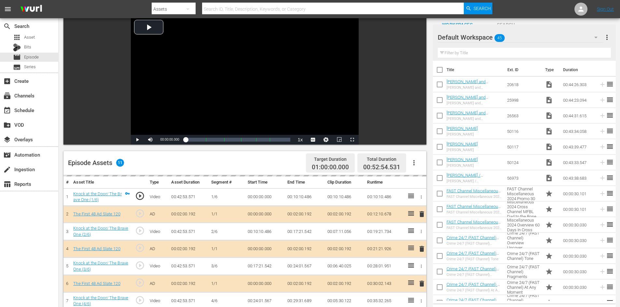
scroll to position [170, 0]
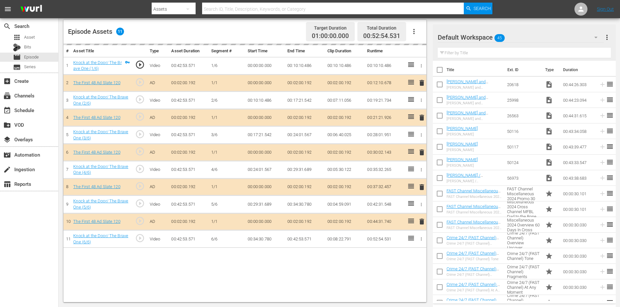
click at [542, 36] on div "Default Workspace 45" at bounding box center [521, 37] width 166 height 18
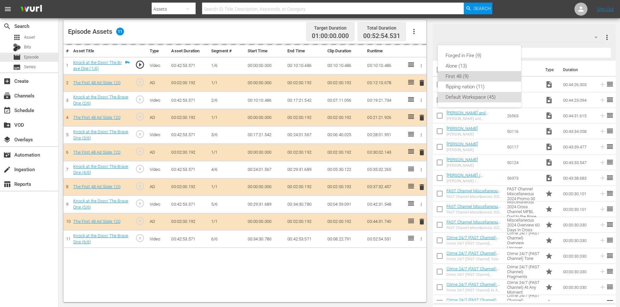
click at [486, 76] on div "First 48 (9)" at bounding box center [479, 76] width 68 height 10
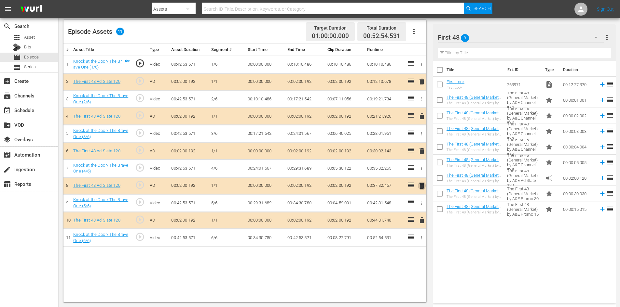
click at [421, 188] on span "delete" at bounding box center [422, 186] width 8 height 8
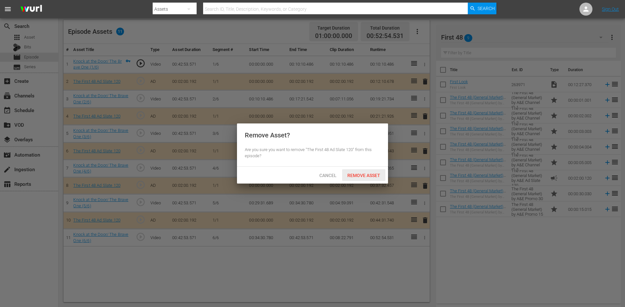
click at [364, 174] on span "Remove Asset" at bounding box center [363, 175] width 43 height 5
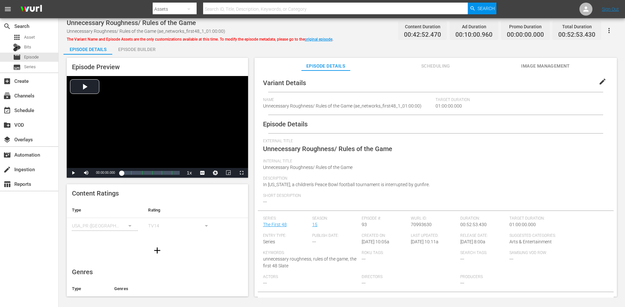
click at [146, 48] on div "Episode Builder" at bounding box center [136, 50] width 49 height 16
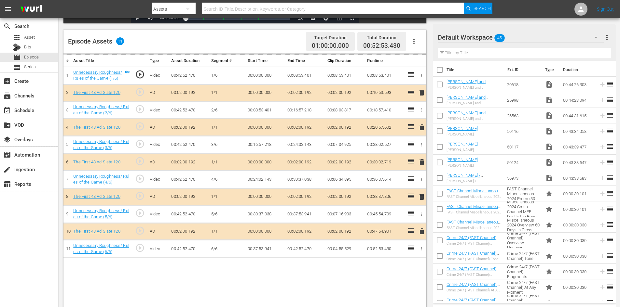
scroll to position [170, 0]
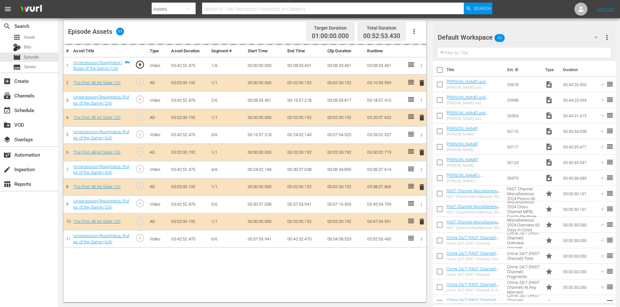
click at [545, 39] on div "Default Workspace 45" at bounding box center [521, 37] width 166 height 18
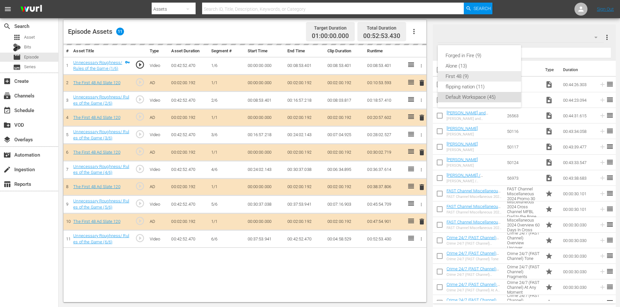
click at [478, 74] on div "First 48 (9)" at bounding box center [479, 76] width 68 height 10
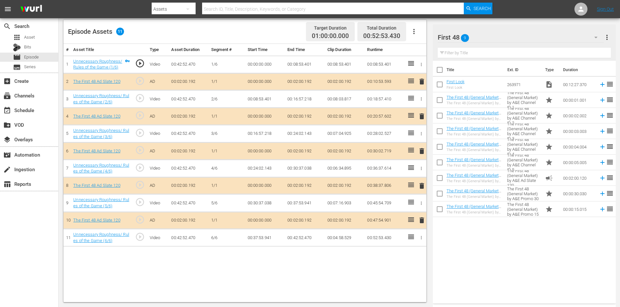
click at [421, 187] on span "delete" at bounding box center [422, 186] width 8 height 8
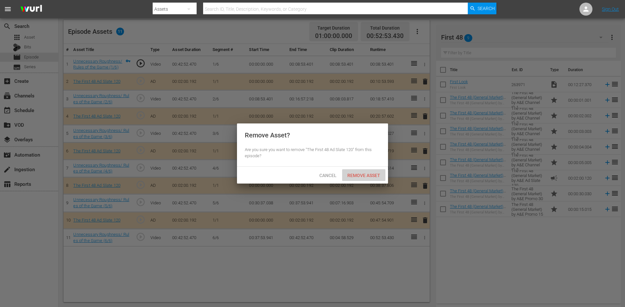
click at [366, 177] on span "Remove Asset" at bounding box center [363, 175] width 43 height 5
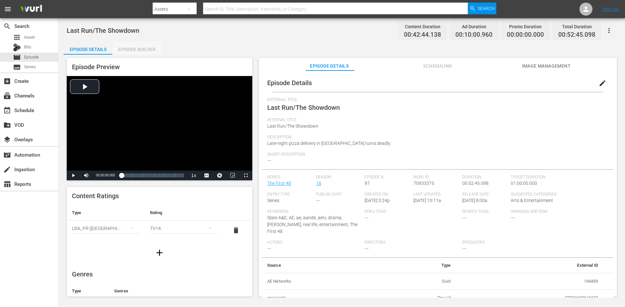
click at [144, 46] on div "Episode Builder" at bounding box center [136, 50] width 49 height 16
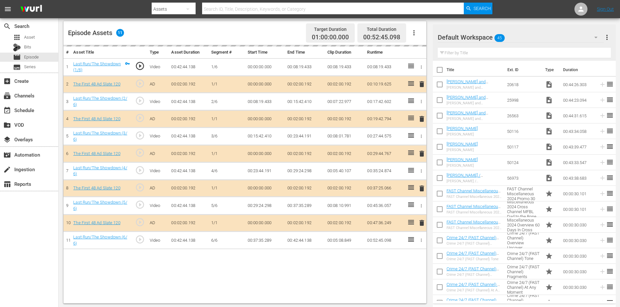
scroll to position [170, 0]
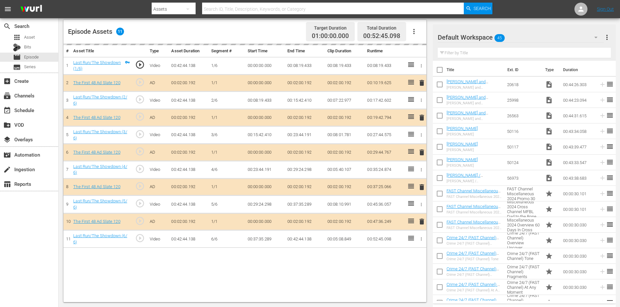
click at [551, 39] on div "Default Workspace 45" at bounding box center [521, 37] width 166 height 18
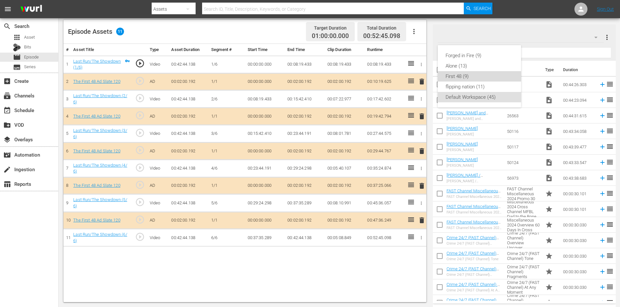
click at [471, 80] on div "First 48 (9)" at bounding box center [479, 76] width 68 height 10
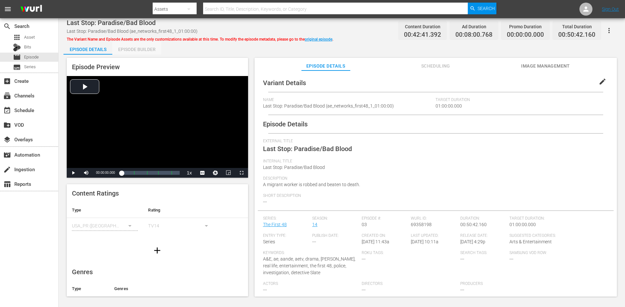
click at [137, 49] on div "Episode Builder" at bounding box center [136, 50] width 49 height 16
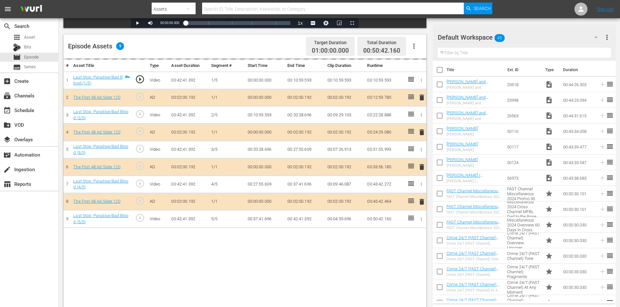
scroll to position [170, 0]
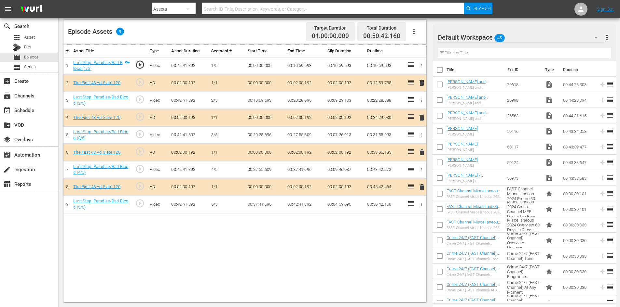
click at [536, 33] on div "Default Workspace 45" at bounding box center [521, 37] width 166 height 18
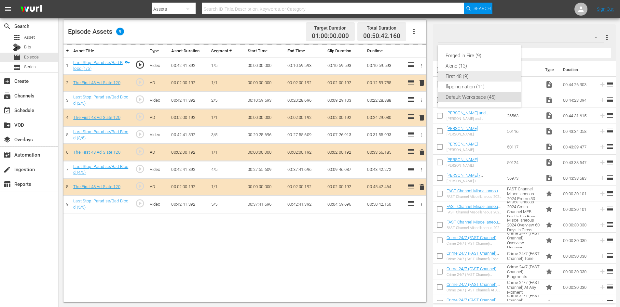
click at [454, 74] on div "First 48 (9)" at bounding box center [479, 76] width 68 height 10
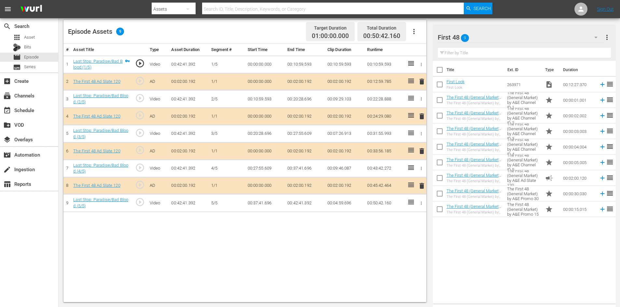
click at [421, 152] on span "delete" at bounding box center [422, 151] width 8 height 8
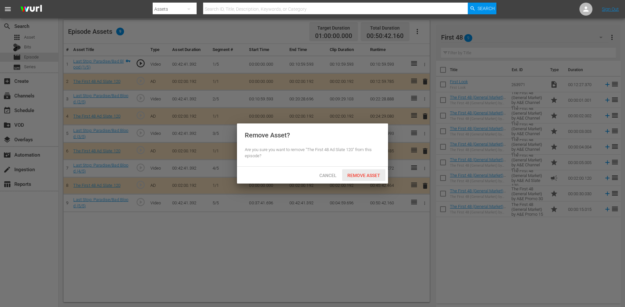
click at [359, 174] on span "Remove Asset" at bounding box center [363, 175] width 43 height 5
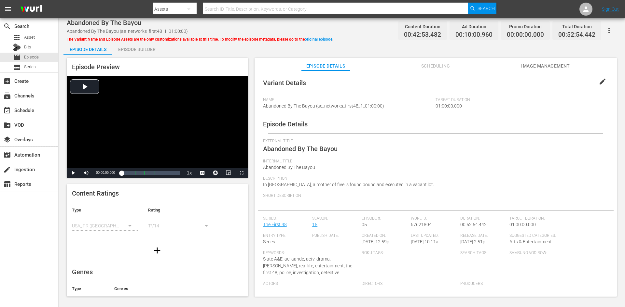
drag, startPoint x: 148, startPoint y: 52, endPoint x: 152, endPoint y: 51, distance: 4.4
click at [149, 51] on div "Episode Builder" at bounding box center [136, 50] width 49 height 16
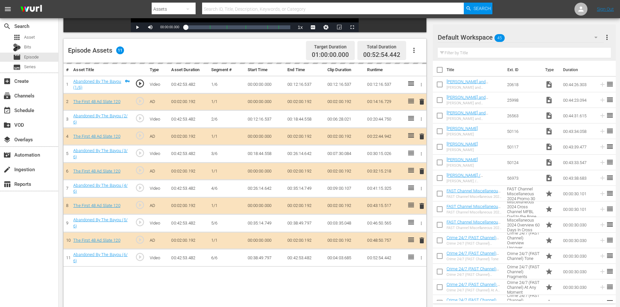
scroll to position [170, 0]
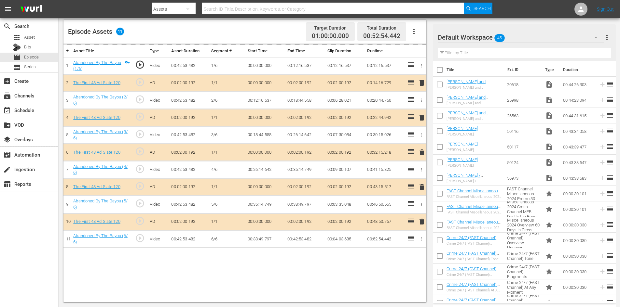
click at [528, 36] on div "Default Workspace 45" at bounding box center [521, 37] width 166 height 18
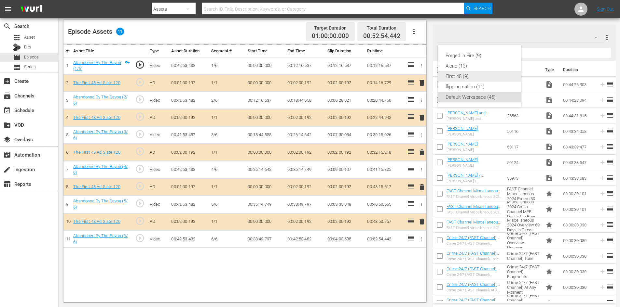
click at [462, 74] on div "First 48 (9)" at bounding box center [479, 76] width 68 height 10
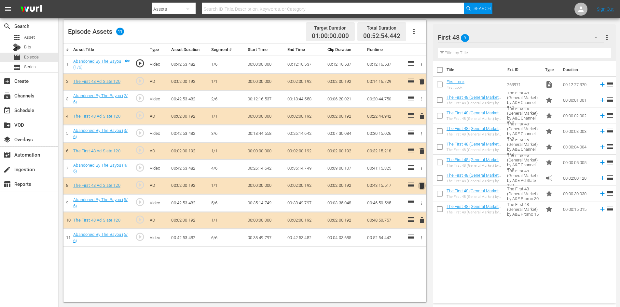
click at [422, 183] on span "delete" at bounding box center [422, 186] width 8 height 8
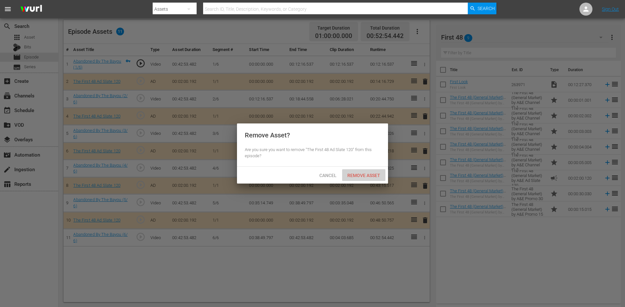
click at [368, 172] on div "Remove Asset" at bounding box center [363, 176] width 43 height 12
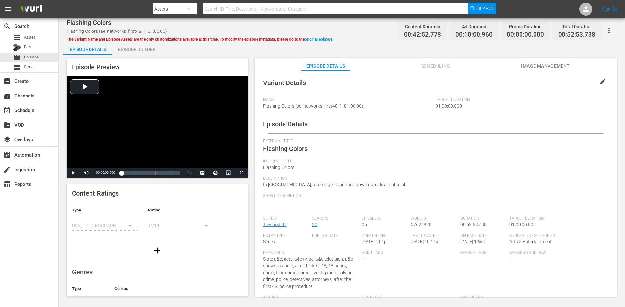
click at [130, 50] on div "Episode Builder" at bounding box center [136, 50] width 49 height 16
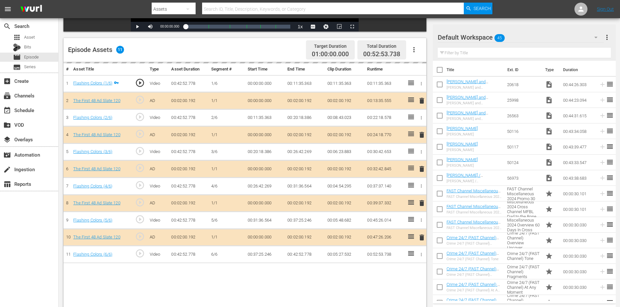
scroll to position [163, 0]
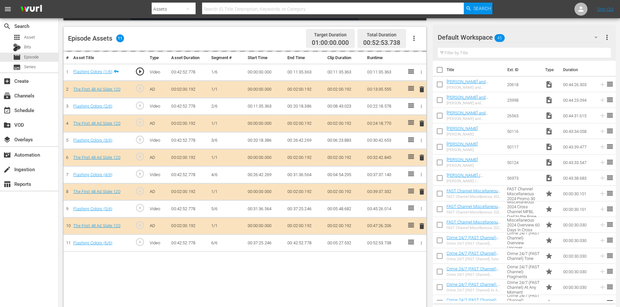
click at [526, 37] on div "Default Workspace 45" at bounding box center [521, 37] width 166 height 18
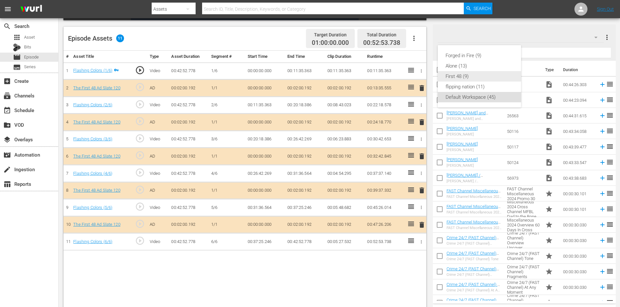
click at [459, 76] on div "First 48 (9)" at bounding box center [479, 76] width 68 height 10
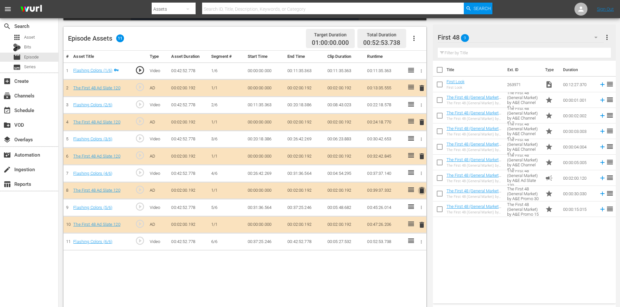
click at [420, 191] on span "delete" at bounding box center [422, 191] width 8 height 8
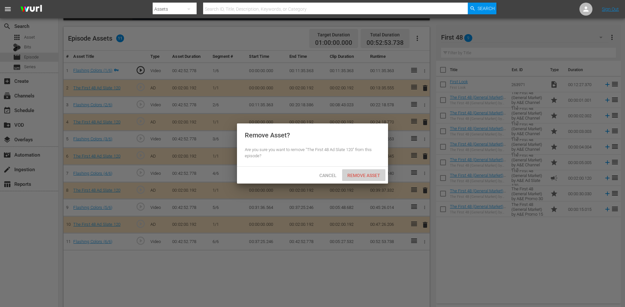
drag, startPoint x: 362, startPoint y: 177, endPoint x: 312, endPoint y: 142, distance: 60.9
click at [362, 176] on span "Remove Asset" at bounding box center [363, 175] width 43 height 5
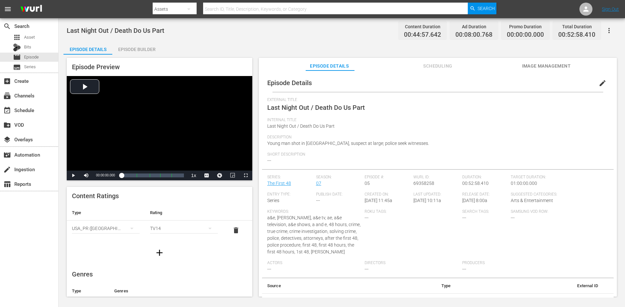
click at [137, 47] on div "Episode Builder" at bounding box center [136, 50] width 49 height 16
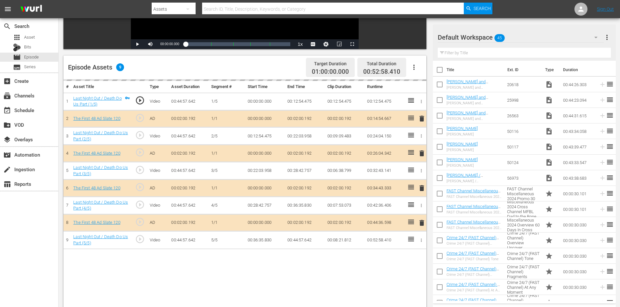
scroll to position [170, 0]
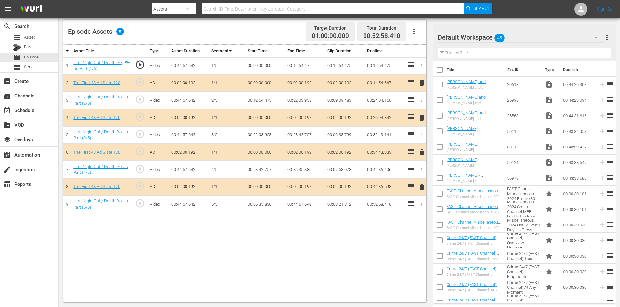
click at [538, 37] on div "Default Workspace 45" at bounding box center [521, 37] width 166 height 18
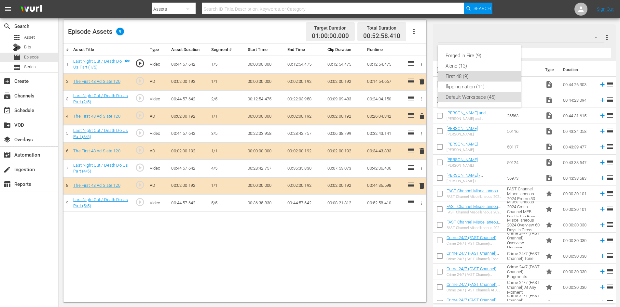
click at [474, 76] on div "First 48 (9)" at bounding box center [479, 76] width 68 height 10
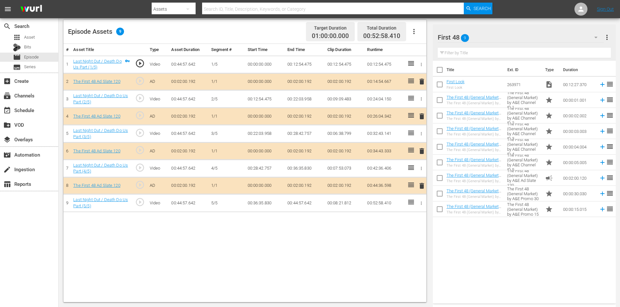
click at [422, 154] on span "delete" at bounding box center [422, 151] width 8 height 8
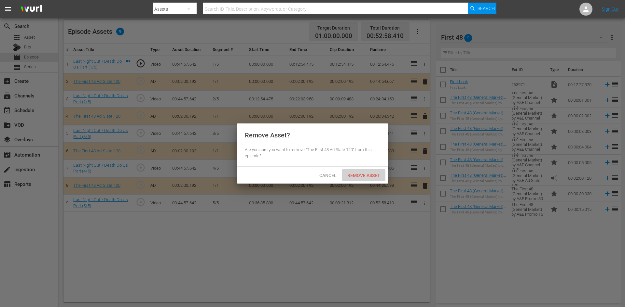
click at [360, 173] on span "Remove Asset" at bounding box center [363, 175] width 43 height 5
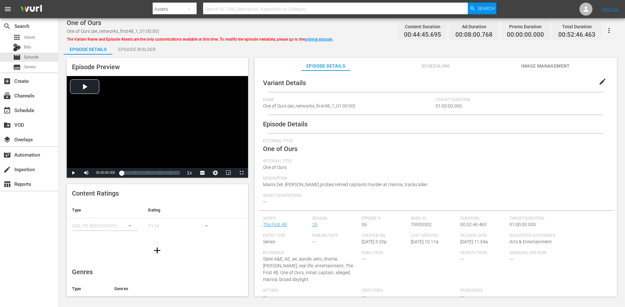
click at [150, 48] on div "Episode Builder" at bounding box center [136, 50] width 49 height 16
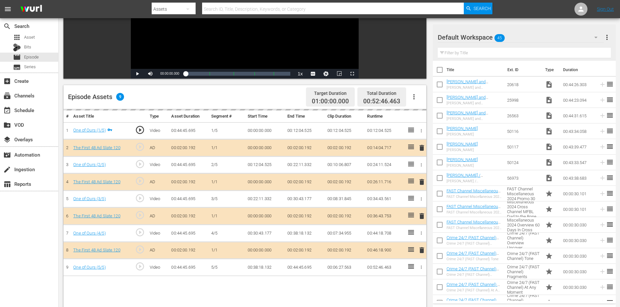
scroll to position [170, 0]
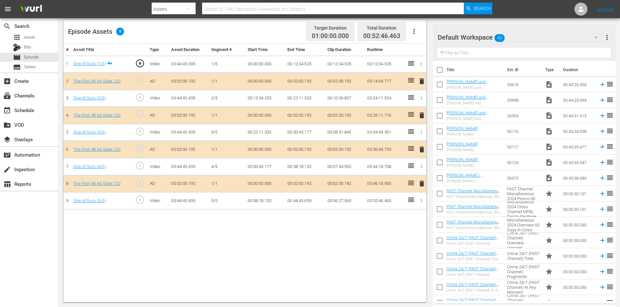
click at [549, 37] on div "Default Workspace 45" at bounding box center [521, 37] width 166 height 18
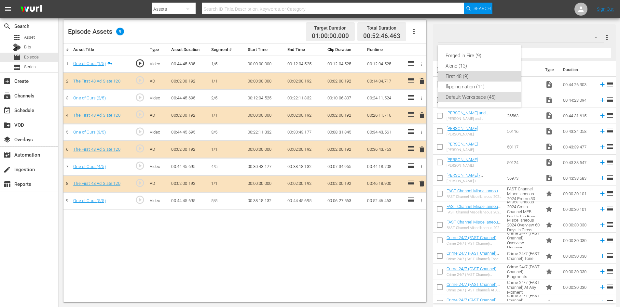
click at [476, 78] on div "First 48 (9)" at bounding box center [479, 76] width 68 height 10
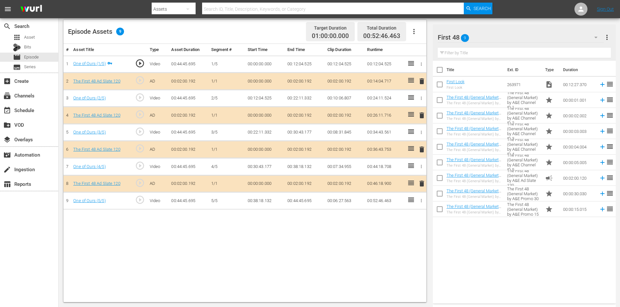
click at [422, 151] on span "delete" at bounding box center [422, 150] width 8 height 8
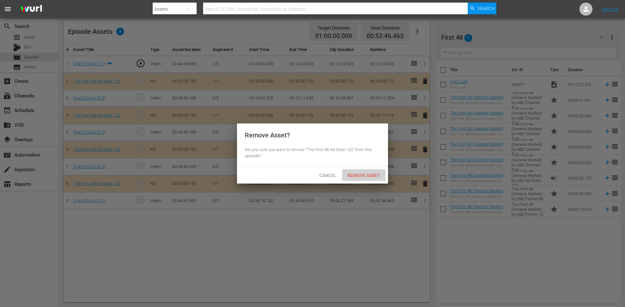
drag, startPoint x: 350, startPoint y: 175, endPoint x: 311, endPoint y: 103, distance: 82.3
click at [350, 174] on span "Remove Asset" at bounding box center [363, 175] width 43 height 5
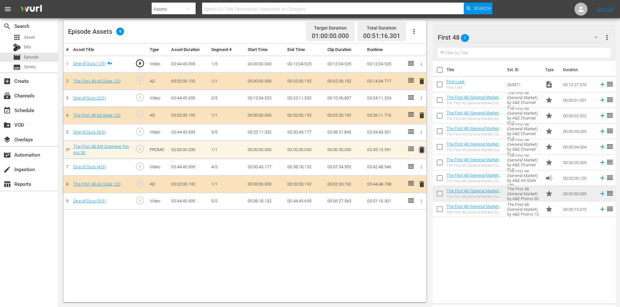
click at [422, 150] on span "delete" at bounding box center [422, 150] width 8 height 8
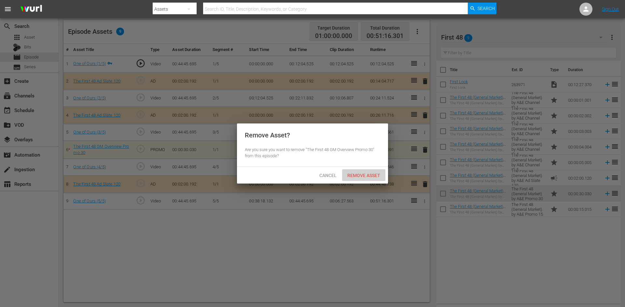
click at [372, 174] on span "Remove Asset" at bounding box center [363, 175] width 43 height 5
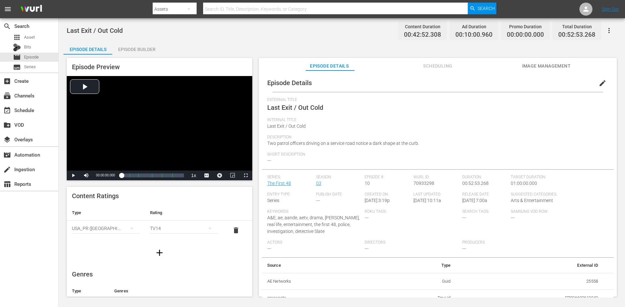
click at [147, 49] on div "Episode Builder" at bounding box center [136, 50] width 49 height 16
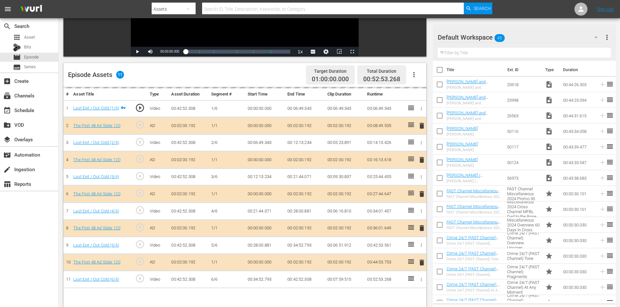
scroll to position [163, 0]
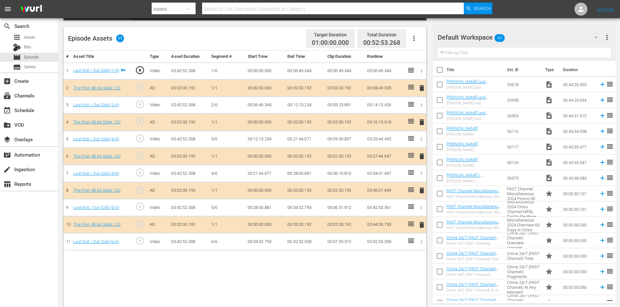
click at [566, 38] on div "Default Workspace 45" at bounding box center [521, 37] width 166 height 18
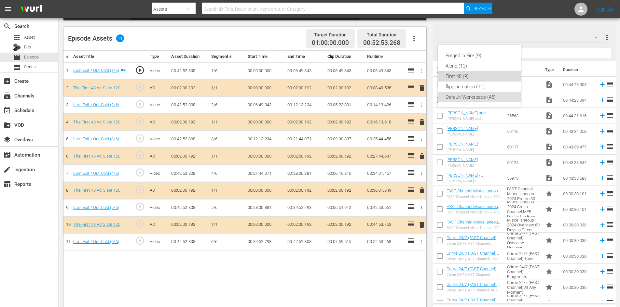
click at [480, 78] on div "First 48 (9)" at bounding box center [479, 76] width 68 height 10
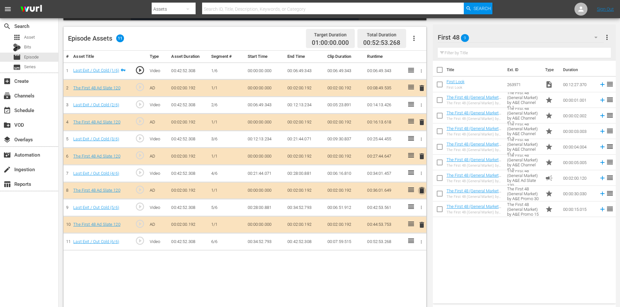
click at [422, 192] on span "delete" at bounding box center [422, 191] width 8 height 8
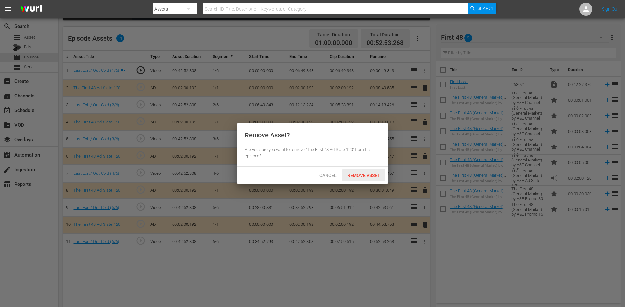
drag, startPoint x: 374, startPoint y: 178, endPoint x: 374, endPoint y: 170, distance: 8.1
click at [374, 177] on div "Remove Asset" at bounding box center [363, 176] width 43 height 12
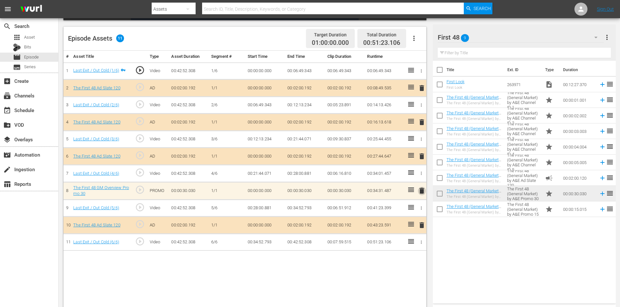
click at [421, 192] on span "delete" at bounding box center [422, 191] width 8 height 8
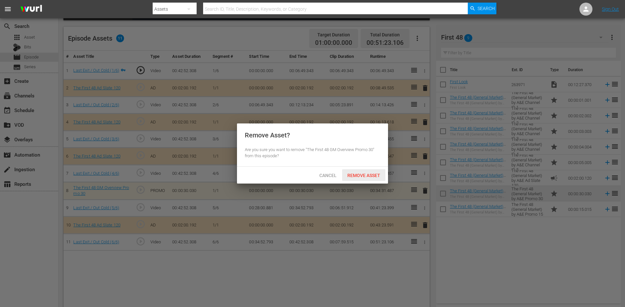
click at [372, 175] on span "Remove Asset" at bounding box center [363, 175] width 43 height 5
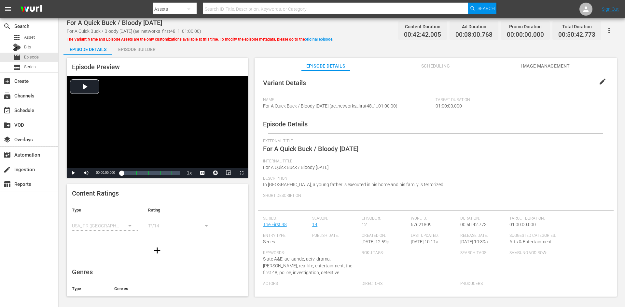
click at [143, 48] on div "Episode Builder" at bounding box center [136, 50] width 49 height 16
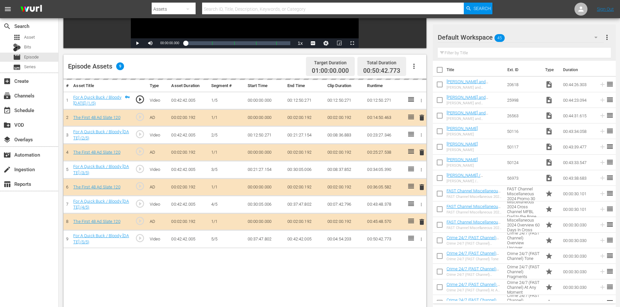
scroll to position [170, 0]
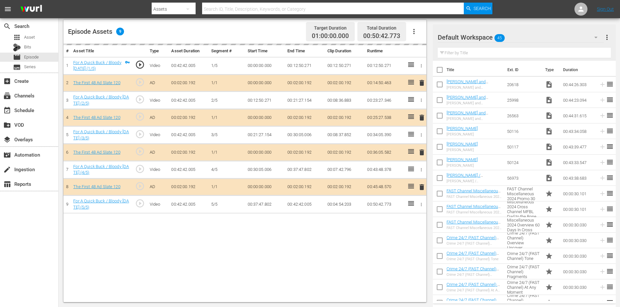
click at [568, 38] on div "Default Workspace 45" at bounding box center [521, 37] width 166 height 18
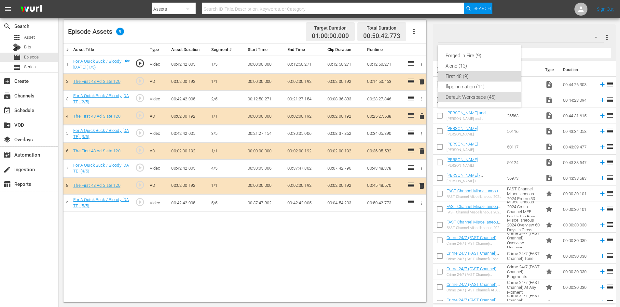
click at [480, 74] on div "First 48 (9)" at bounding box center [479, 76] width 68 height 10
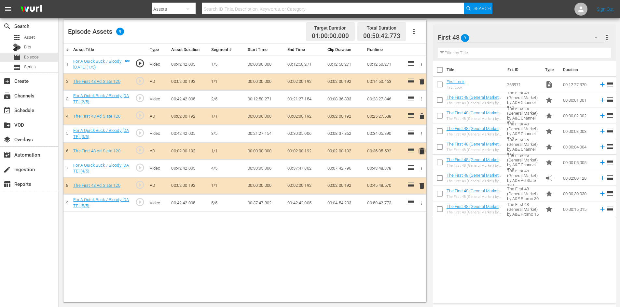
click at [419, 153] on span "delete" at bounding box center [422, 151] width 8 height 8
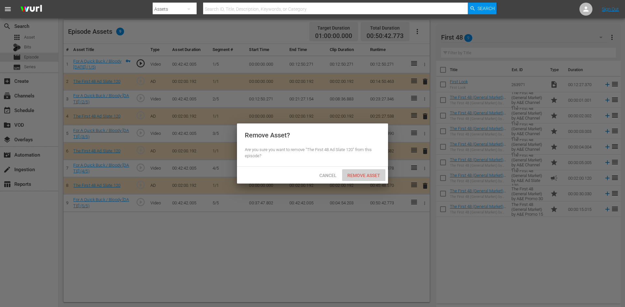
click at [367, 177] on span "Remove Asset" at bounding box center [363, 175] width 43 height 5
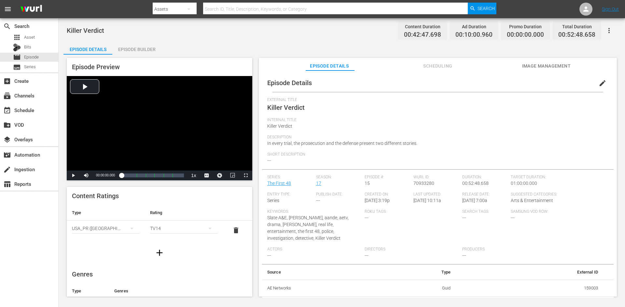
click at [138, 45] on div "Episode Builder" at bounding box center [136, 50] width 49 height 16
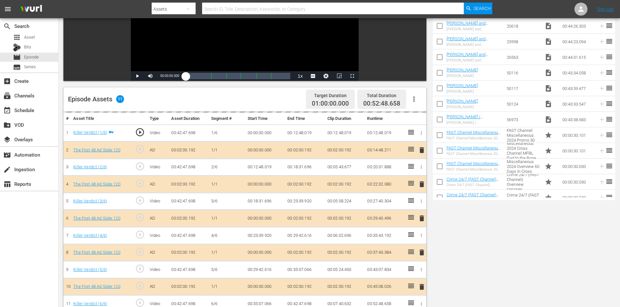
scroll to position [170, 0]
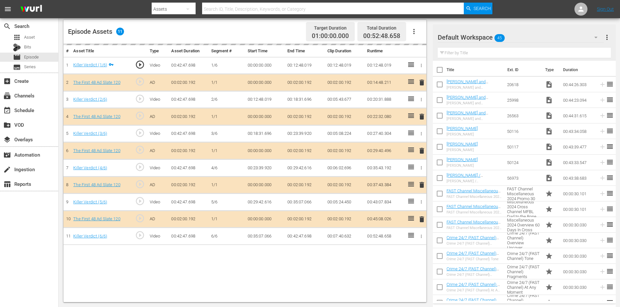
click at [549, 36] on div "Default Workspace 45" at bounding box center [521, 37] width 166 height 18
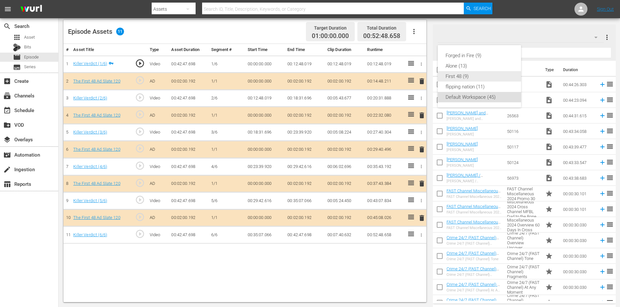
click at [465, 77] on div "First 48 (9)" at bounding box center [479, 76] width 68 height 10
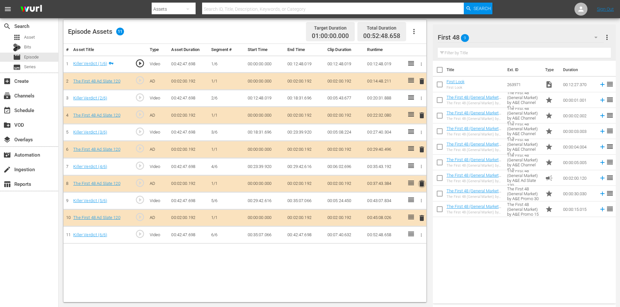
click at [422, 185] on span "delete" at bounding box center [422, 184] width 8 height 8
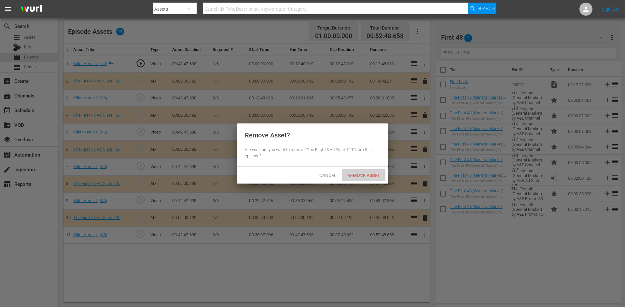
click at [370, 174] on span "Remove Asset" at bounding box center [363, 175] width 43 height 5
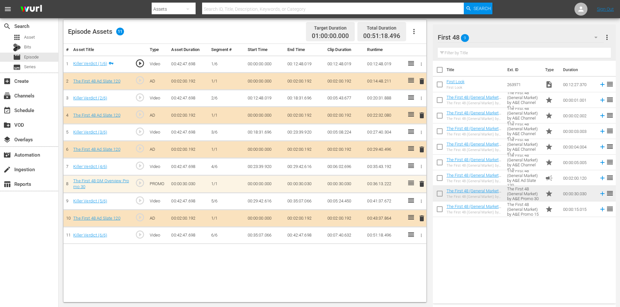
click at [422, 186] on span "delete" at bounding box center [422, 184] width 8 height 8
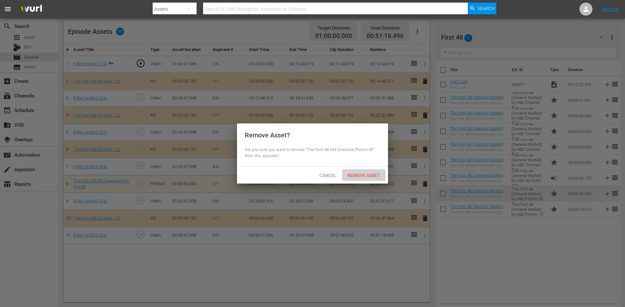
click at [362, 176] on span "Remove Asset" at bounding box center [363, 175] width 43 height 5
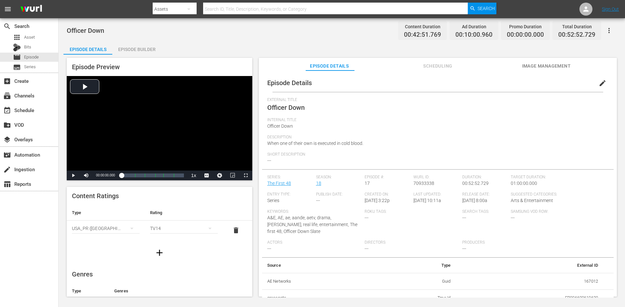
click at [124, 46] on div "Episode Builder" at bounding box center [136, 50] width 49 height 16
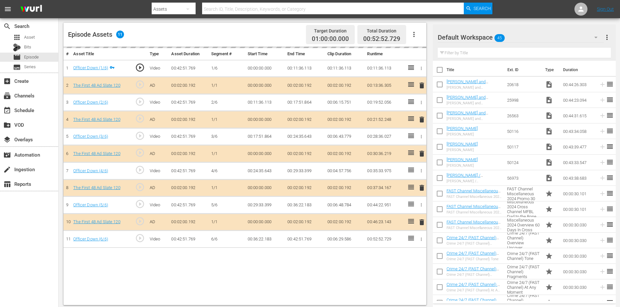
scroll to position [170, 0]
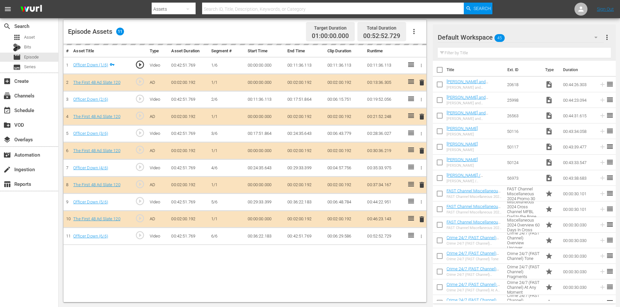
click at [573, 38] on div "Default Workspace 45" at bounding box center [521, 37] width 166 height 18
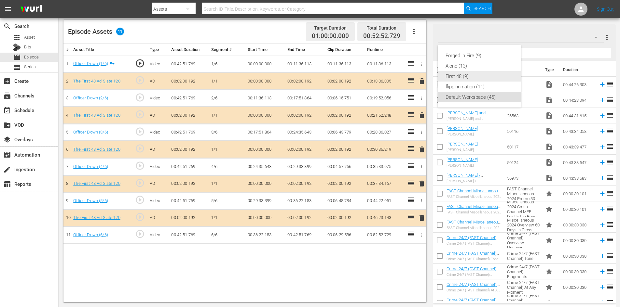
click at [480, 75] on div "First 48 (9)" at bounding box center [479, 76] width 68 height 10
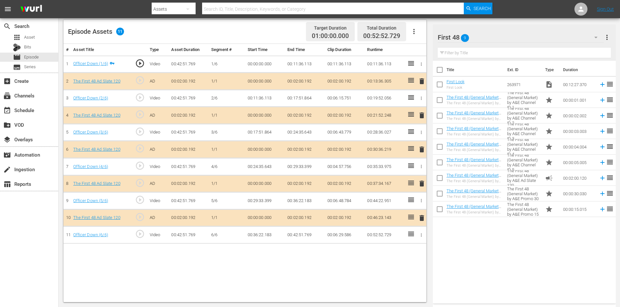
click at [420, 183] on span "delete" at bounding box center [422, 184] width 8 height 8
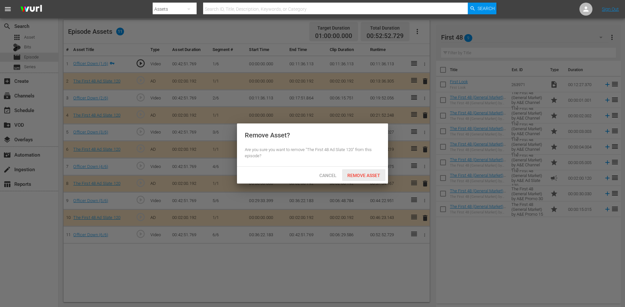
click at [365, 177] on span "Remove Asset" at bounding box center [363, 175] width 43 height 5
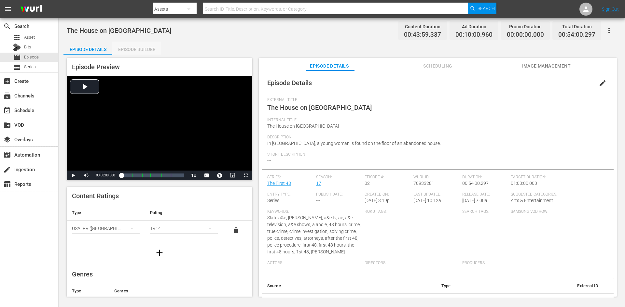
click at [139, 49] on div "Episode Builder" at bounding box center [136, 50] width 49 height 16
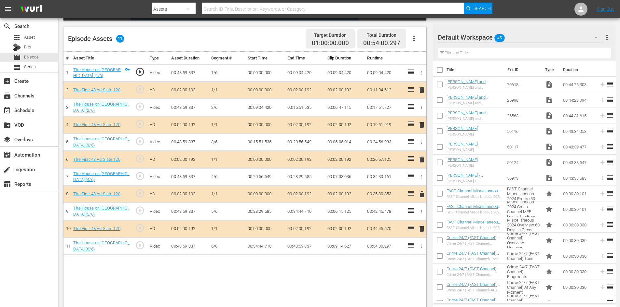
scroll to position [170, 0]
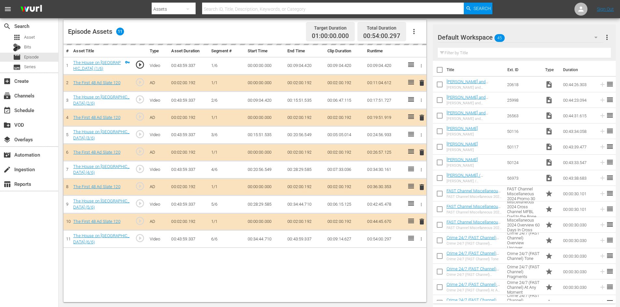
click at [546, 35] on div "Default Workspace 45" at bounding box center [521, 37] width 166 height 18
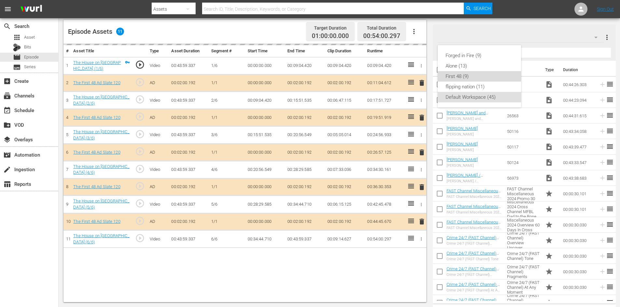
click at [463, 74] on div "First 48 (9)" at bounding box center [479, 76] width 68 height 10
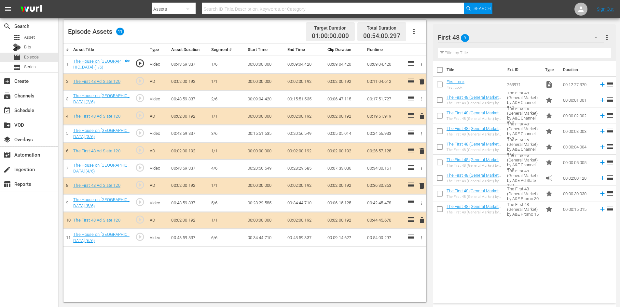
click at [421, 187] on span "delete" at bounding box center [422, 186] width 8 height 8
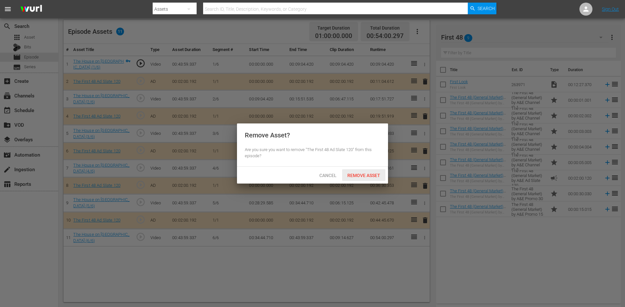
click at [348, 173] on span "Remove Asset" at bounding box center [363, 175] width 43 height 5
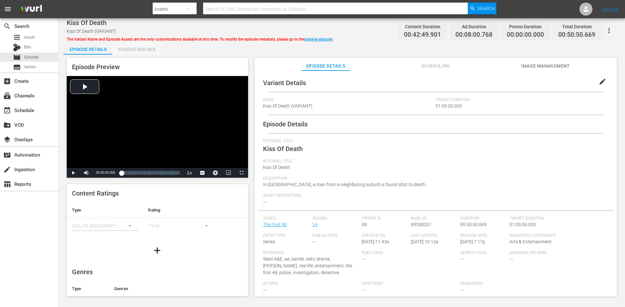
drag, startPoint x: 127, startPoint y: 46, endPoint x: 130, endPoint y: 48, distance: 3.5
click at [128, 46] on div "Episode Builder" at bounding box center [136, 50] width 49 height 16
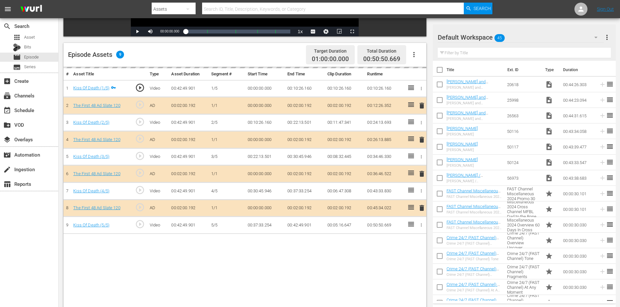
scroll to position [170, 0]
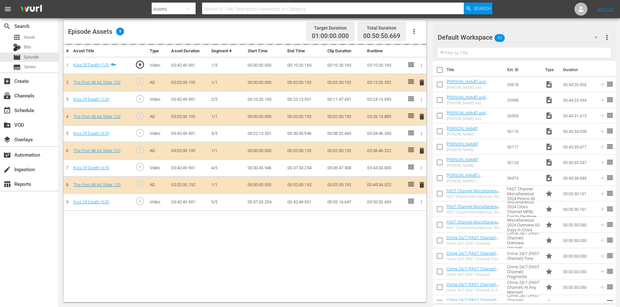
click at [550, 35] on div "Default Workspace 45" at bounding box center [521, 37] width 166 height 18
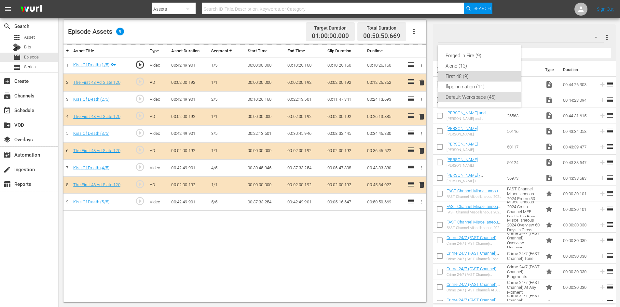
click at [469, 74] on div "First 48 (9)" at bounding box center [479, 76] width 68 height 10
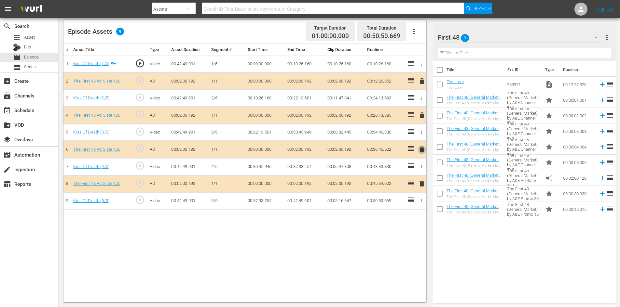
click at [422, 150] on span "delete" at bounding box center [422, 150] width 8 height 8
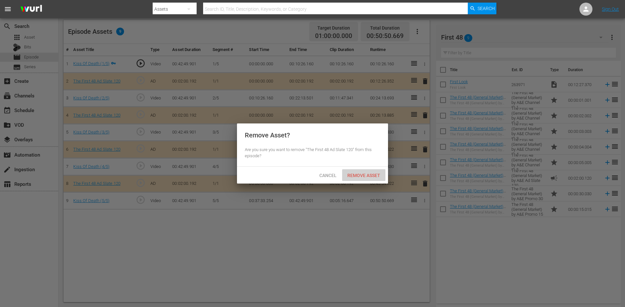
click at [356, 173] on span "Remove Asset" at bounding box center [363, 175] width 43 height 5
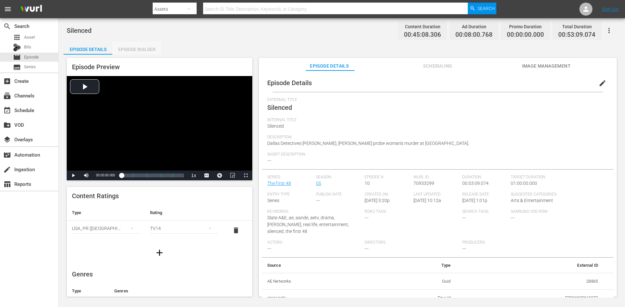
click at [139, 50] on div "Episode Builder" at bounding box center [136, 50] width 49 height 16
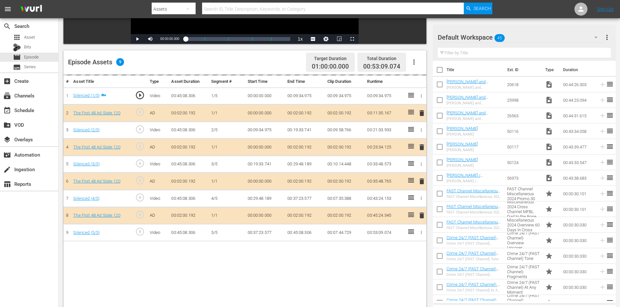
scroll to position [170, 0]
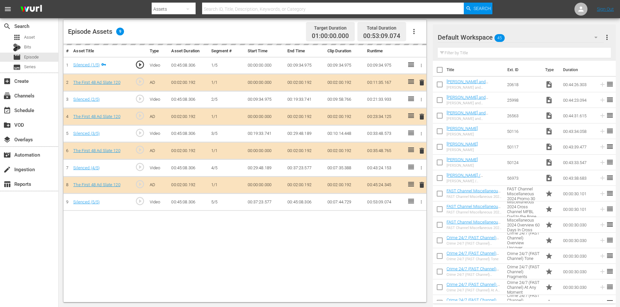
click at [529, 36] on div "Default Workspace 45" at bounding box center [521, 37] width 166 height 18
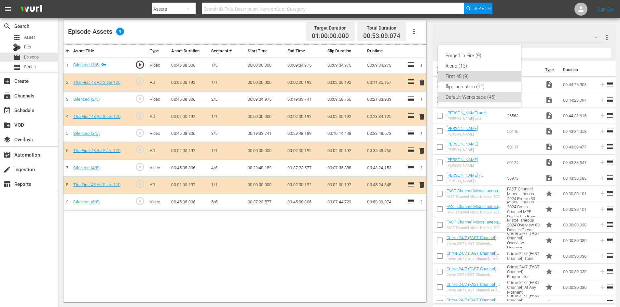
click at [461, 79] on div "First 48 (9)" at bounding box center [479, 76] width 68 height 10
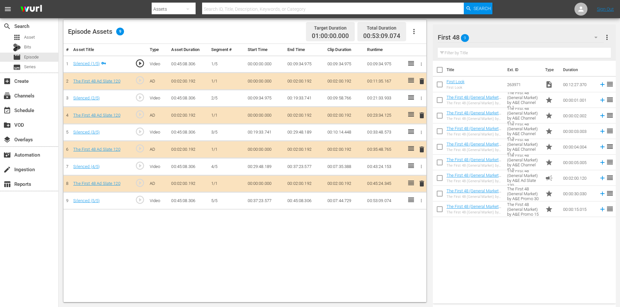
click at [421, 150] on span "delete" at bounding box center [422, 150] width 8 height 8
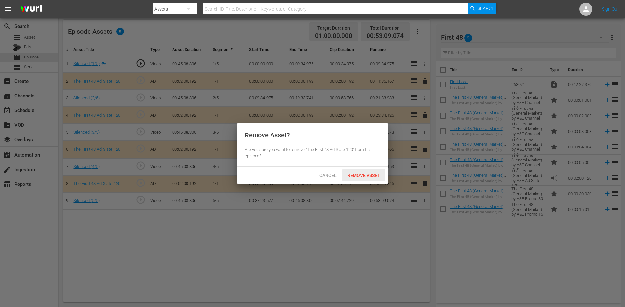
click at [364, 174] on span "Remove Asset" at bounding box center [363, 175] width 43 height 5
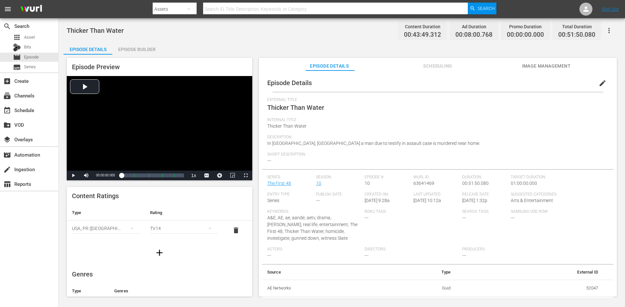
click at [139, 48] on div "Episode Builder" at bounding box center [136, 50] width 49 height 16
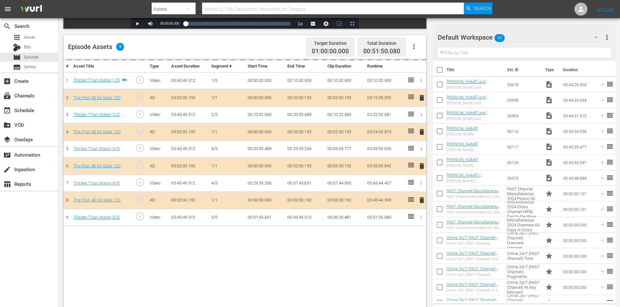
scroll to position [170, 0]
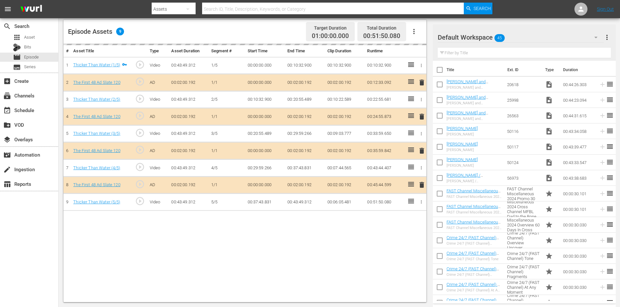
click at [544, 38] on div "Default Workspace 45" at bounding box center [521, 37] width 166 height 18
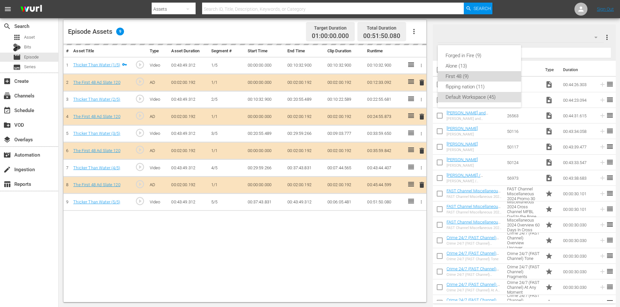
click at [455, 79] on div "First 48 (9)" at bounding box center [479, 76] width 68 height 10
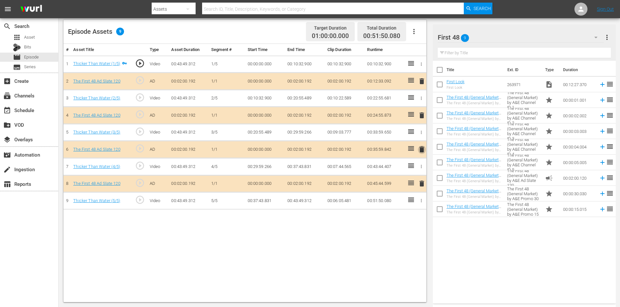
click at [421, 149] on span "delete" at bounding box center [422, 150] width 8 height 8
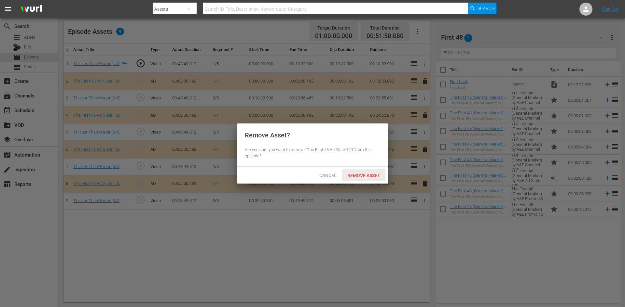
click at [373, 172] on div "Remove Asset" at bounding box center [363, 176] width 43 height 12
